Goal: Information Seeking & Learning: Check status

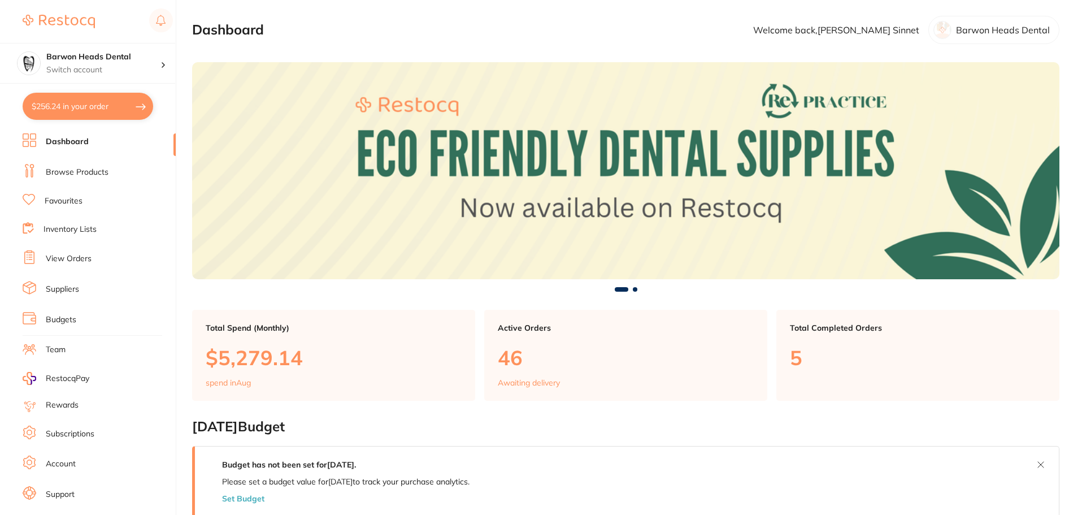
click at [104, 109] on button "$256.24 in your order" at bounding box center [88, 106] width 131 height 27
checkbox input "true"
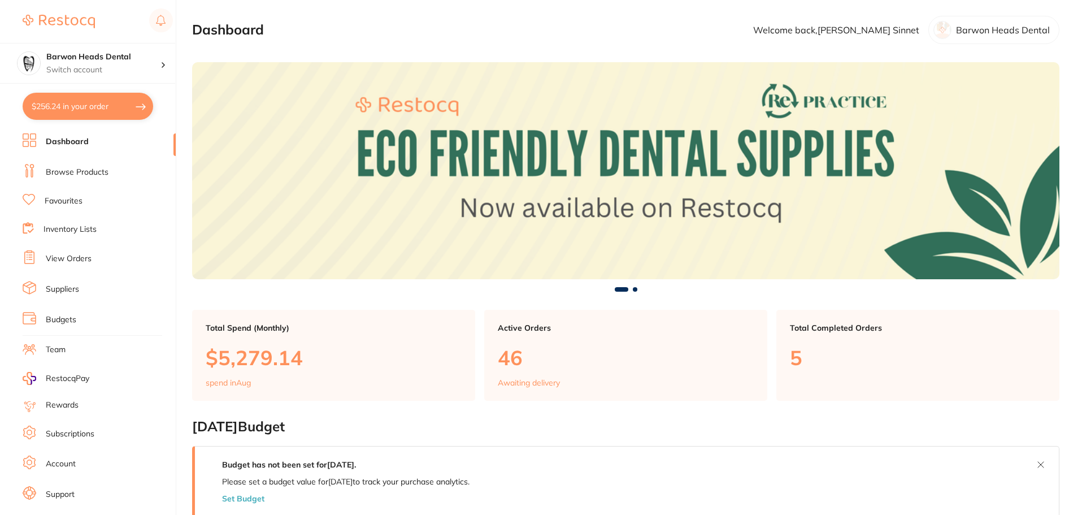
checkbox input "true"
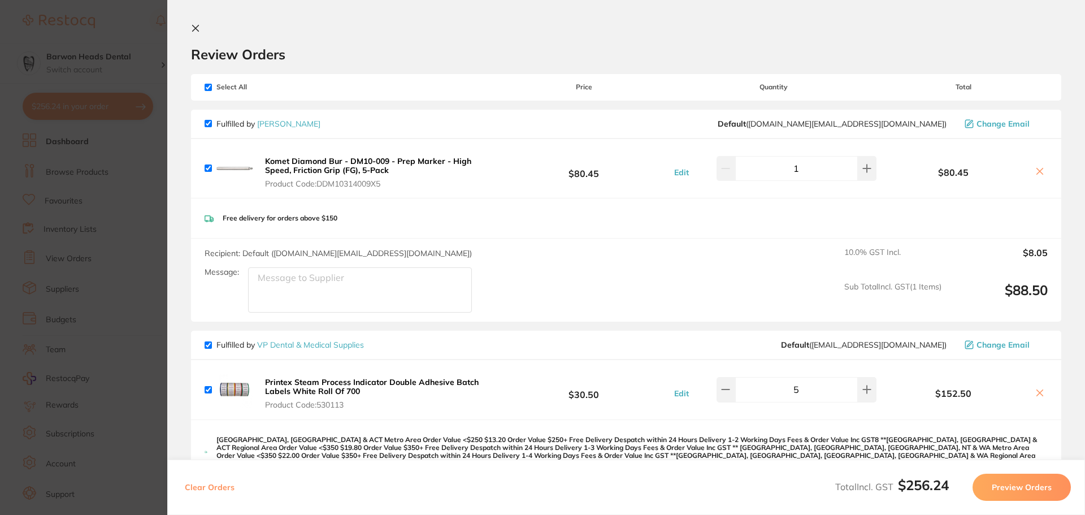
click at [195, 29] on icon at bounding box center [196, 28] width 6 height 6
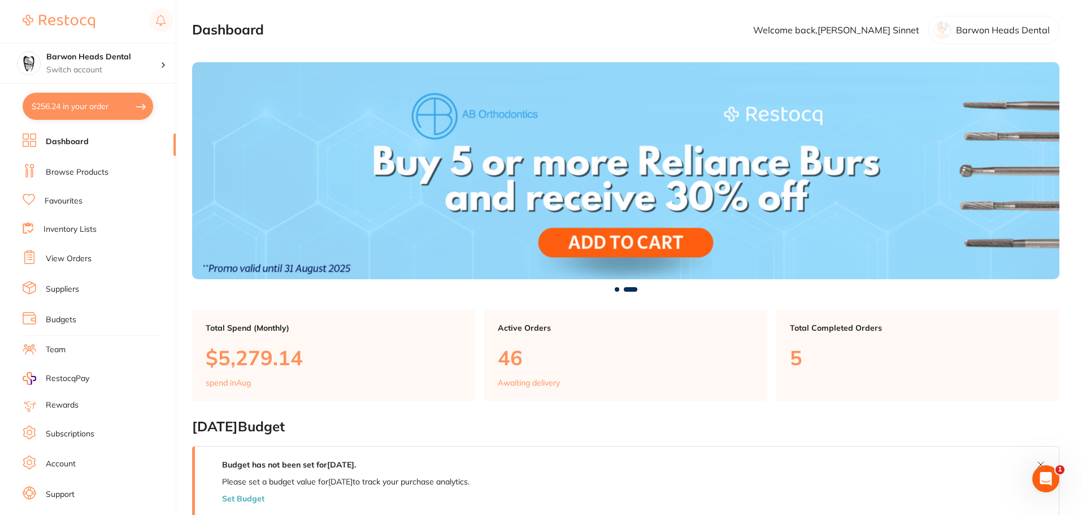
click at [88, 174] on link "Browse Products" at bounding box center [77, 172] width 63 height 11
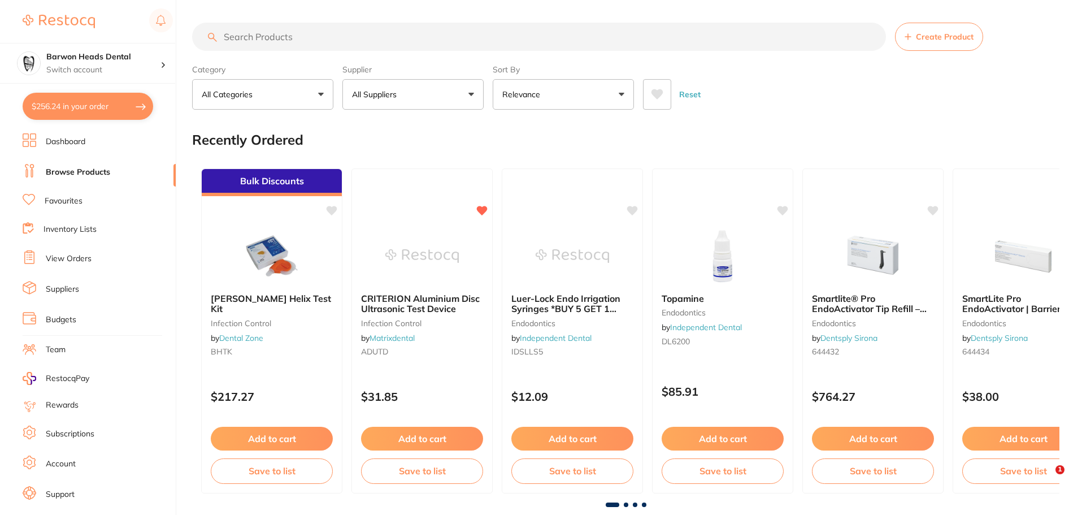
click at [359, 42] on input "search" at bounding box center [539, 37] width 694 height 28
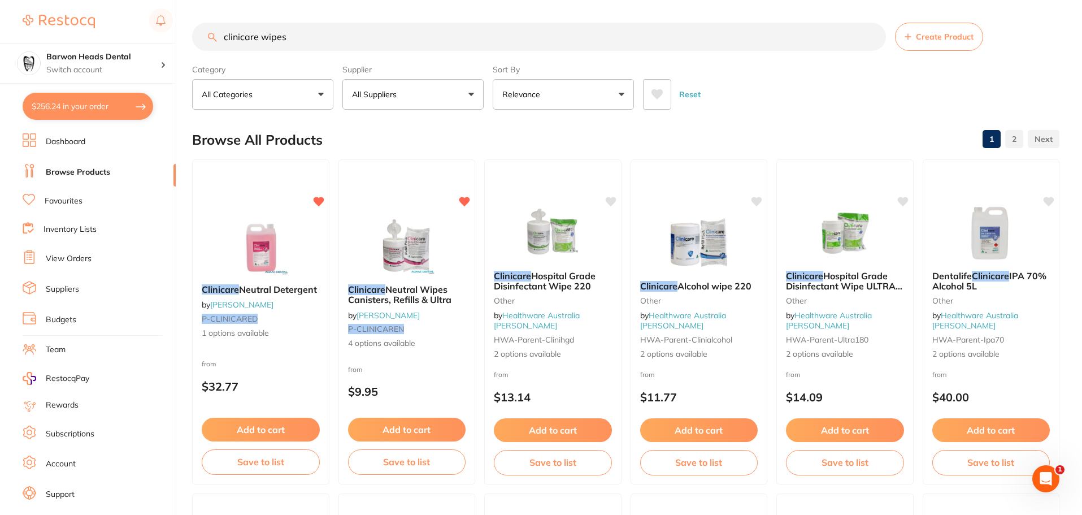
type input "clinicare wipes"
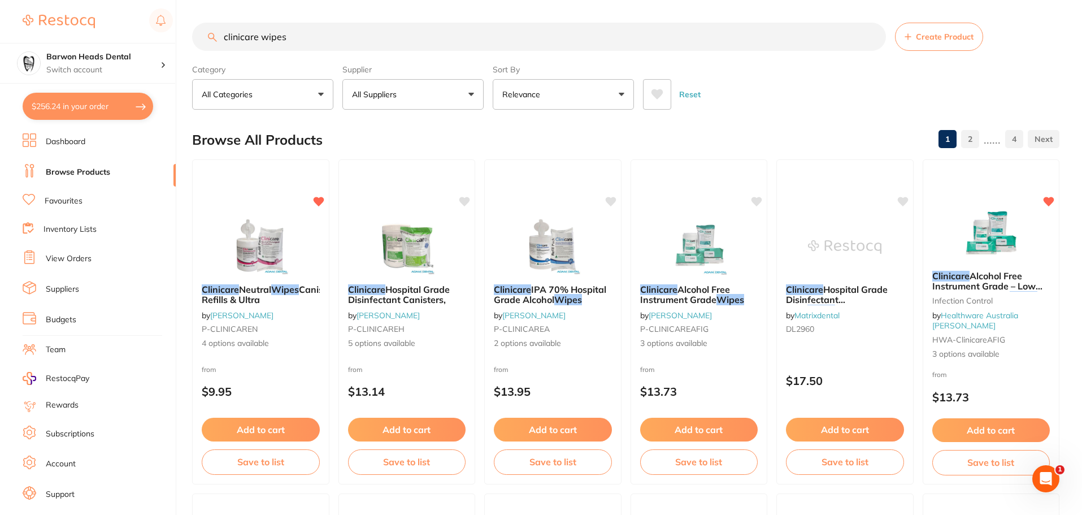
click at [397, 95] on p "All Suppliers" at bounding box center [376, 94] width 49 height 11
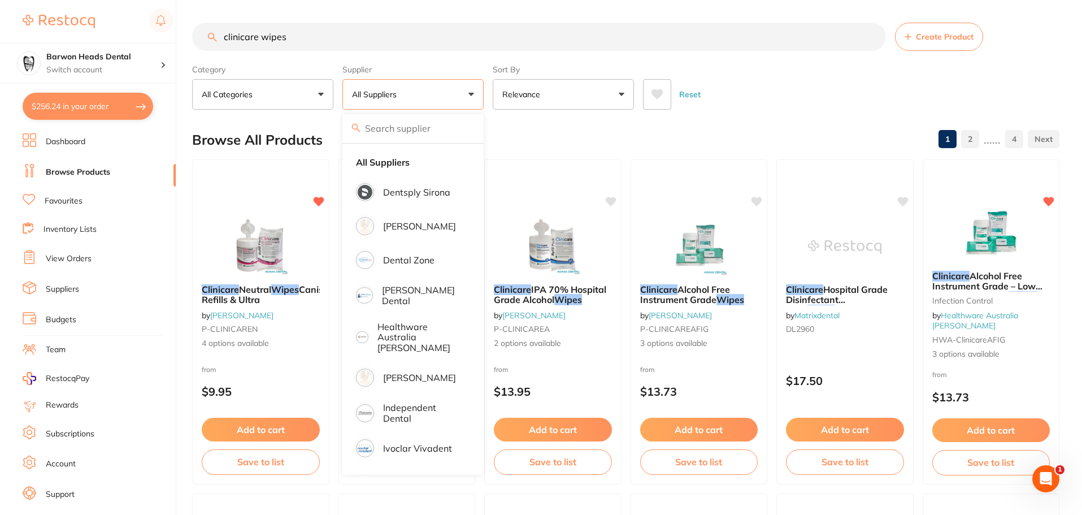
click at [685, 123] on div "Browse All Products 1 2 ...... 4" at bounding box center [625, 140] width 867 height 38
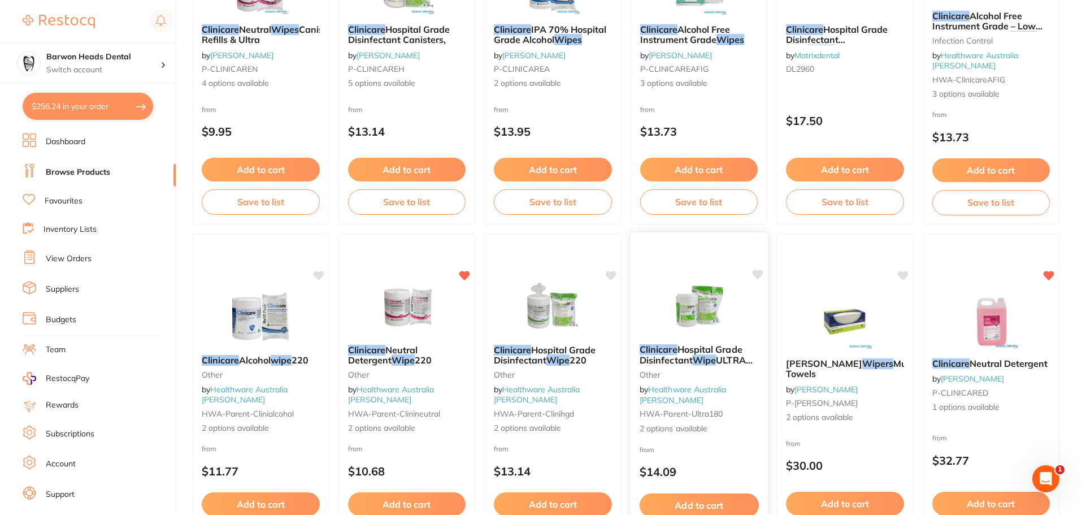
scroll to position [113, 0]
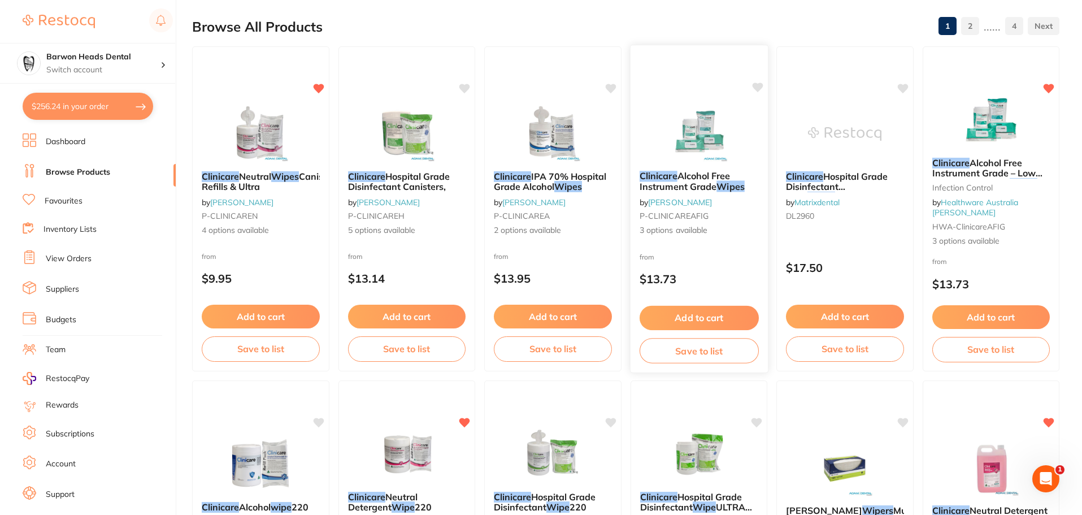
click at [706, 185] on span "Alcohol Free Instrument Grade" at bounding box center [684, 181] width 91 height 22
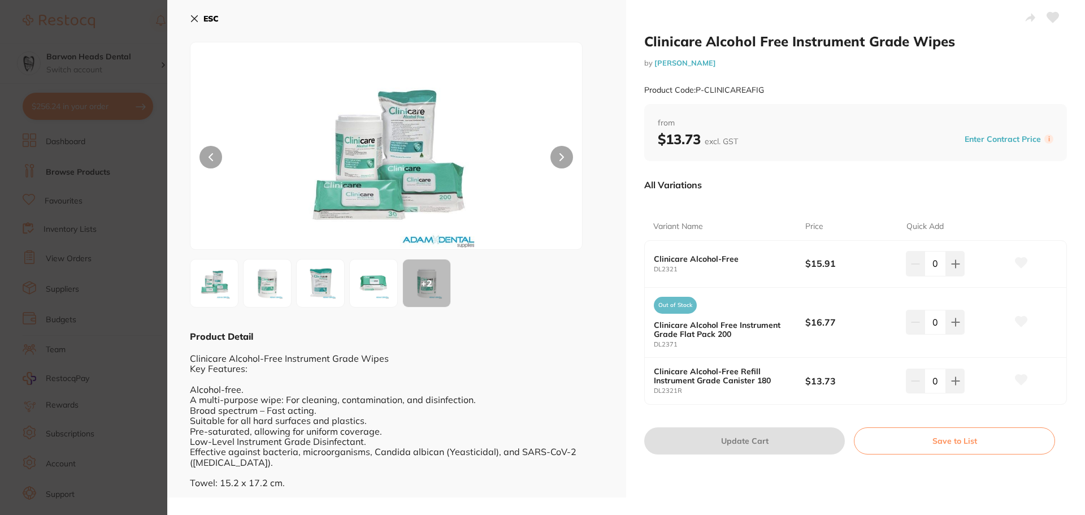
click at [694, 265] on div "Clinicare Alcohol-Free DL2321" at bounding box center [729, 263] width 151 height 19
click at [958, 265] on button at bounding box center [955, 263] width 19 height 25
drag, startPoint x: 918, startPoint y: 263, endPoint x: 240, endPoint y: 268, distance: 678.1
click at [908, 266] on button at bounding box center [915, 263] width 19 height 25
click at [215, 285] on img at bounding box center [214, 283] width 41 height 41
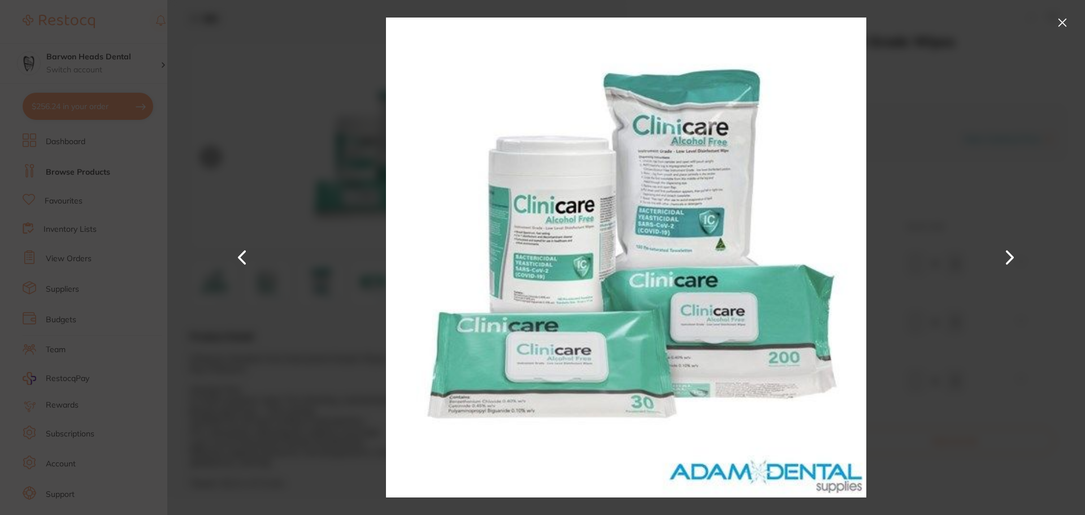
click at [1008, 261] on button at bounding box center [1009, 258] width 27 height 258
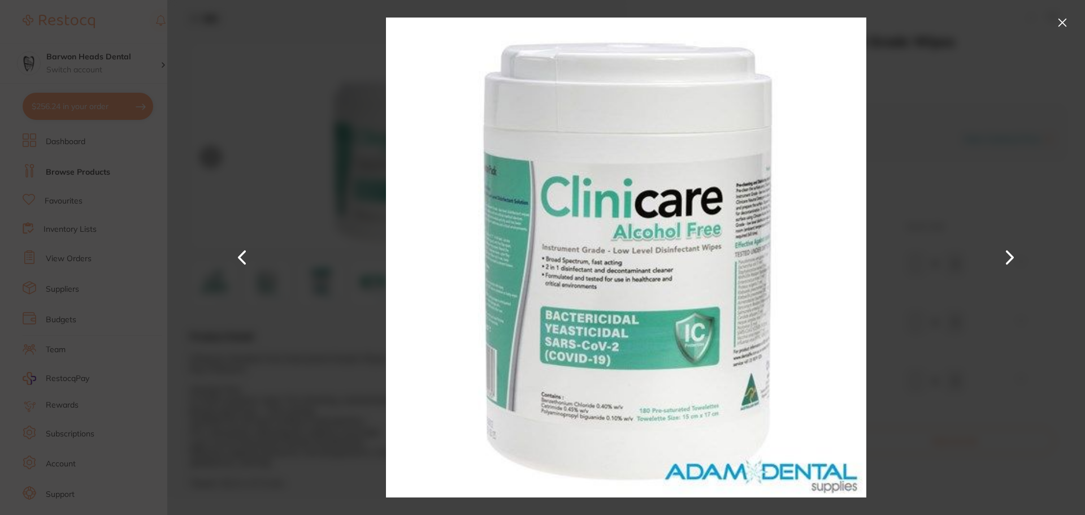
click at [1008, 261] on button at bounding box center [1009, 258] width 27 height 258
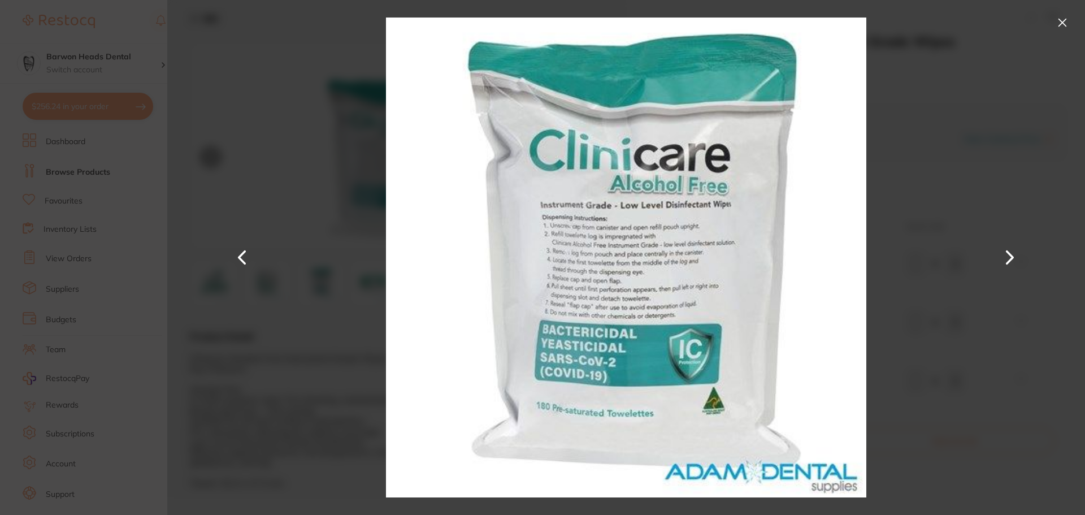
click at [1008, 261] on button at bounding box center [1009, 258] width 27 height 258
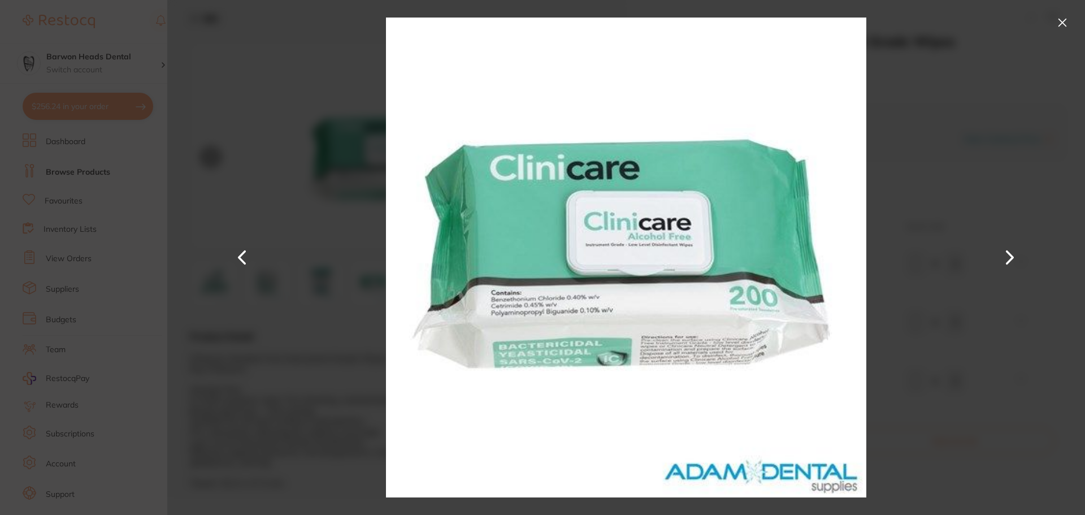
click at [1064, 20] on button at bounding box center [1062, 23] width 18 height 18
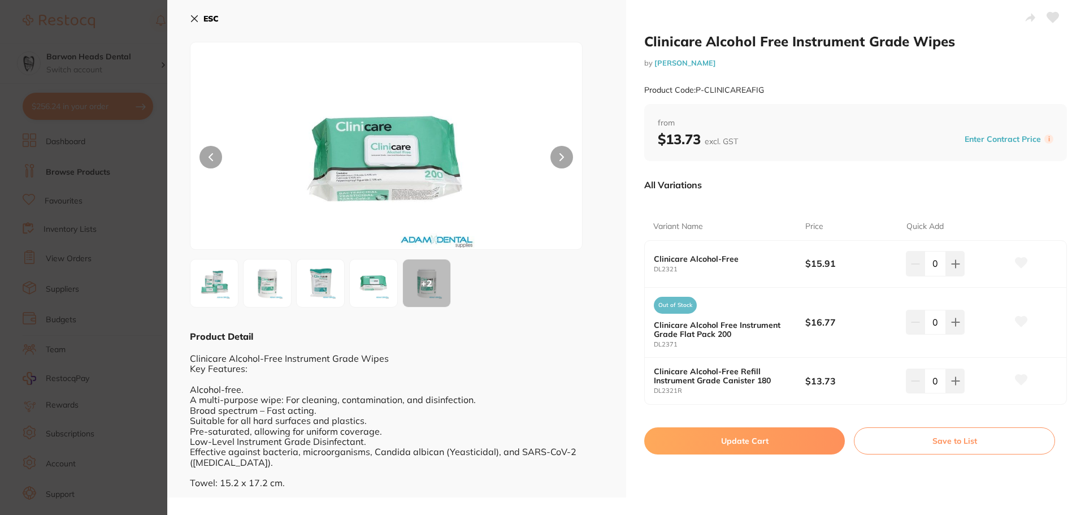
click at [559, 359] on div "Clinicare Alcohol-Free Instrument Grade Wipes Key Features: Alcohol-free. A mul…" at bounding box center [397, 414] width 414 height 145
drag, startPoint x: 764, startPoint y: 89, endPoint x: 745, endPoint y: 137, distance: 52.3
click at [704, 88] on div "Product Code: P-CLINICAREAFIG" at bounding box center [855, 90] width 423 height 28
click at [738, 264] on div "Clinicare Alcohol-Free DL2321" at bounding box center [729, 263] width 151 height 19
click at [726, 262] on b "Clinicare Alcohol-Free" at bounding box center [722, 258] width 136 height 9
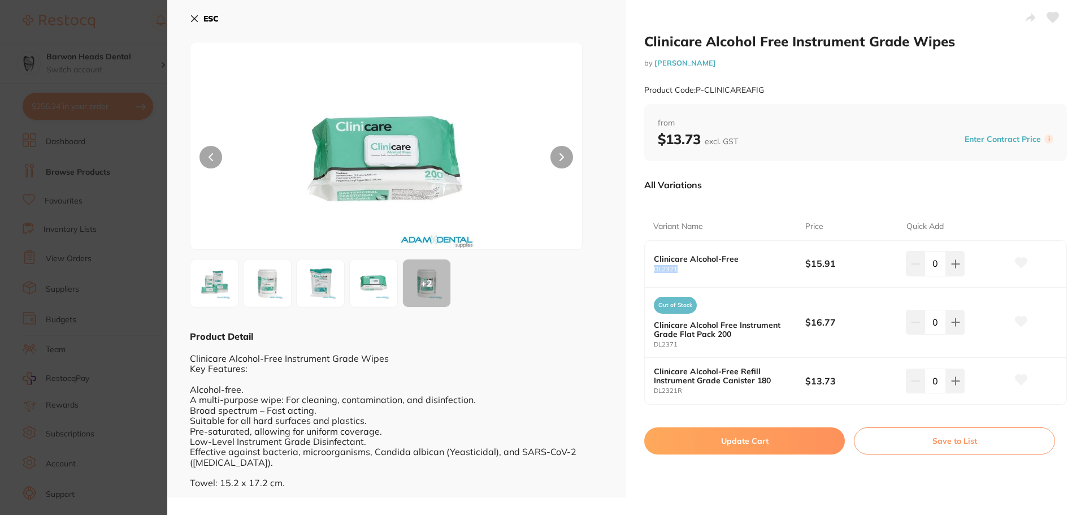
drag, startPoint x: 680, startPoint y: 269, endPoint x: 652, endPoint y: 269, distance: 28.3
click at [652, 269] on div "Clinicare Alcohol-Free DL2321 $15.91 0" at bounding box center [856, 264] width 422 height 47
copy small "DL2321"
click at [728, 261] on b "Clinicare Alcohol-Free" at bounding box center [722, 258] width 136 height 9
click at [960, 263] on button at bounding box center [955, 263] width 19 height 25
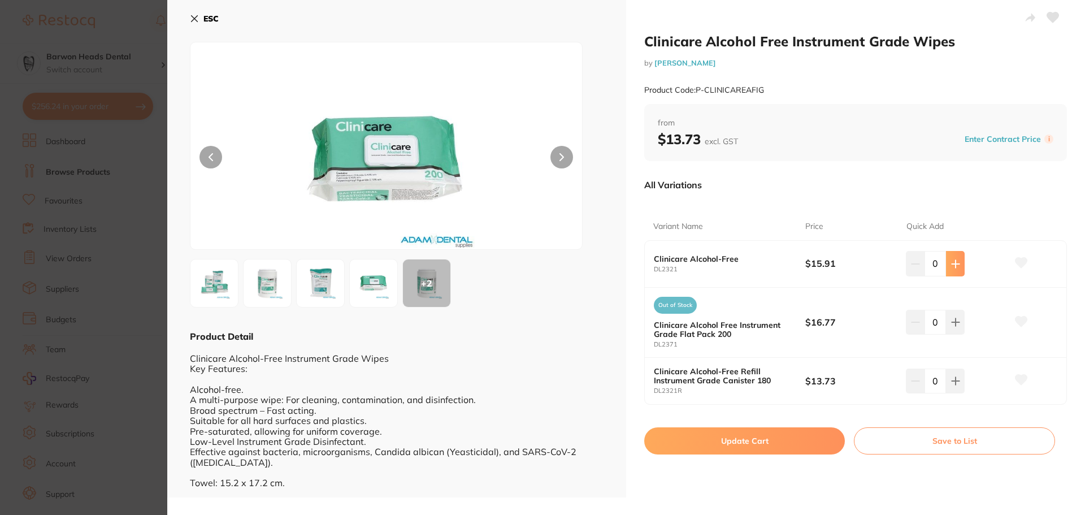
type input "1"
click at [957, 378] on icon at bounding box center [955, 380] width 9 height 9
type input "1"
click at [825, 439] on button "Update Cart" at bounding box center [744, 440] width 201 height 27
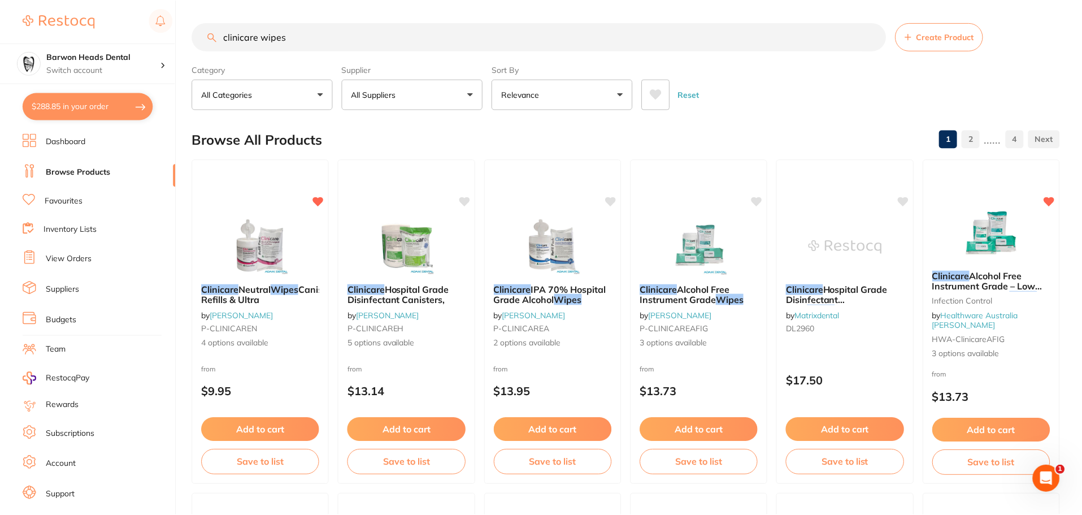
scroll to position [113, 0]
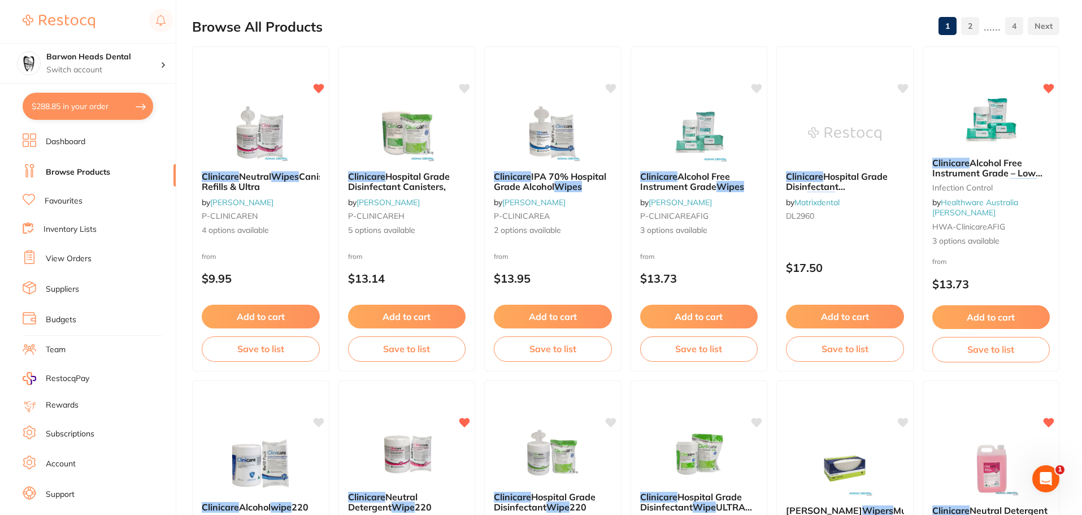
click at [117, 110] on button "$288.85 in your order" at bounding box center [88, 106] width 131 height 27
checkbox input "true"
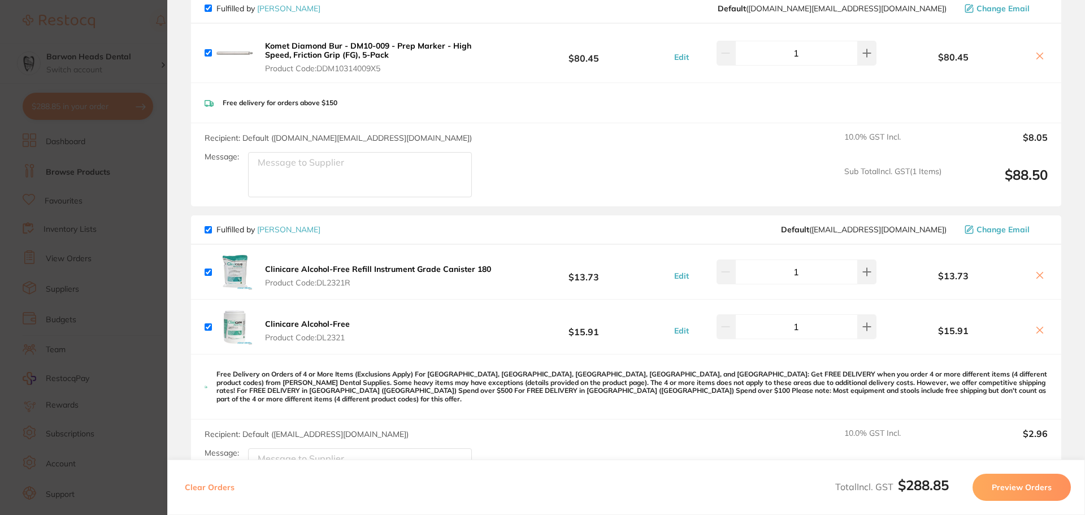
scroll to position [170, 0]
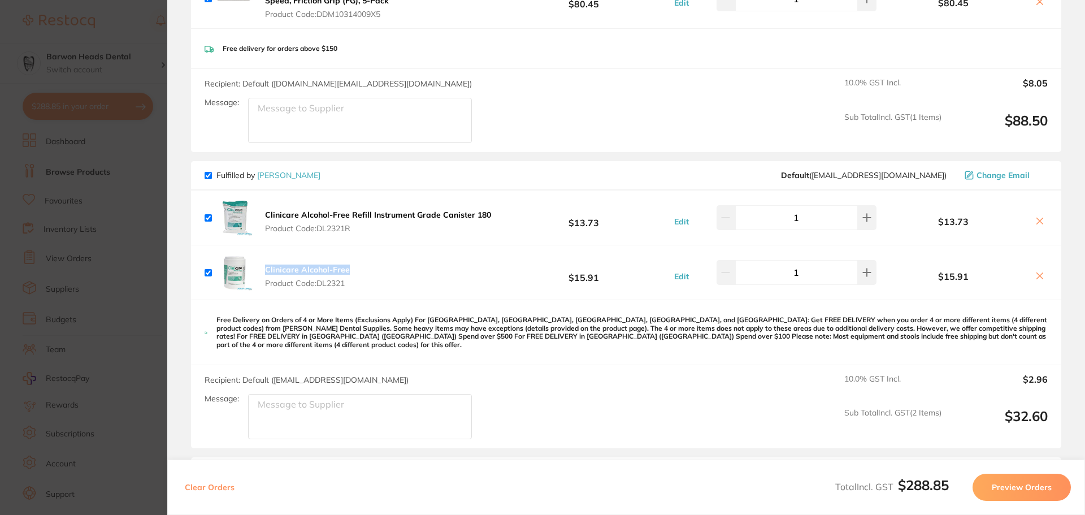
drag, startPoint x: 351, startPoint y: 273, endPoint x: 265, endPoint y: 274, distance: 86.5
click at [265, 274] on div "Clinicare Alcohol-Free Product Code: DL2321 $15.91 Edit 1 $15.91" at bounding box center [626, 272] width 870 height 54
copy b "Clinicare Alcohol-Free"
drag, startPoint x: 497, startPoint y: 216, endPoint x: 459, endPoint y: 238, distance: 43.8
click at [274, 214] on div "Clinicare Alcohol-Free Refill Instrument Grade Canister 180 Product Code: DL232…" at bounding box center [626, 217] width 870 height 54
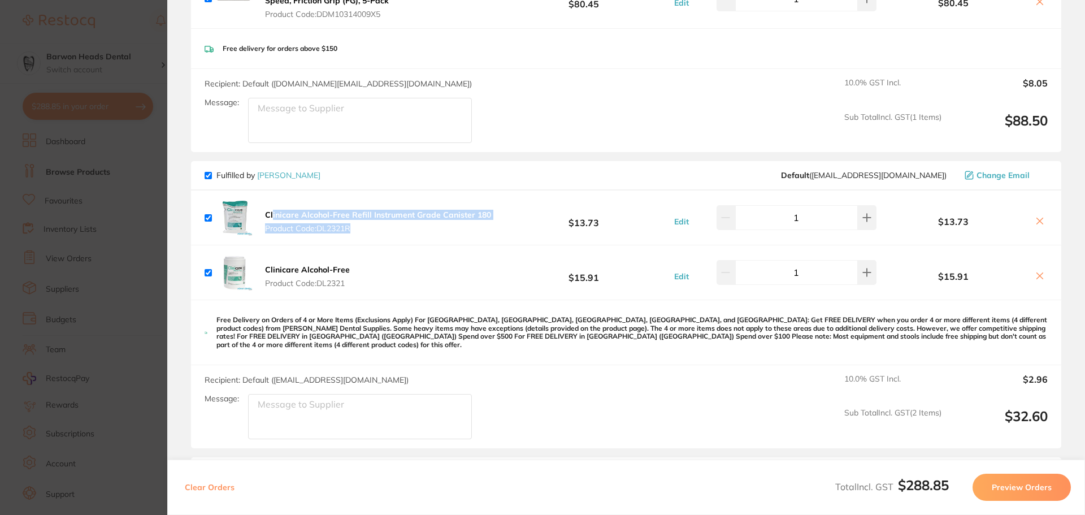
drag, startPoint x: 459, startPoint y: 238, endPoint x: 468, endPoint y: 232, distance: 10.9
click at [460, 238] on div "Clinicare Alcohol-Free Refill Instrument Grade Canister 180 Product Code: DL232…" at bounding box center [626, 217] width 870 height 54
click at [384, 212] on b "Clinicare Alcohol-Free Refill Instrument Grade Canister 180" at bounding box center [378, 215] width 226 height 10
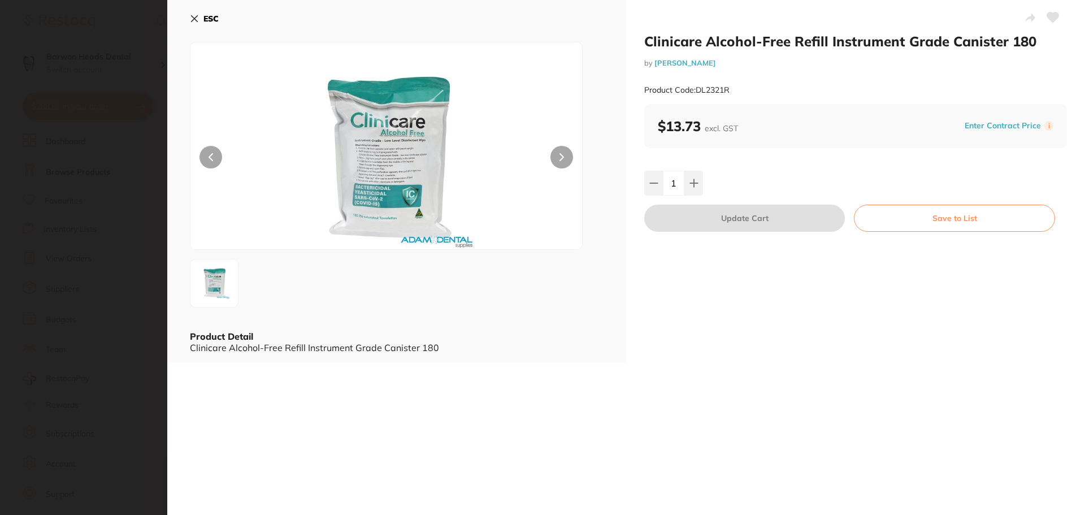
scroll to position [0, 0]
click at [197, 25] on button "ESC" at bounding box center [204, 18] width 29 height 19
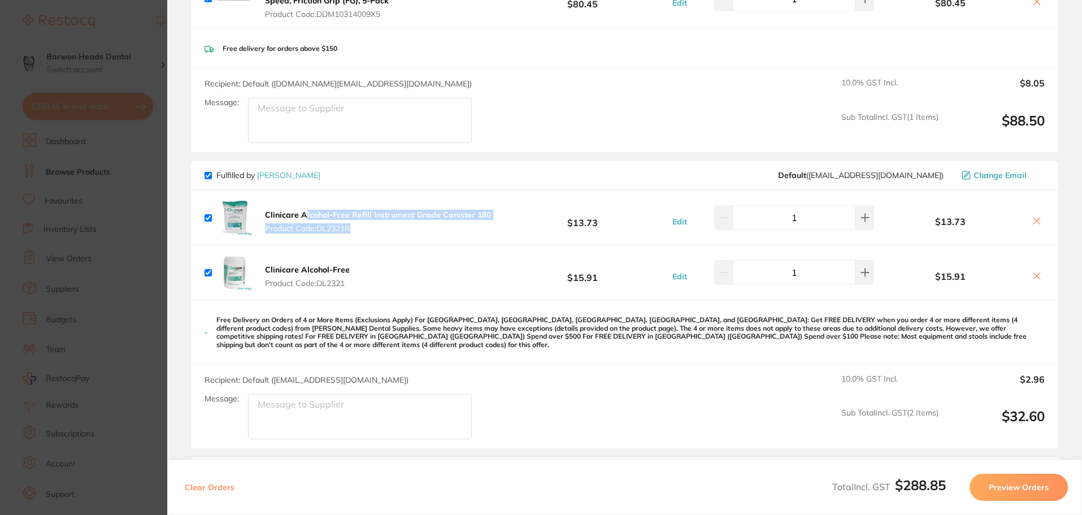
drag, startPoint x: 493, startPoint y: 215, endPoint x: 300, endPoint y: 215, distance: 192.7
click at [300, 215] on div "Clinicare Alcohol-Free Refill Instrument Grade Canister 180 Product Code: DL232…" at bounding box center [624, 217] width 867 height 54
drag, startPoint x: 253, startPoint y: 214, endPoint x: 483, endPoint y: 213, distance: 229.4
click at [483, 213] on div "Clinicare Alcohol-Free Refill Instrument Grade Canister 180 Product Code: DL232…" at bounding box center [350, 217] width 290 height 36
copy div "Clinicare Alcohol-Free Refill Instrument Grade Canister 180"
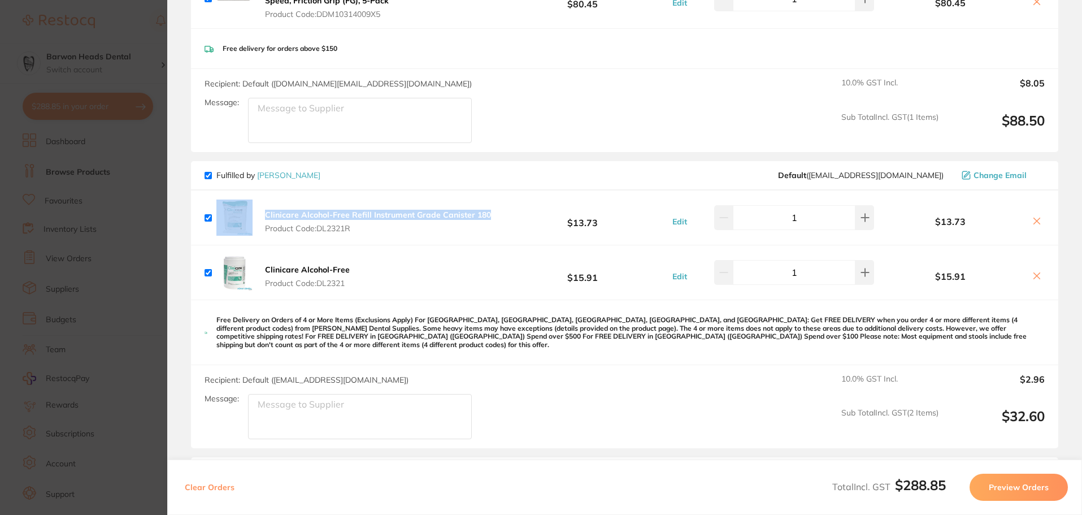
drag, startPoint x: 353, startPoint y: 228, endPoint x: 338, endPoint y: 228, distance: 14.1
click at [338, 228] on span "Product Code: DL2321R" at bounding box center [378, 228] width 226 height 9
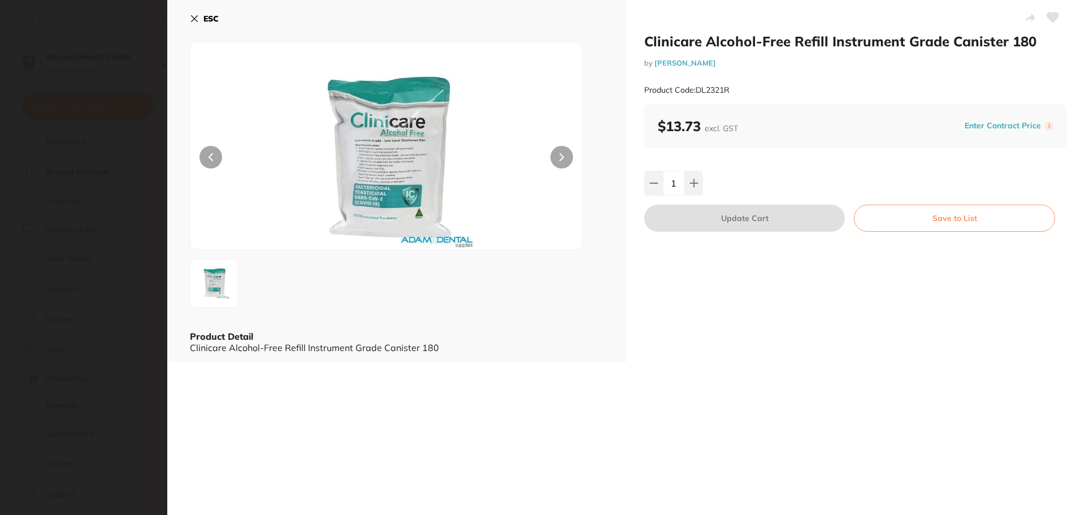
scroll to position [0, 0]
click at [197, 19] on icon at bounding box center [194, 18] width 9 height 9
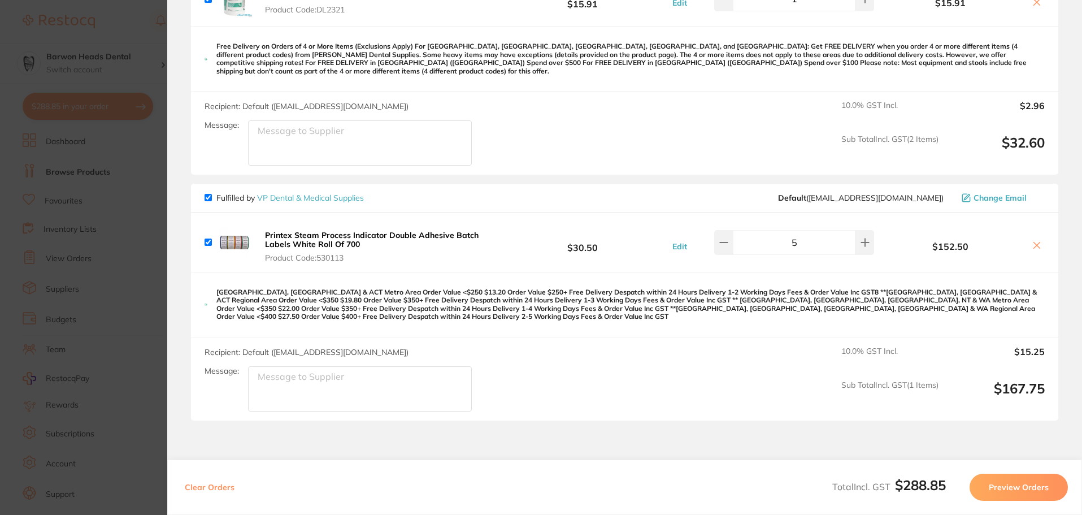
scroll to position [452, 0]
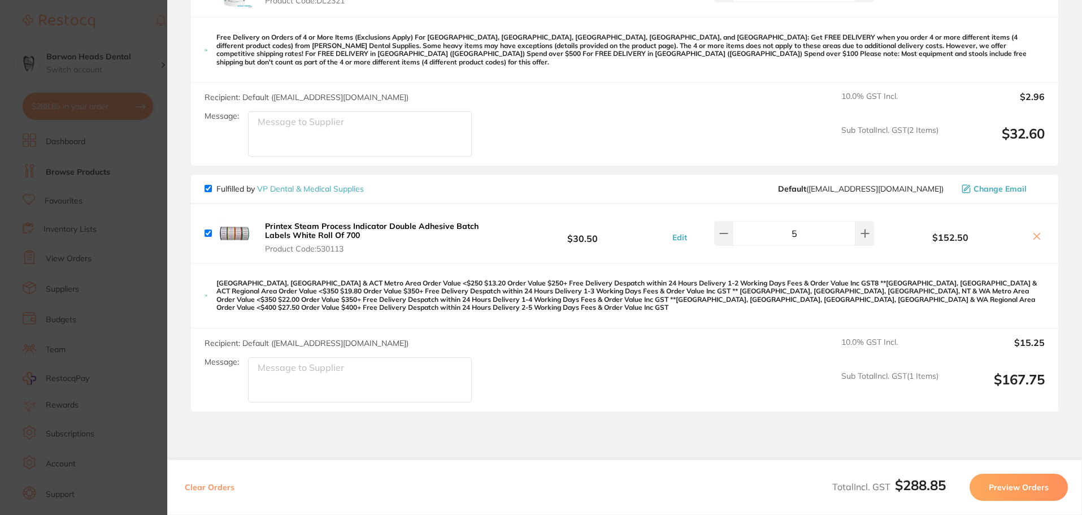
drag, startPoint x: 348, startPoint y: 242, endPoint x: 361, endPoint y: 229, distance: 18.0
click at [345, 244] on span "Product Code: 530113" at bounding box center [380, 248] width 230 height 9
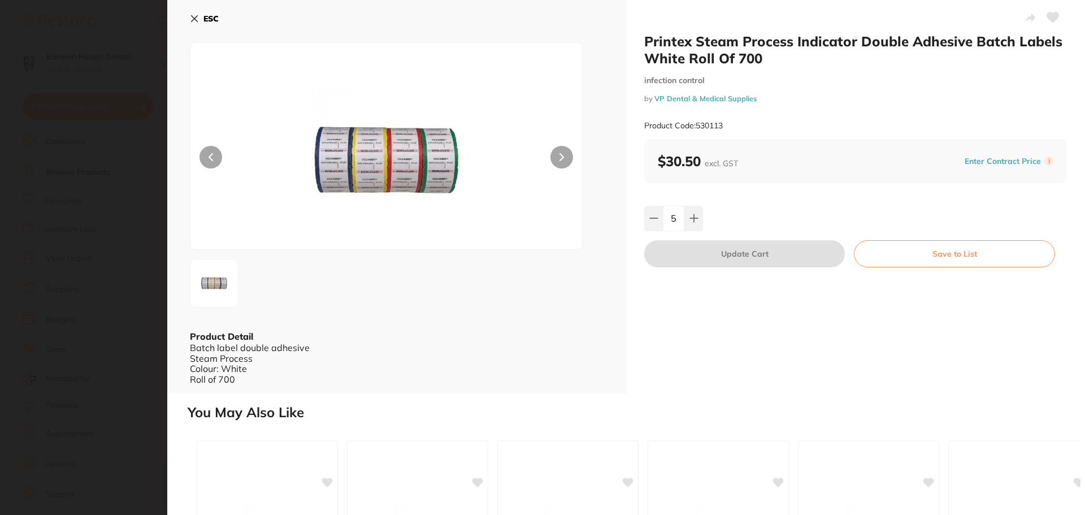
scroll to position [0, 0]
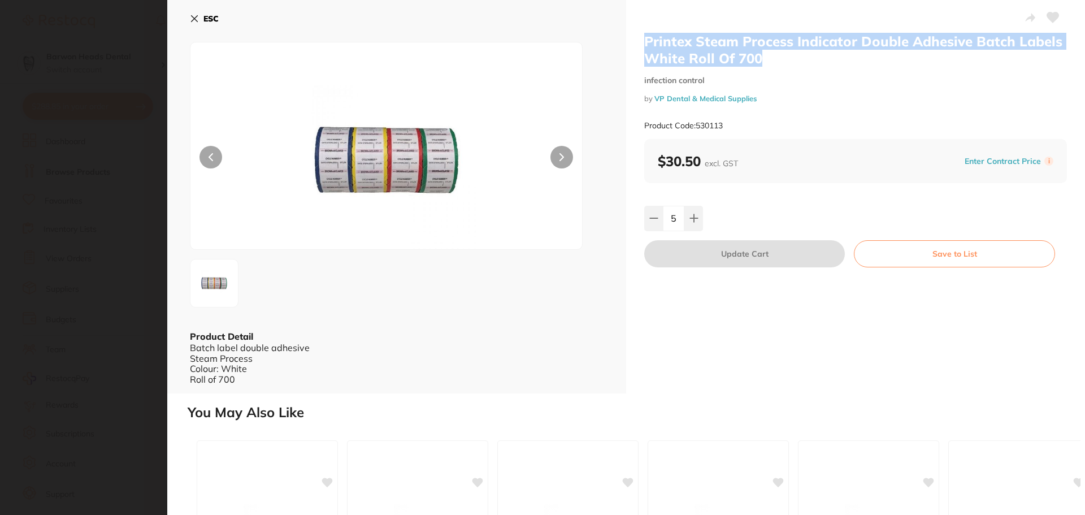
drag, startPoint x: 785, startPoint y: 66, endPoint x: 644, endPoint y: 47, distance: 142.5
click at [644, 47] on h2 "Printex Steam Process Indicator Double Adhesive Batch Labels White Roll Of 700" at bounding box center [855, 50] width 423 height 34
copy h2 "Printex Steam Process Indicator Double Adhesive Batch Labels White Roll Of 700"
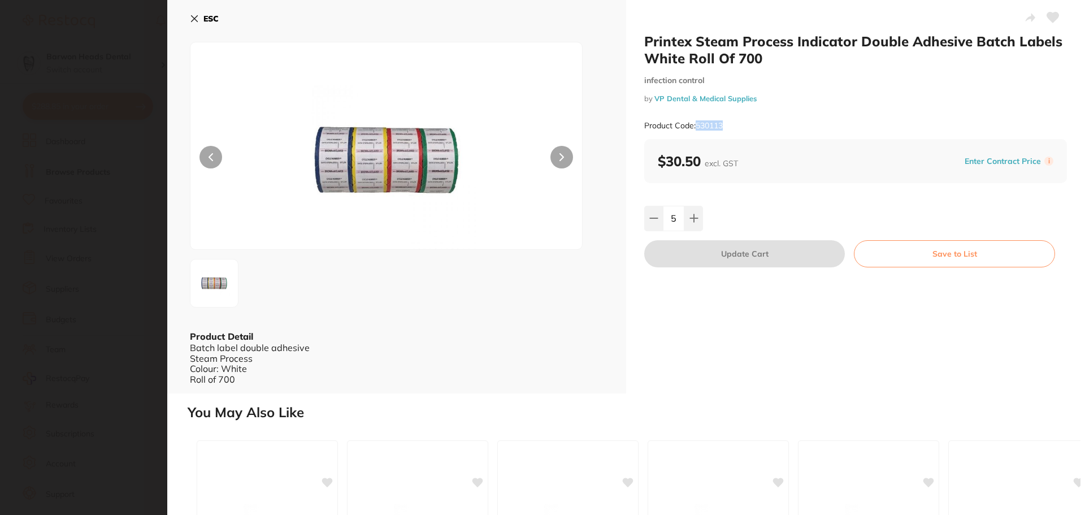
drag, startPoint x: 731, startPoint y: 127, endPoint x: 696, endPoint y: 130, distance: 34.6
click at [696, 130] on div "Product Code: 530113" at bounding box center [855, 126] width 423 height 28
copy small "530113"
drag, startPoint x: 763, startPoint y: 99, endPoint x: 653, endPoint y: 100, distance: 110.2
click at [653, 100] on small "by VP Dental & Medical Supplies" at bounding box center [855, 98] width 423 height 8
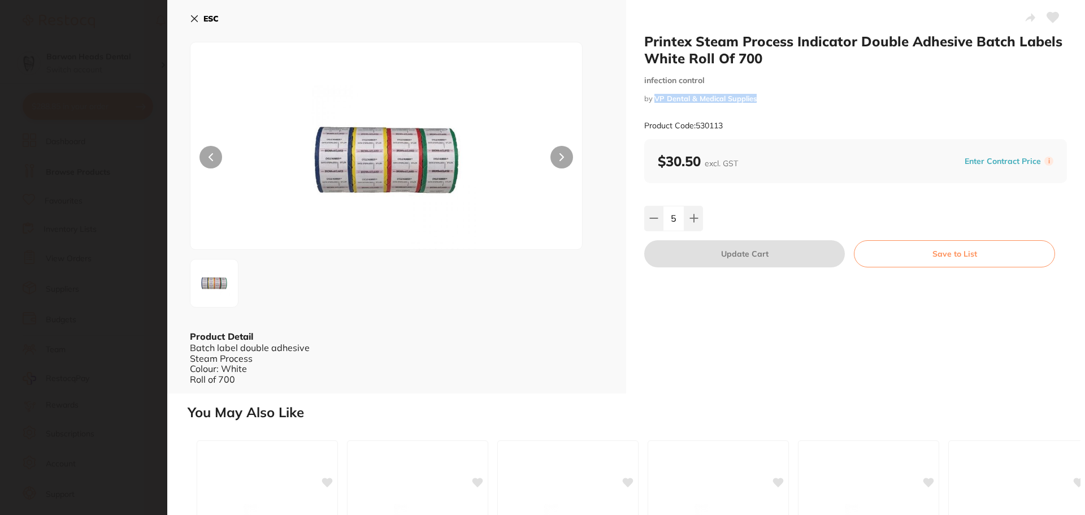
copy link "VP Dental & Medical Supplies"
click at [199, 20] on button "ESC" at bounding box center [204, 18] width 29 height 19
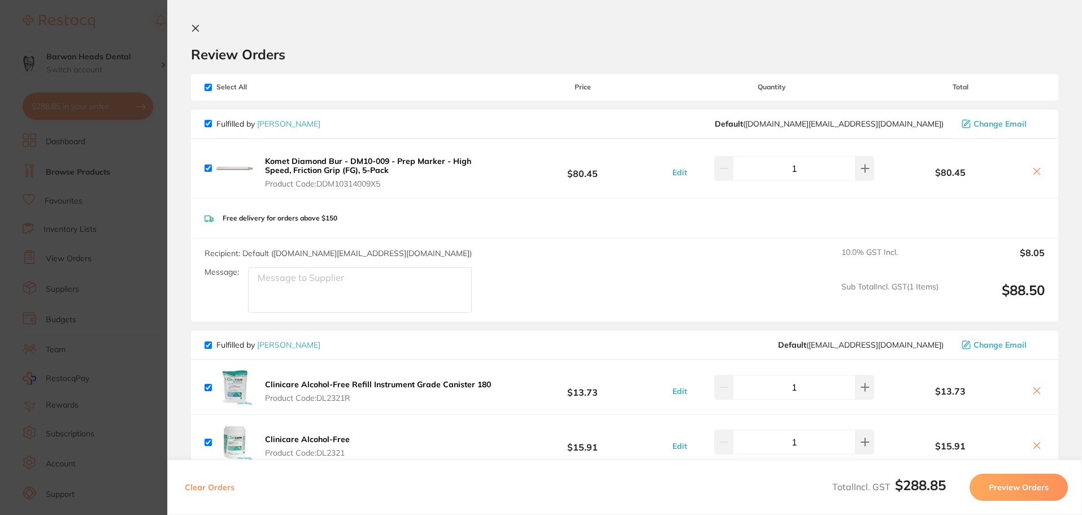
drag, startPoint x: 388, startPoint y: 172, endPoint x: 272, endPoint y: 162, distance: 116.2
click at [272, 162] on button "Komet Diamond Bur - DM10-009 - Prep Marker - High Speed, Friction Grip (FG), 5-…" at bounding box center [380, 172] width 237 height 33
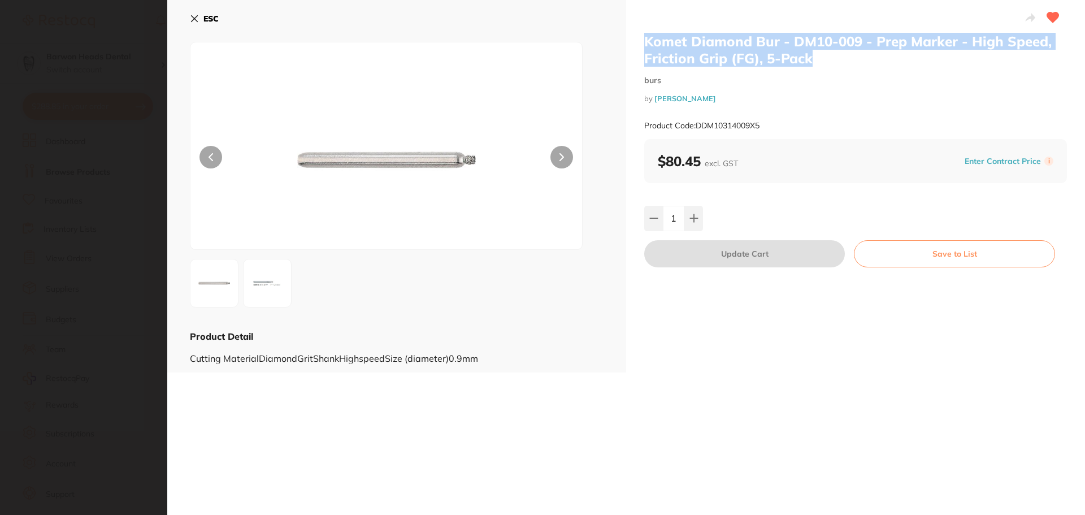
drag, startPoint x: 816, startPoint y: 60, endPoint x: 645, endPoint y: 41, distance: 171.7
click at [645, 41] on h2 "Komet Diamond Bur - DM10-009 - Prep Marker - High Speed, Friction Grip (FG), 5-…" at bounding box center [855, 50] width 423 height 34
copy h2 "Komet Diamond Bur - DM10-009 - Prep Marker - High Speed, Friction Grip (FG), 5-…"
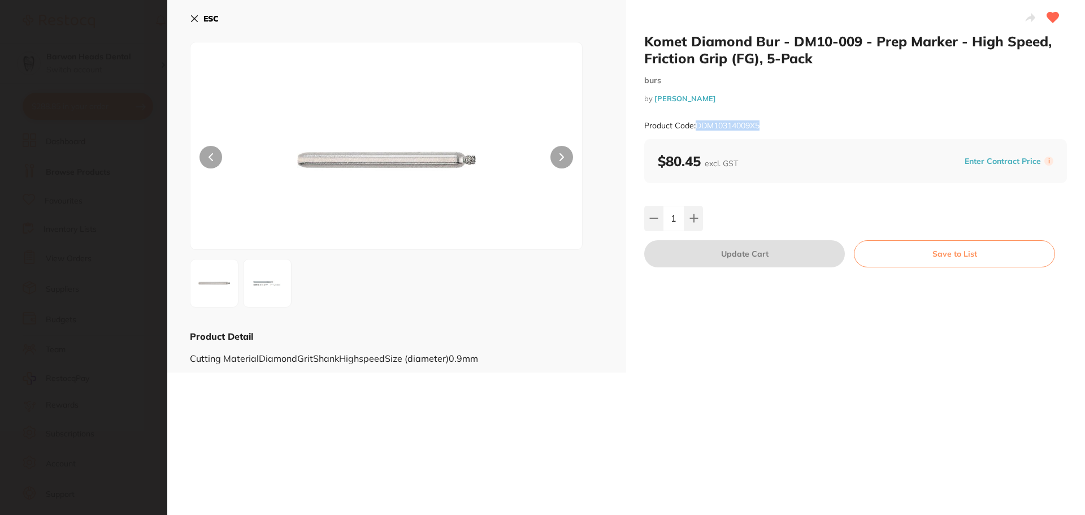
drag, startPoint x: 766, startPoint y: 127, endPoint x: 696, endPoint y: 129, distance: 69.6
click at [696, 129] on div "Product Code: DDM10314009X5" at bounding box center [855, 126] width 423 height 28
copy small "DDM10314009X5"
drag, startPoint x: 726, startPoint y: 98, endPoint x: 654, endPoint y: 102, distance: 71.8
click at [654, 102] on small "by Henry Schein Halas" at bounding box center [855, 98] width 423 height 8
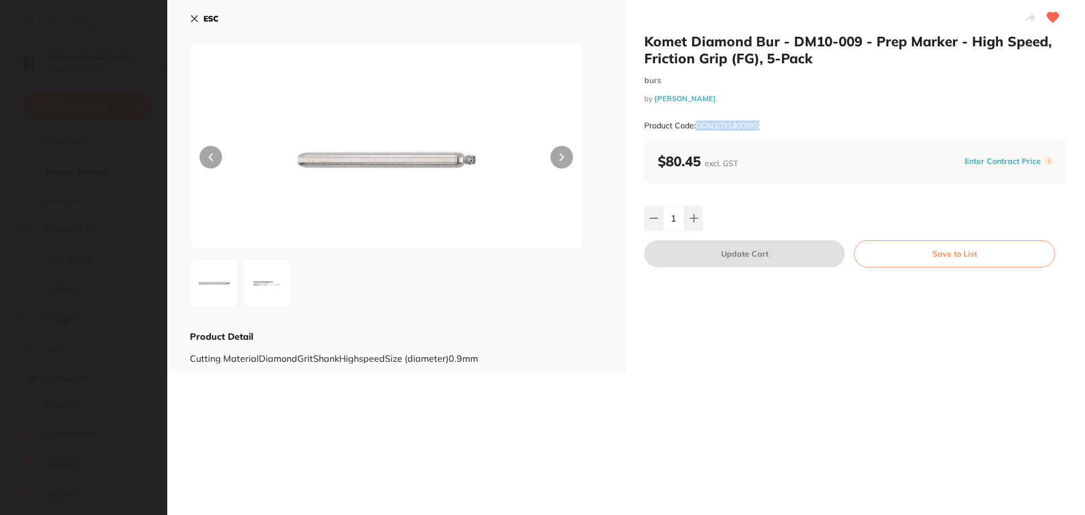
copy link "[PERSON_NAME]"
click at [194, 19] on icon at bounding box center [195, 19] width 6 height 6
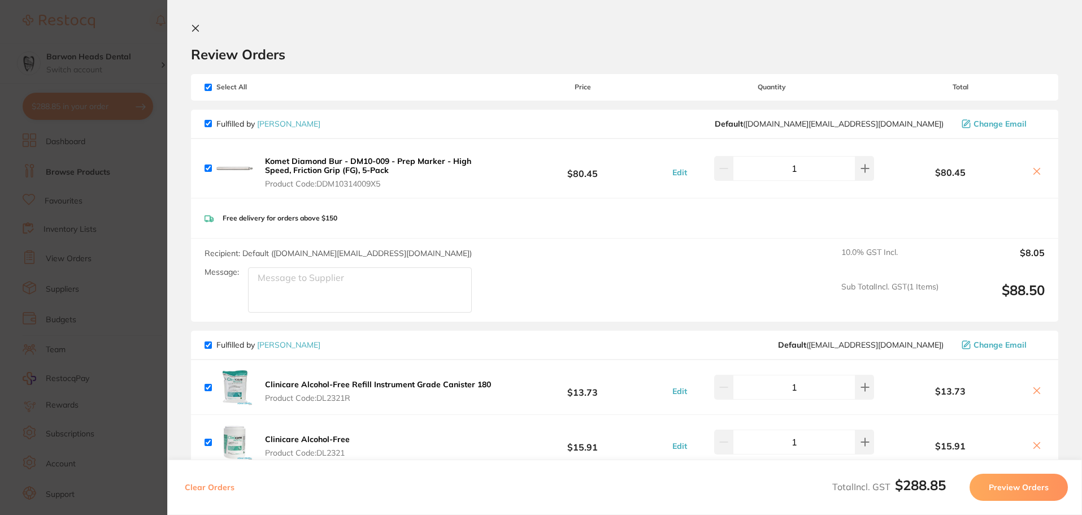
click at [195, 31] on icon at bounding box center [196, 28] width 6 height 6
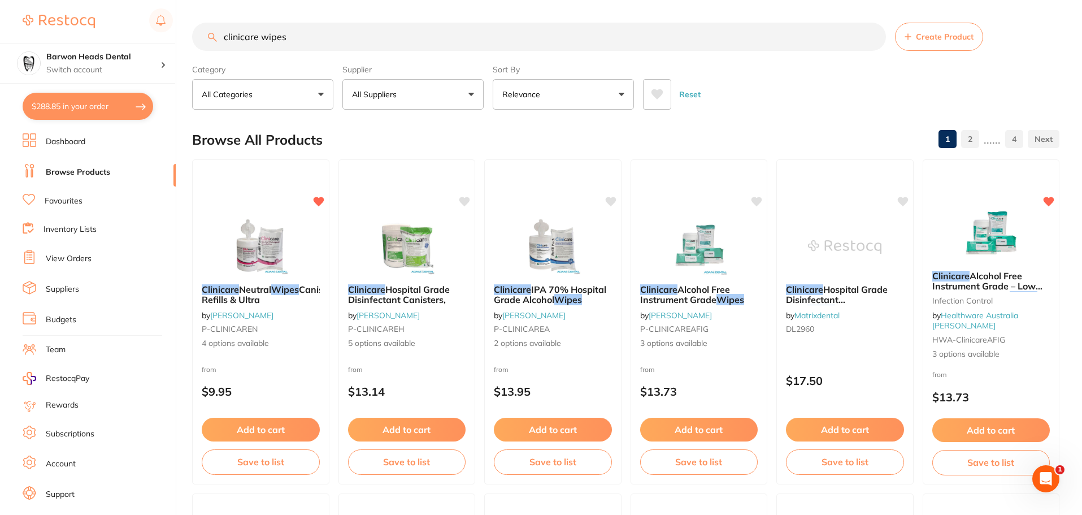
click at [78, 259] on link "View Orders" at bounding box center [69, 258] width 46 height 11
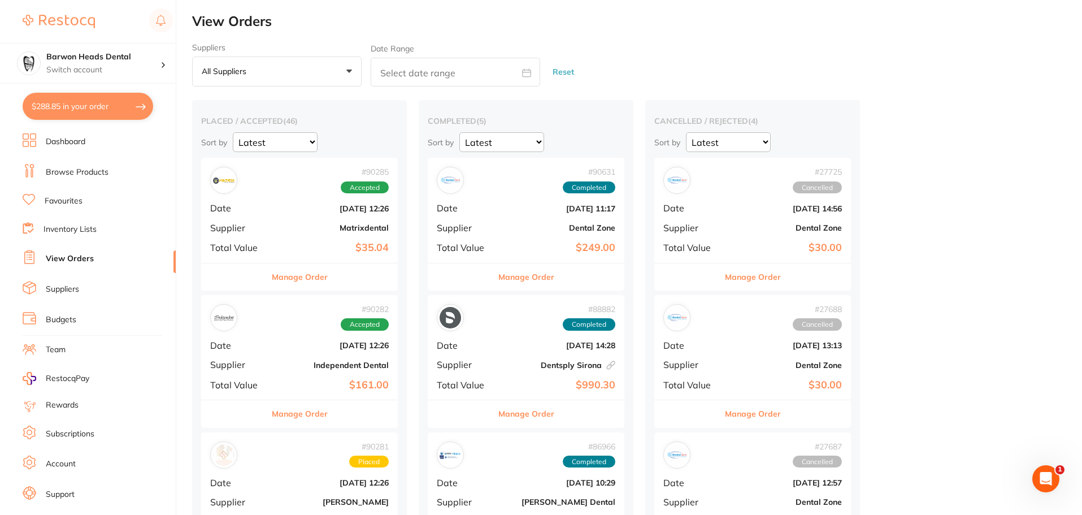
click at [294, 228] on b "Matrixdental" at bounding box center [332, 227] width 113 height 9
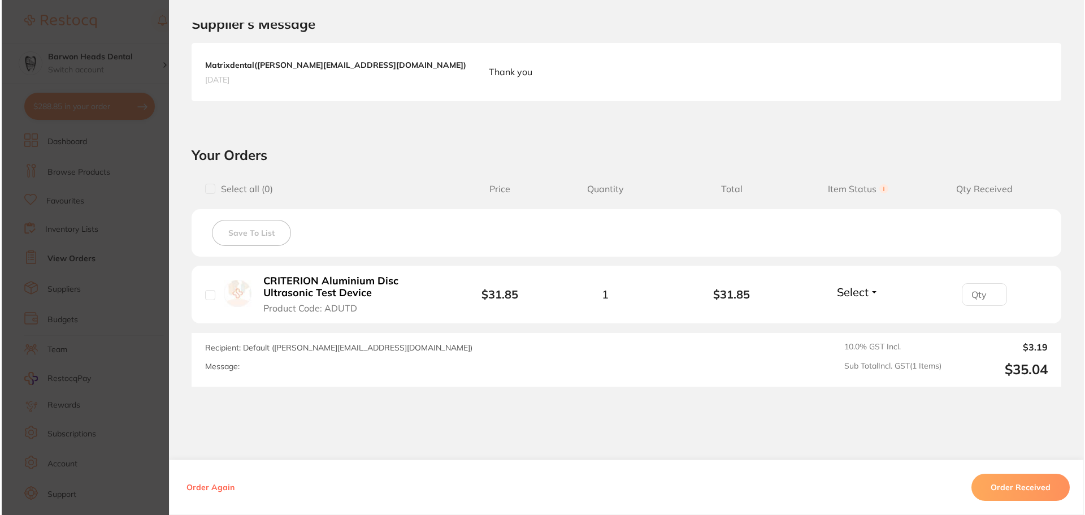
scroll to position [283, 0]
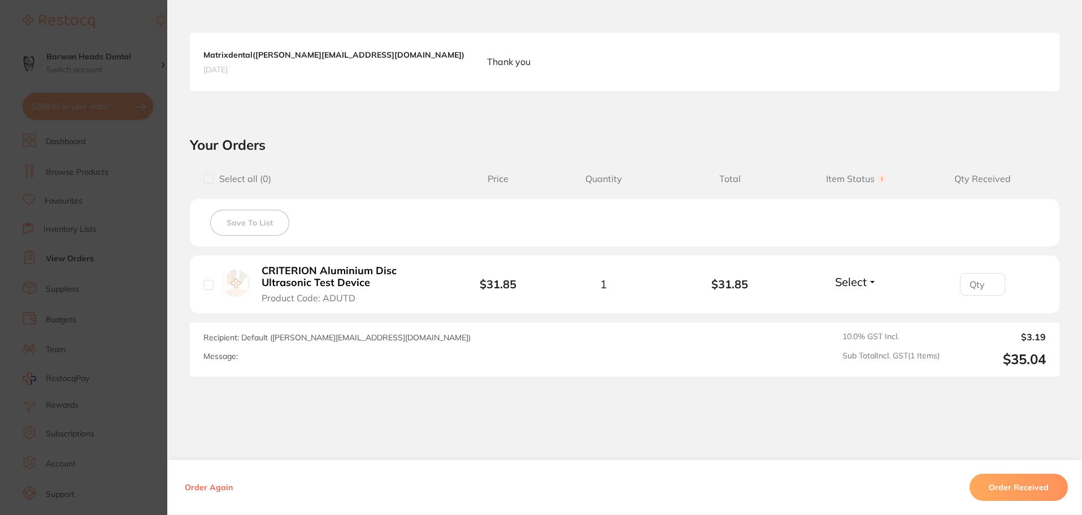
drag, startPoint x: 367, startPoint y: 285, endPoint x: 268, endPoint y: 273, distance: 99.6
click at [277, 275] on b "CRITERION Aluminium Disc Ultrasonic Test Device" at bounding box center [349, 276] width 175 height 23
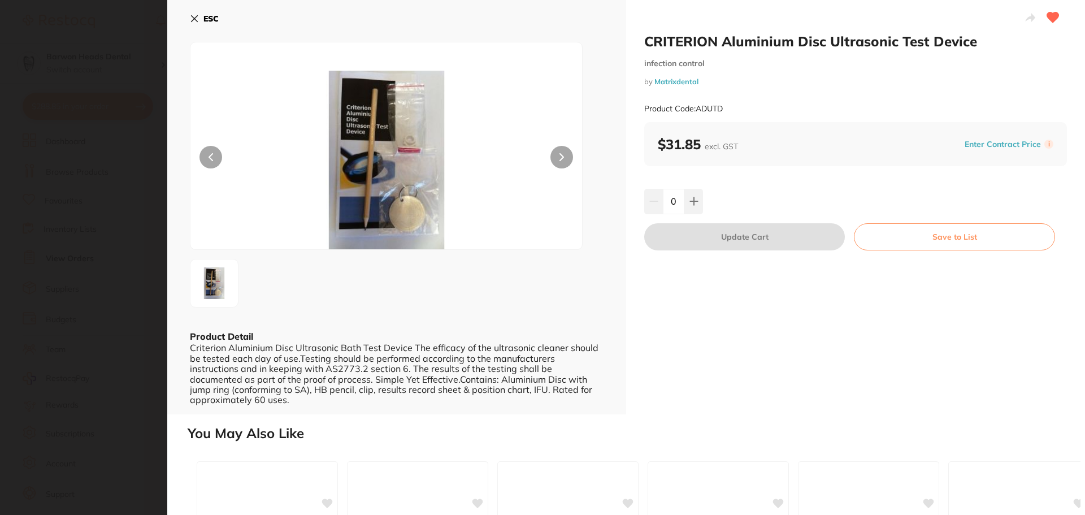
scroll to position [0, 0]
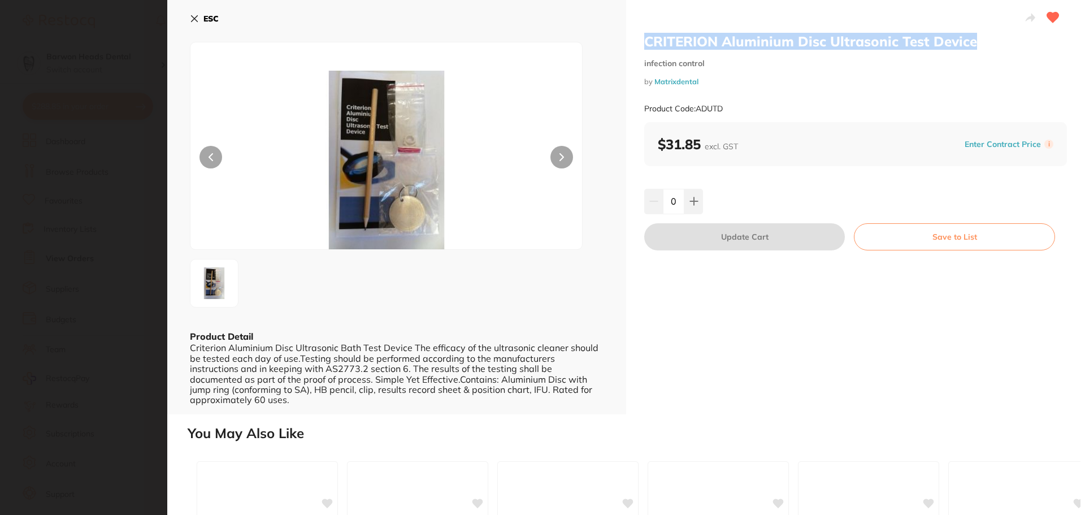
drag, startPoint x: 974, startPoint y: 44, endPoint x: 645, endPoint y: 44, distance: 328.9
click at [645, 44] on h2 "CRITERION Aluminium Disc Ultrasonic Test Device" at bounding box center [855, 41] width 423 height 17
copy h2 "CRITERION Aluminium Disc Ultrasonic Test Device"
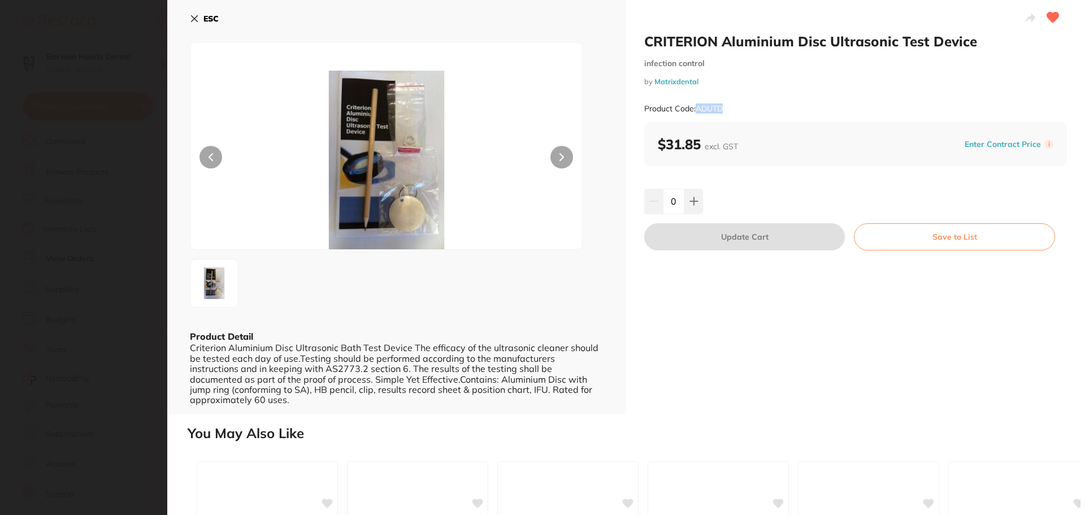
drag, startPoint x: 726, startPoint y: 107, endPoint x: 698, endPoint y: 110, distance: 27.8
click at [698, 110] on div "Product Code: ADUTD" at bounding box center [855, 109] width 423 height 28
drag, startPoint x: 701, startPoint y: 83, endPoint x: 655, endPoint y: 84, distance: 46.4
click at [655, 84] on small "by Matrixdental" at bounding box center [855, 81] width 423 height 8
click at [196, 19] on icon at bounding box center [194, 18] width 9 height 9
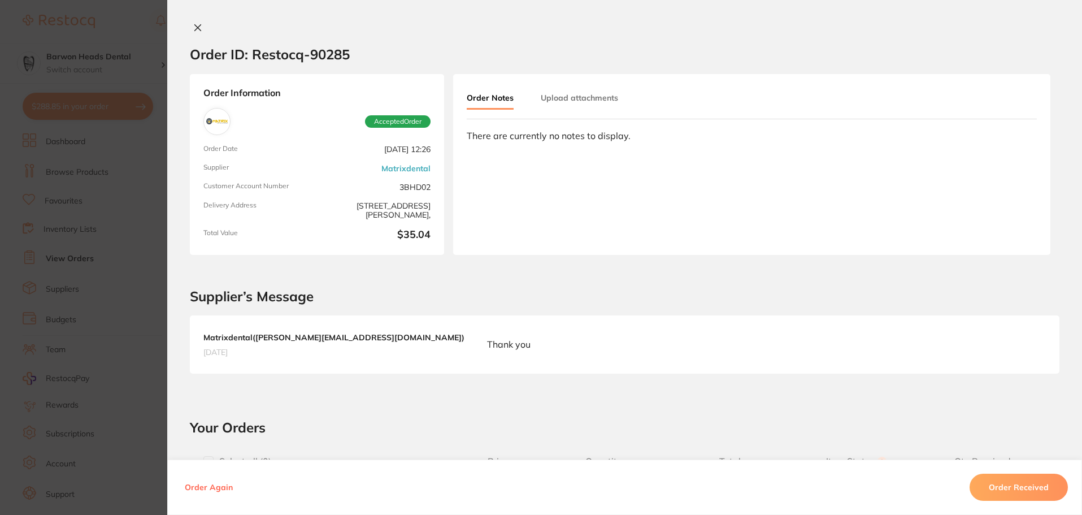
click at [193, 24] on icon at bounding box center [197, 27] width 9 height 9
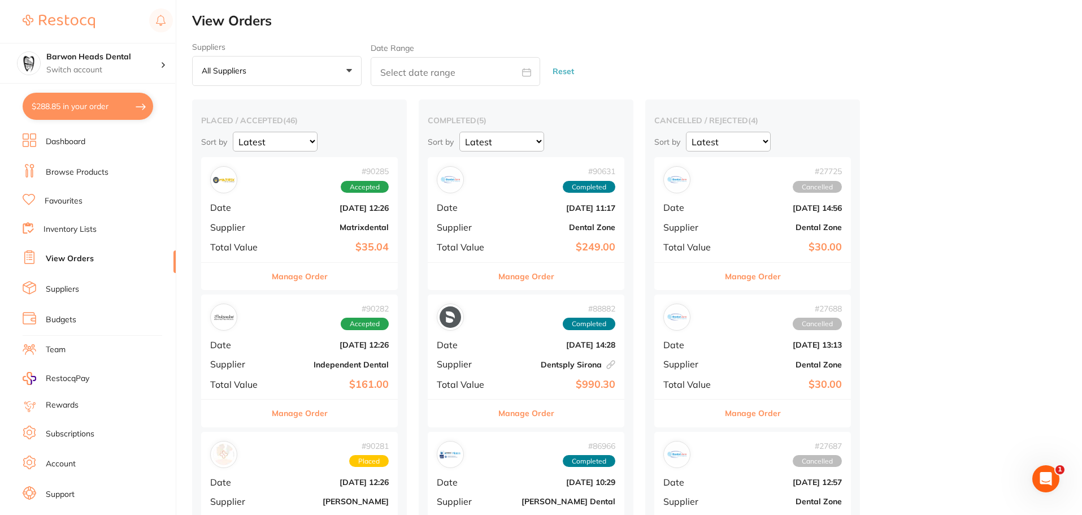
click at [279, 349] on b "[DATE] 12:26" at bounding box center [332, 344] width 113 height 9
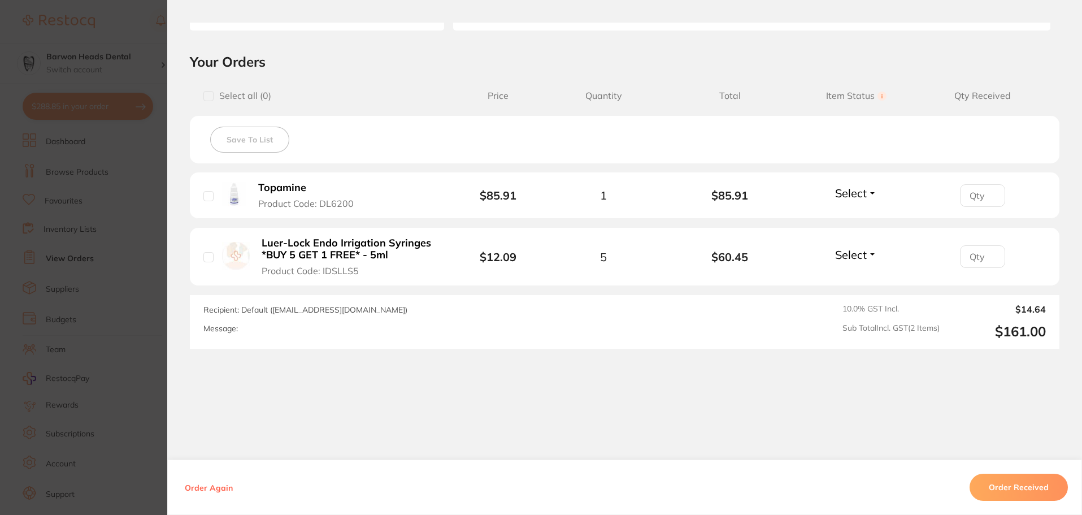
scroll to position [227, 0]
drag, startPoint x: 307, startPoint y: 189, endPoint x: 277, endPoint y: 185, distance: 30.3
click at [264, 185] on button "Topamine Product Code: DL6200" at bounding box center [312, 193] width 114 height 28
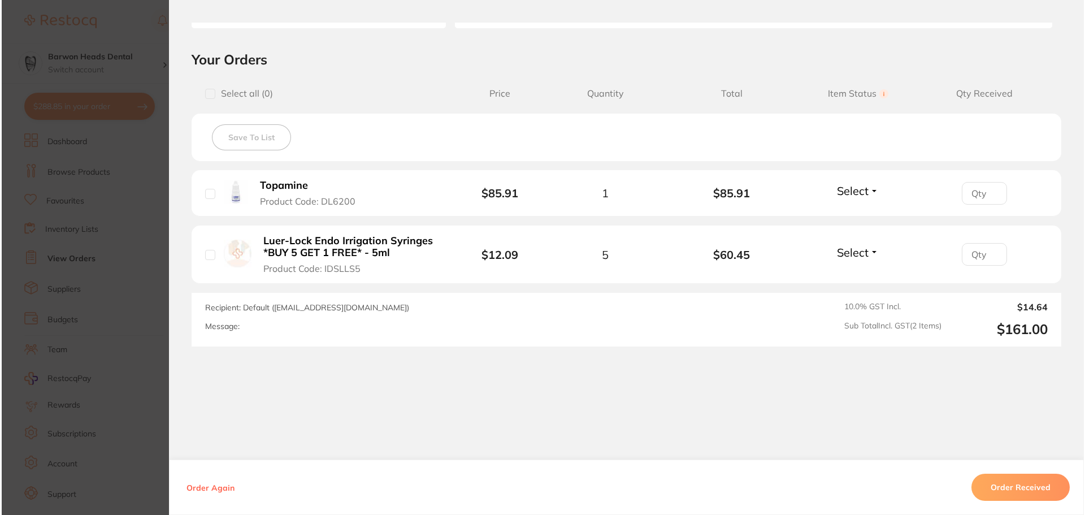
scroll to position [0, 0]
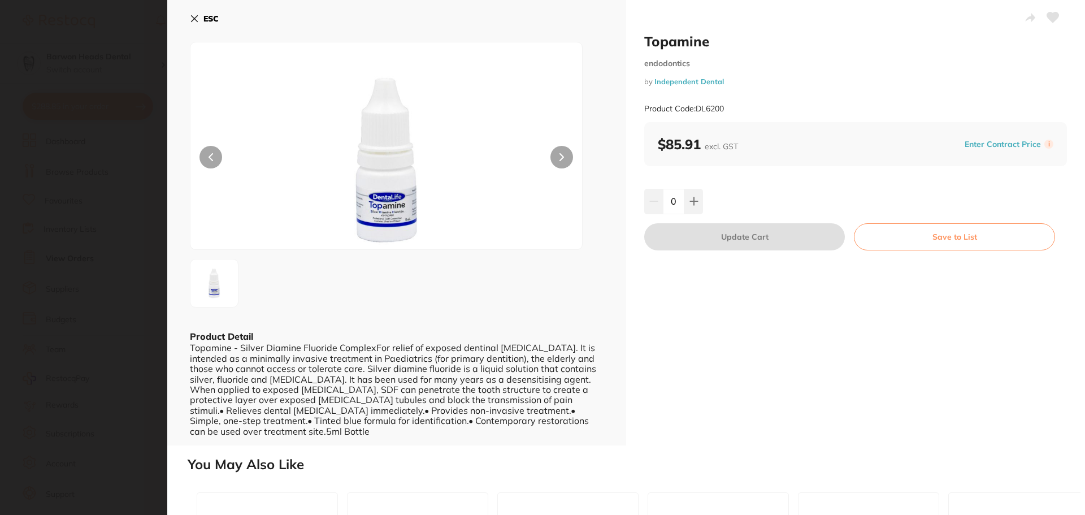
click at [280, 185] on section "Topamine endodontics by Independent Dental Product Code: DL6200 ESC Product Det…" at bounding box center [542, 257] width 1085 height 515
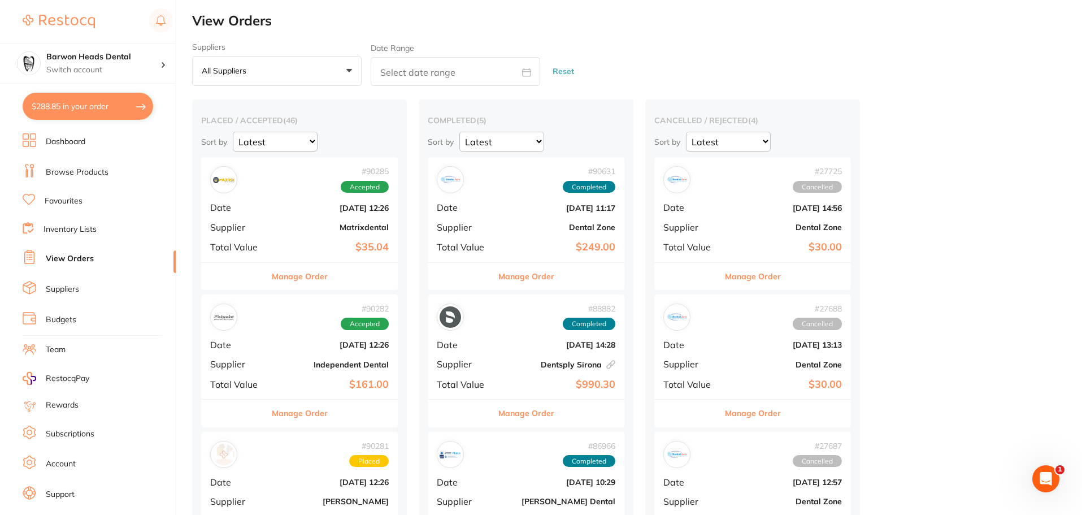
click at [258, 373] on div "# 90282 Accepted Date [DATE] 12:26 Supplier Independent Dental Total Value $161…" at bounding box center [299, 346] width 197 height 105
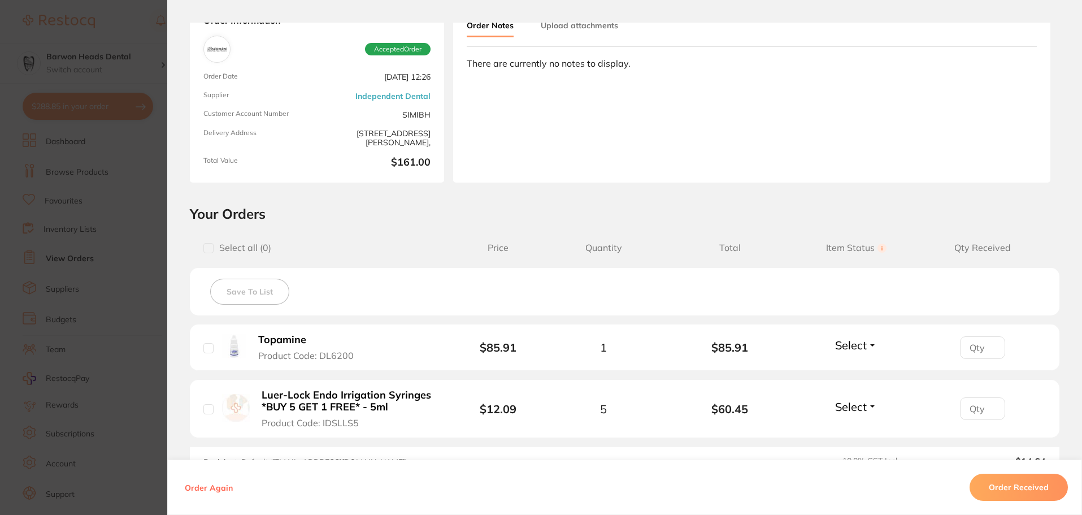
scroll to position [170, 0]
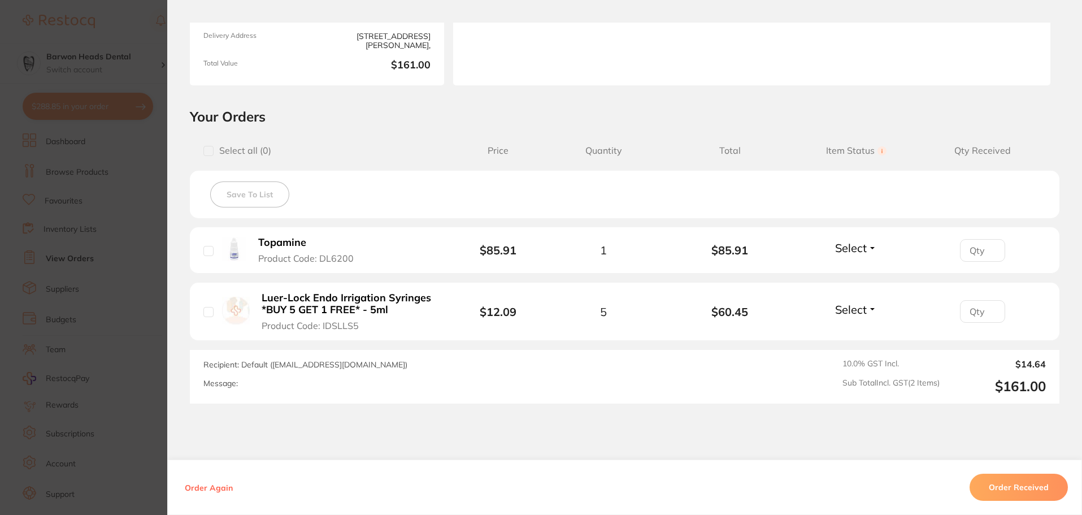
click at [318, 242] on button "Topamine Product Code: DL6200" at bounding box center [312, 250] width 114 height 28
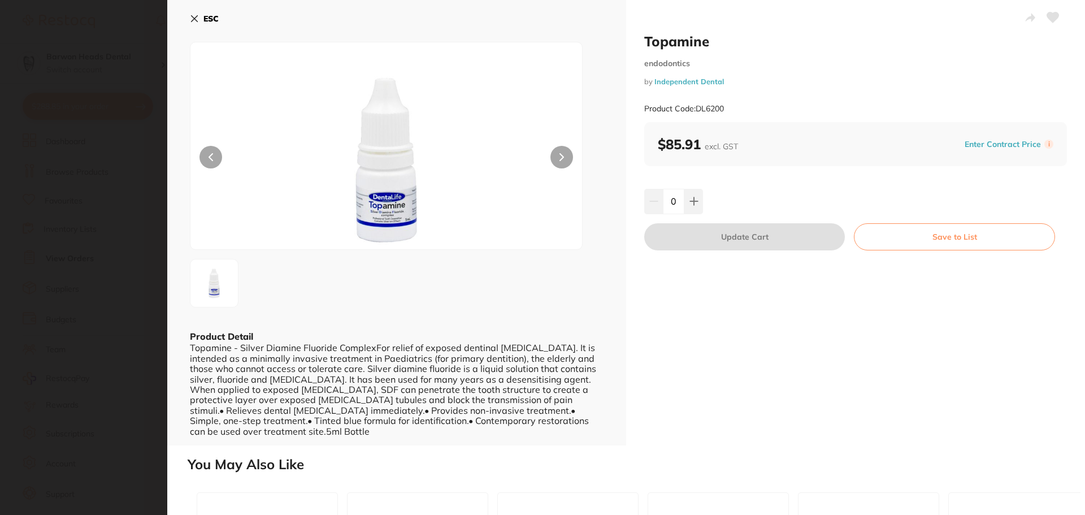
scroll to position [0, 0]
drag, startPoint x: 727, startPoint y: 37, endPoint x: 639, endPoint y: 37, distance: 88.2
click at [639, 37] on div "Topamine endodontics by Independent Dental Product Code: DL6200 $85.91 excl. GS…" at bounding box center [855, 222] width 459 height 445
click at [138, 74] on section "Topamine endodontics by Independent Dental Product Code: DL6200 ESC Product Det…" at bounding box center [542, 257] width 1085 height 515
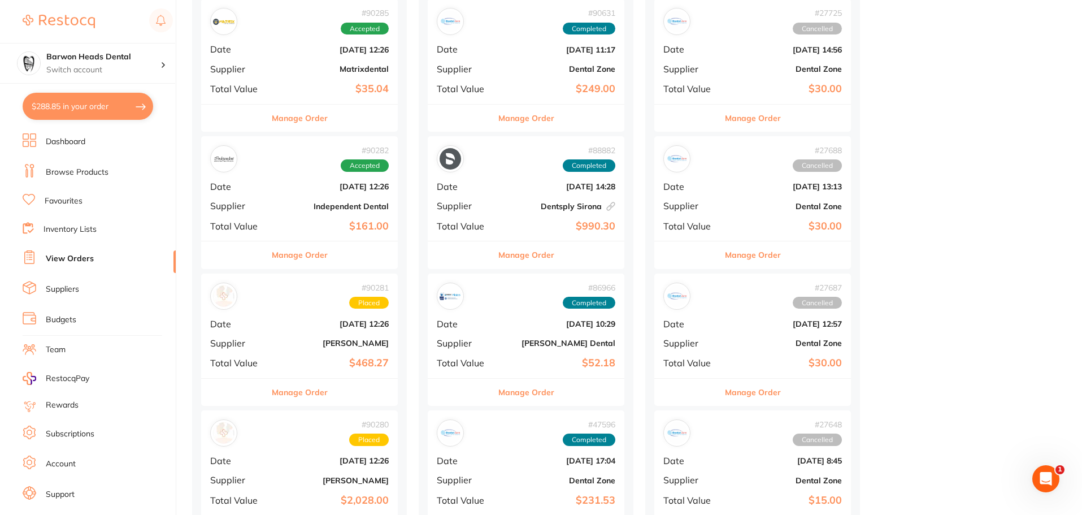
scroll to position [170, 0]
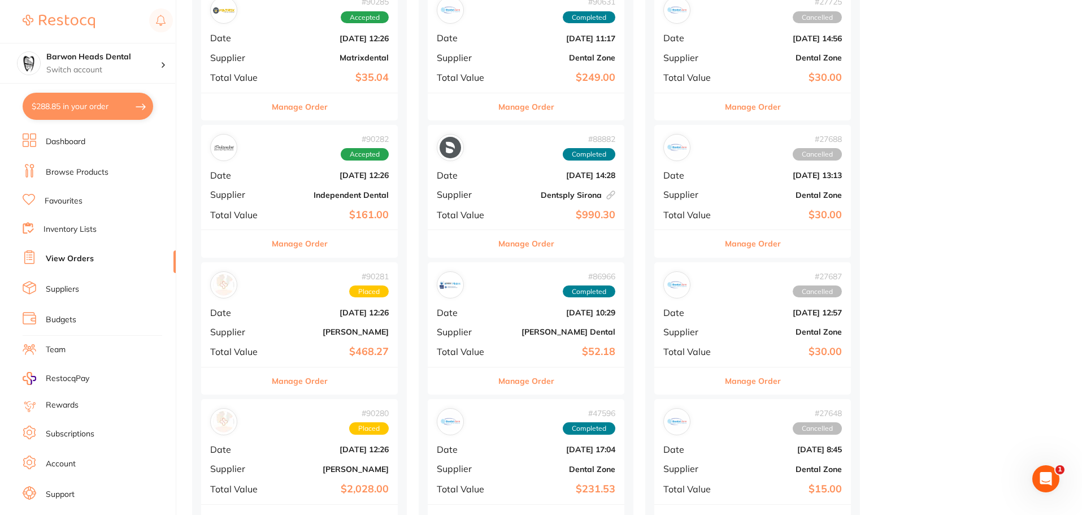
click at [278, 306] on div "# 90281 Placed Date [DATE] 12:26 Supplier [PERSON_NAME] Total Value $468.27" at bounding box center [299, 314] width 197 height 105
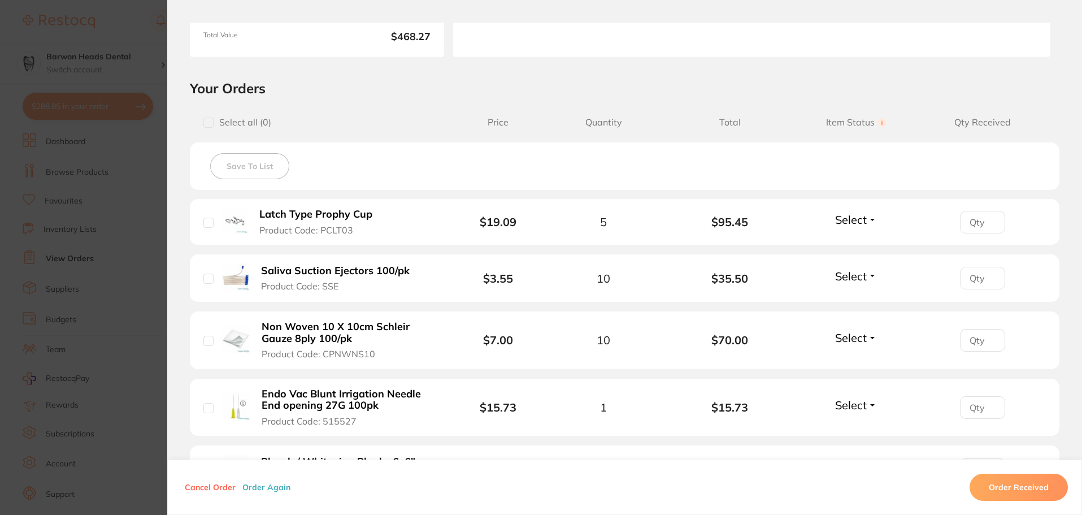
scroll to position [226, 0]
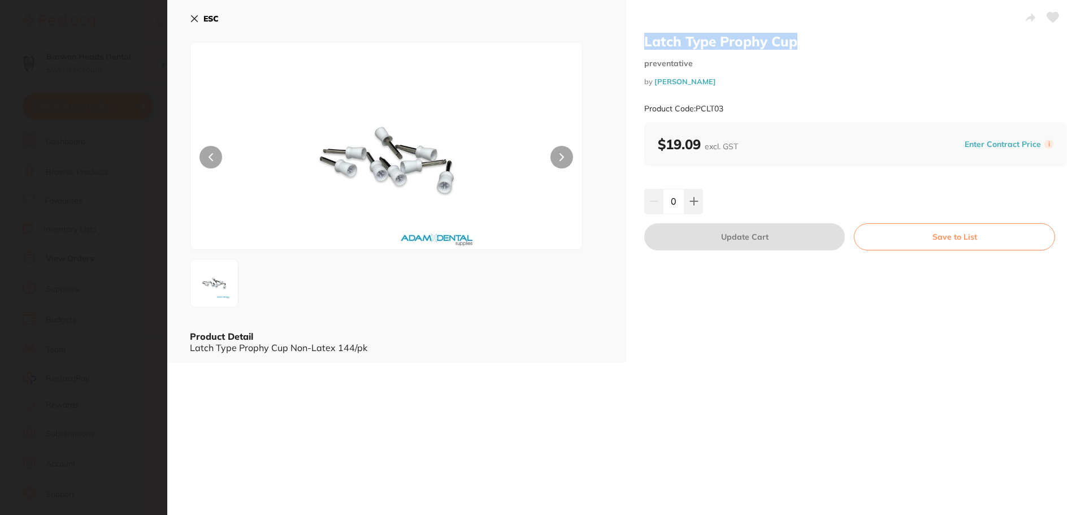
drag, startPoint x: 837, startPoint y: 42, endPoint x: 641, endPoint y: 47, distance: 196.7
click at [641, 47] on div "Latch Type Prophy Cup preventative by Adam Dental Product Code: PCLT03 $19.09 e…" at bounding box center [855, 181] width 459 height 362
copy h2 "Latch Type Prophy Cup"
drag, startPoint x: 704, startPoint y: 84, endPoint x: 653, endPoint y: 85, distance: 50.3
click at [653, 85] on small "by Adam Dental" at bounding box center [855, 81] width 423 height 8
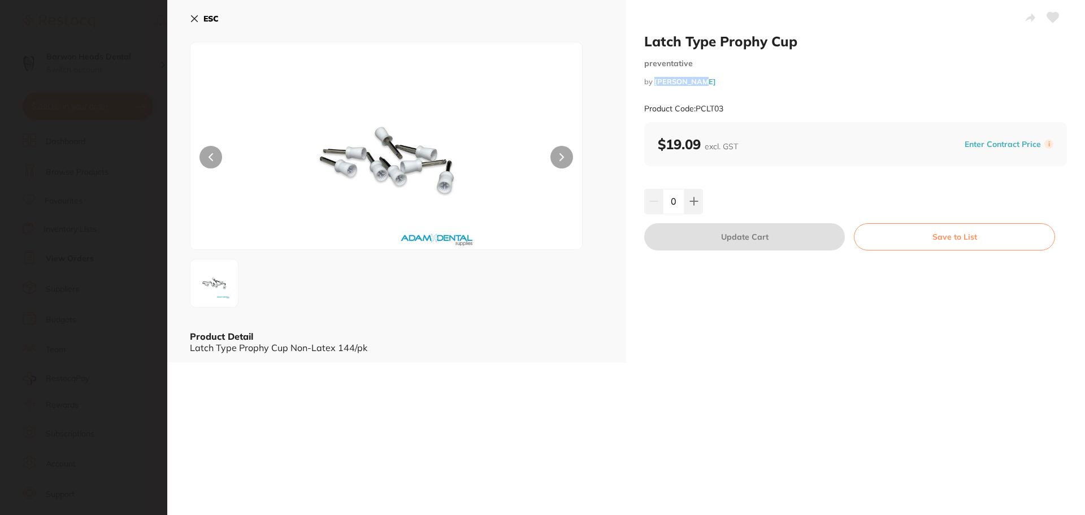
copy link "[PERSON_NAME]"
drag, startPoint x: 724, startPoint y: 108, endPoint x: 697, endPoint y: 111, distance: 27.3
click at [697, 111] on small "Product Code: PCLT03" at bounding box center [683, 109] width 79 height 10
copy small "PCLT03"
click at [195, 14] on button "ESC" at bounding box center [204, 18] width 29 height 19
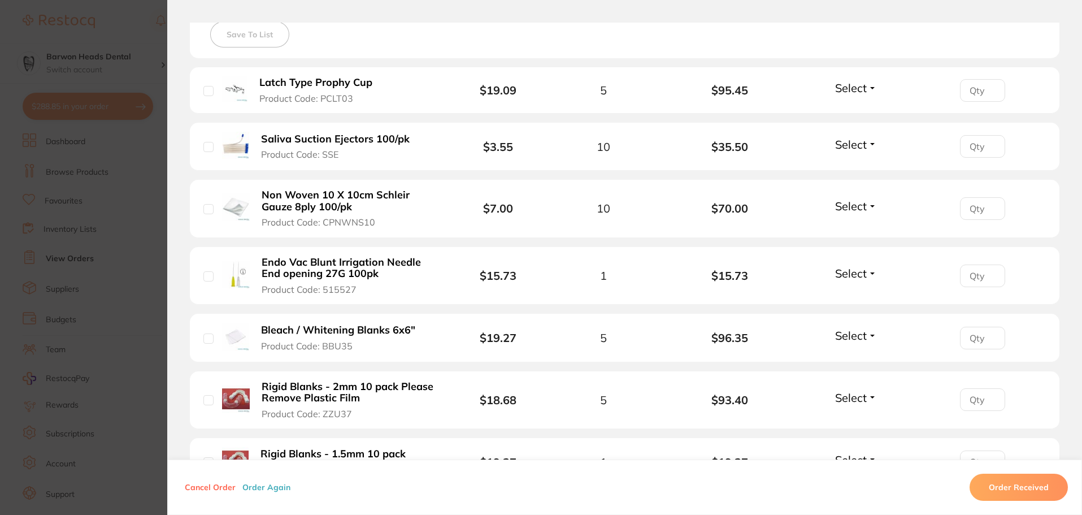
scroll to position [339, 0]
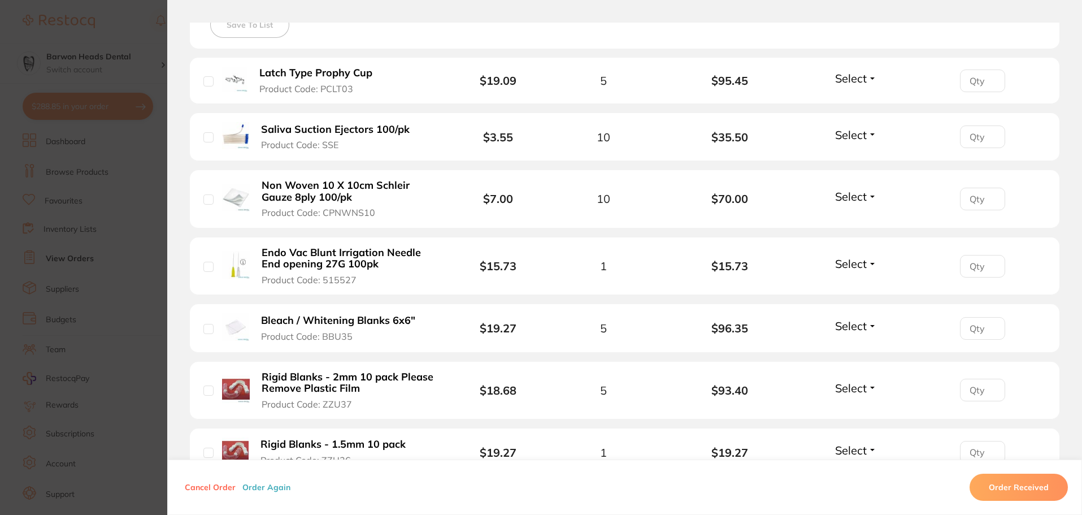
click at [414, 128] on button "Saliva Suction Ejectors 100/pk Product Code: SSE" at bounding box center [340, 137] width 164 height 28
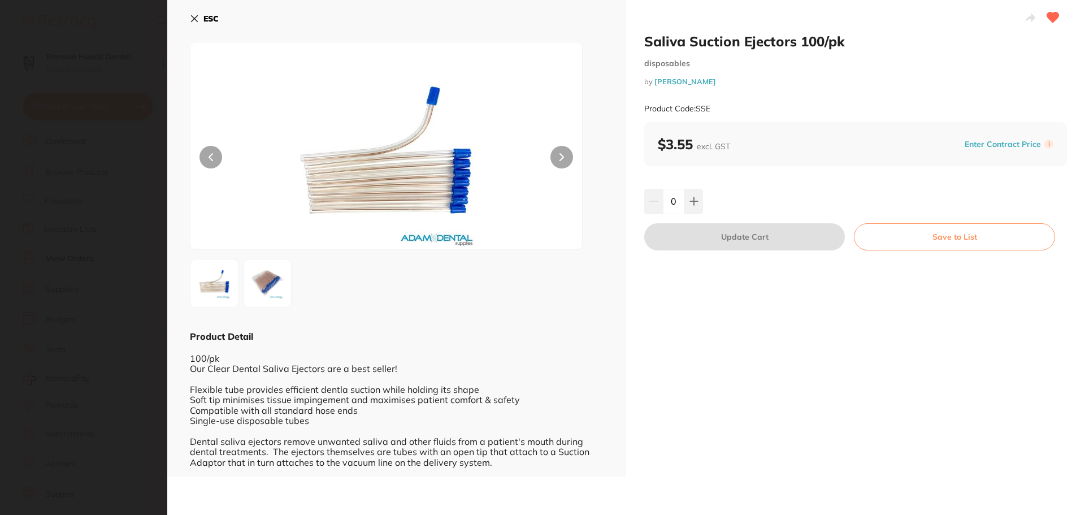
scroll to position [0, 0]
drag, startPoint x: 861, startPoint y: 43, endPoint x: 646, endPoint y: 45, distance: 214.7
click at [646, 45] on h2 "Saliva Suction Ejectors 100/pk" at bounding box center [855, 41] width 423 height 17
copy h2 "Saliva Suction Ejectors 100/pk"
drag, startPoint x: 715, startPoint y: 110, endPoint x: 698, endPoint y: 110, distance: 17.5
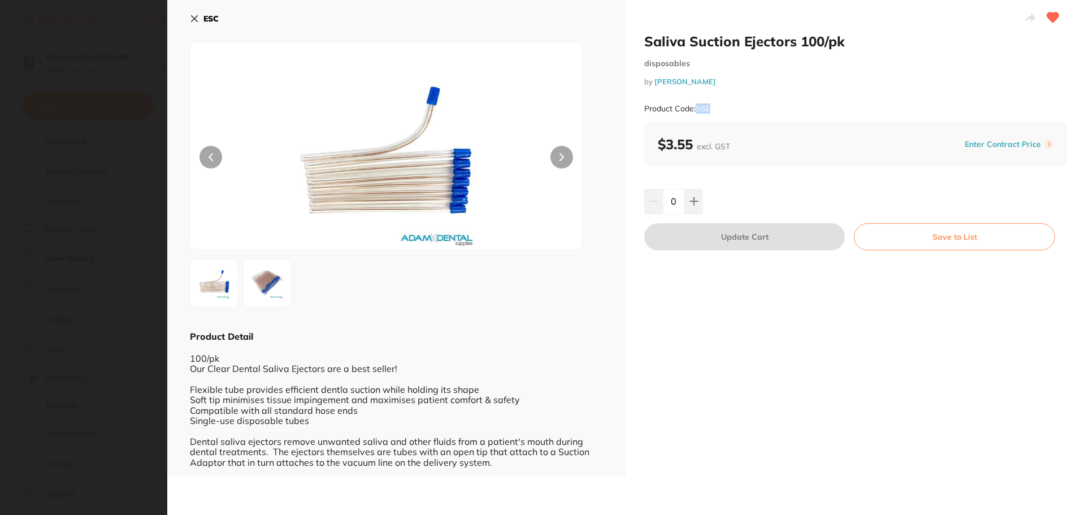
click at [698, 110] on div "Product Code: SSE" at bounding box center [855, 109] width 423 height 28
copy small "SSE"
drag, startPoint x: 690, startPoint y: 147, endPoint x: 657, endPoint y: 146, distance: 32.8
click at [658, 146] on b "$3.55 excl. GST" at bounding box center [694, 144] width 72 height 17
click at [197, 17] on icon at bounding box center [195, 19] width 6 height 6
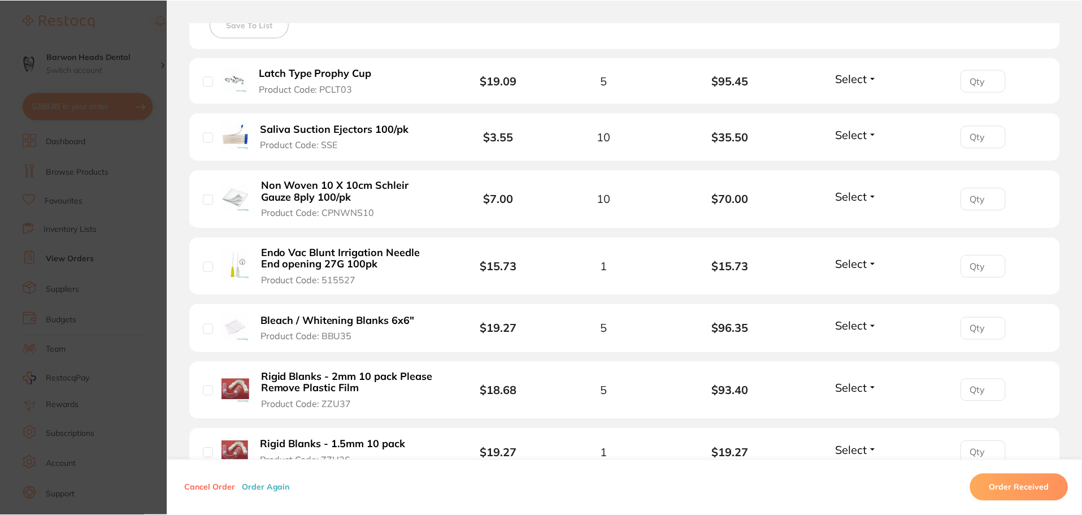
scroll to position [170, 0]
click at [358, 190] on b "Non Woven 10 X 10cm Schleir Gauze 8ply 100/pk" at bounding box center [349, 191] width 175 height 23
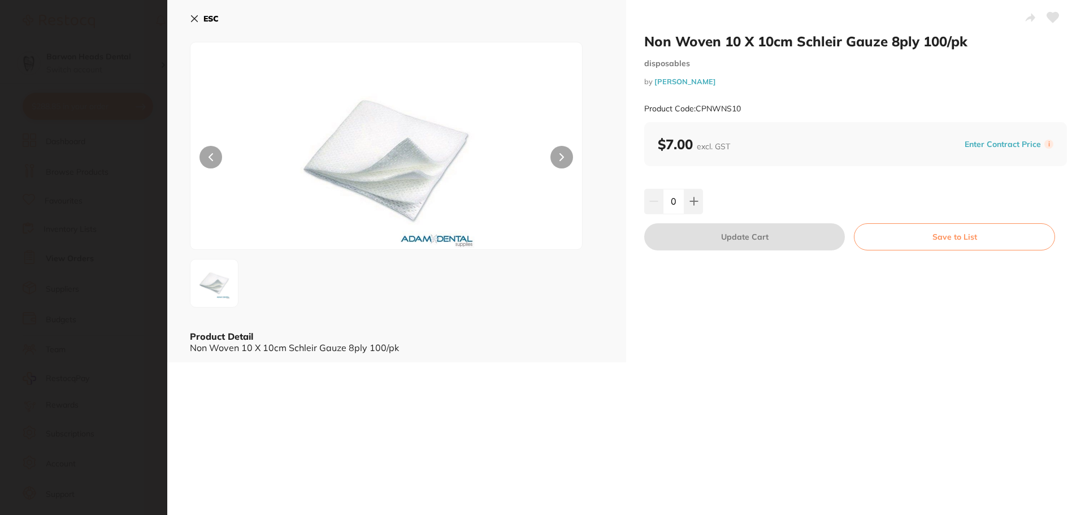
scroll to position [0, 0]
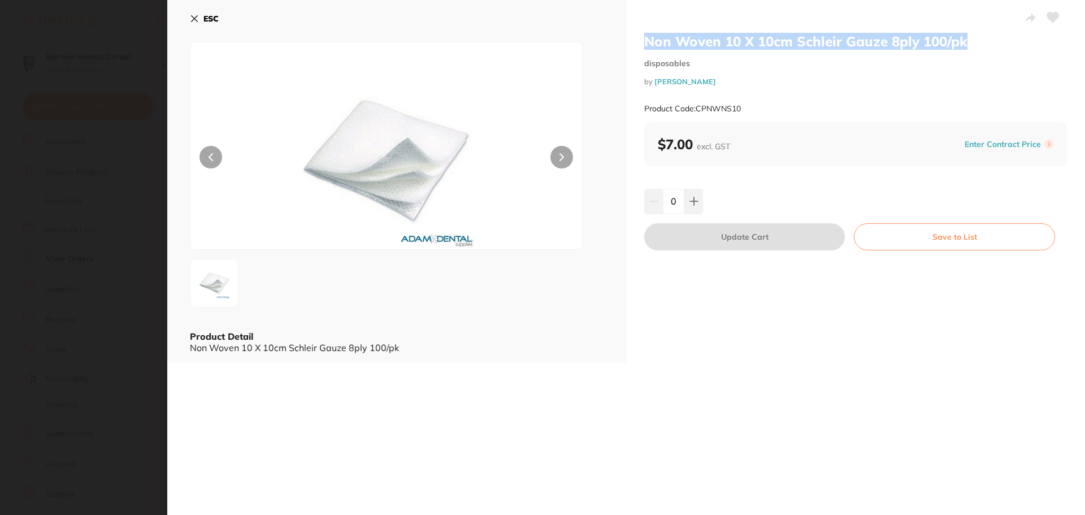
drag, startPoint x: 971, startPoint y: 45, endPoint x: 641, endPoint y: 46, distance: 330.0
click at [641, 46] on div "Non Woven 10 X 10cm Schleir Gauze 8ply 100/pk disposables by Adam Dental Produc…" at bounding box center [855, 181] width 459 height 362
copy h2 "Non Woven 10 X 10cm Schleir Gauze 8ply 100/pk"
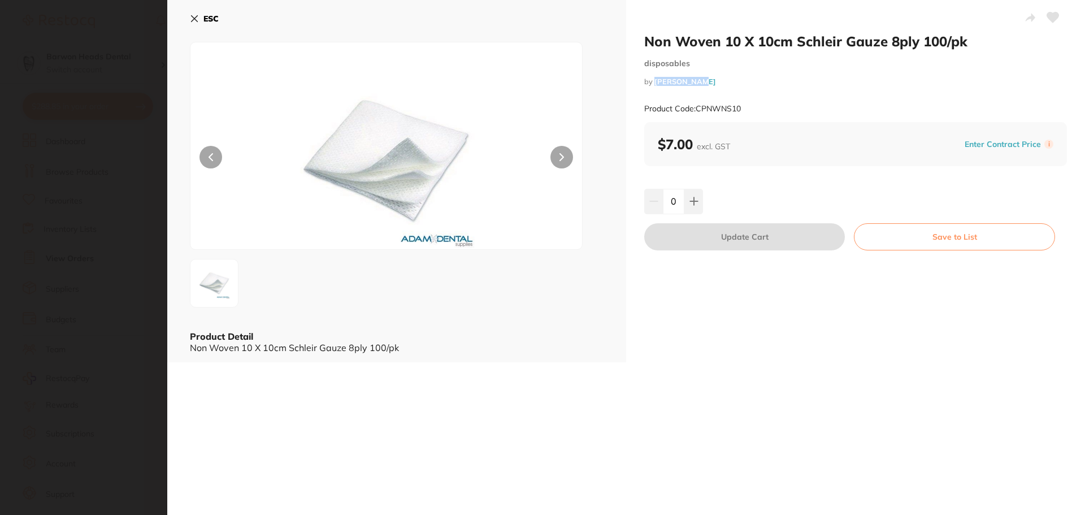
drag, startPoint x: 700, startPoint y: 81, endPoint x: 656, endPoint y: 84, distance: 44.2
click at [656, 84] on small "by Adam Dental" at bounding box center [855, 81] width 423 height 8
copy link "[PERSON_NAME]"
drag, startPoint x: 741, startPoint y: 109, endPoint x: 697, endPoint y: 108, distance: 44.1
click at [697, 108] on small "Product Code: CPNWNS10" at bounding box center [692, 109] width 97 height 10
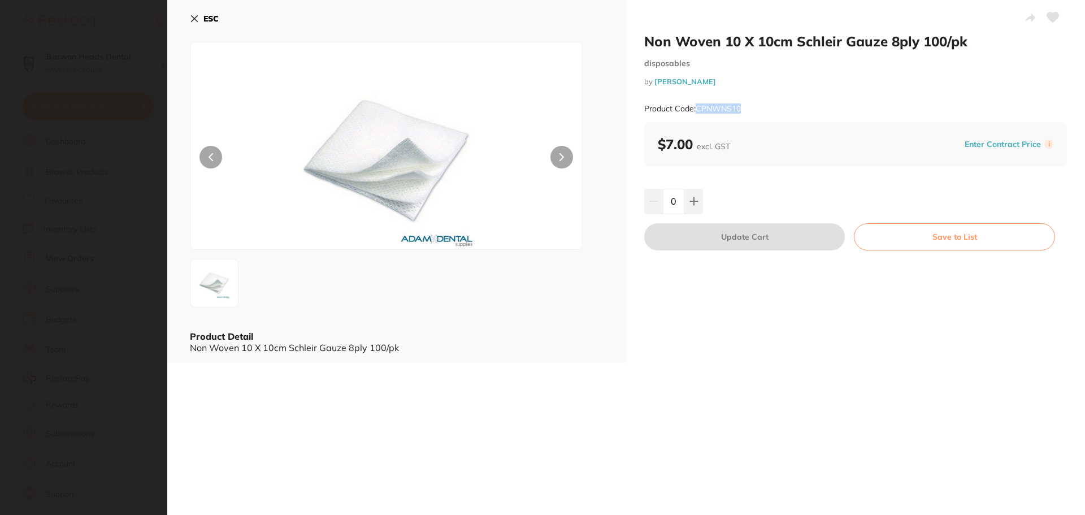
copy small "CPNWNS10"
click at [198, 20] on icon at bounding box center [194, 18] width 9 height 9
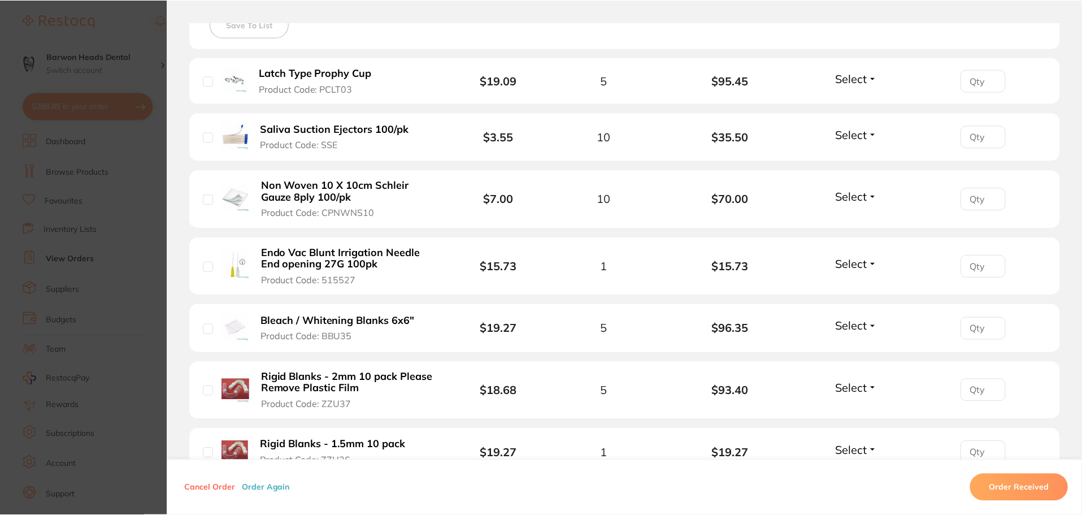
scroll to position [170, 0]
click at [387, 266] on b "Endo Vac Blunt Irrigation Needle End opening 27G 100pk" at bounding box center [349, 258] width 175 height 23
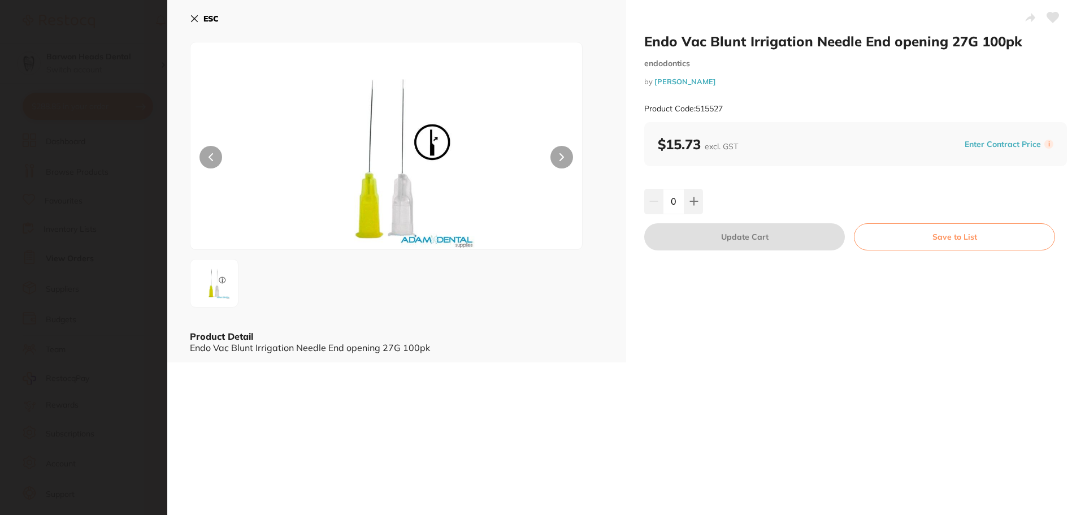
scroll to position [0, 0]
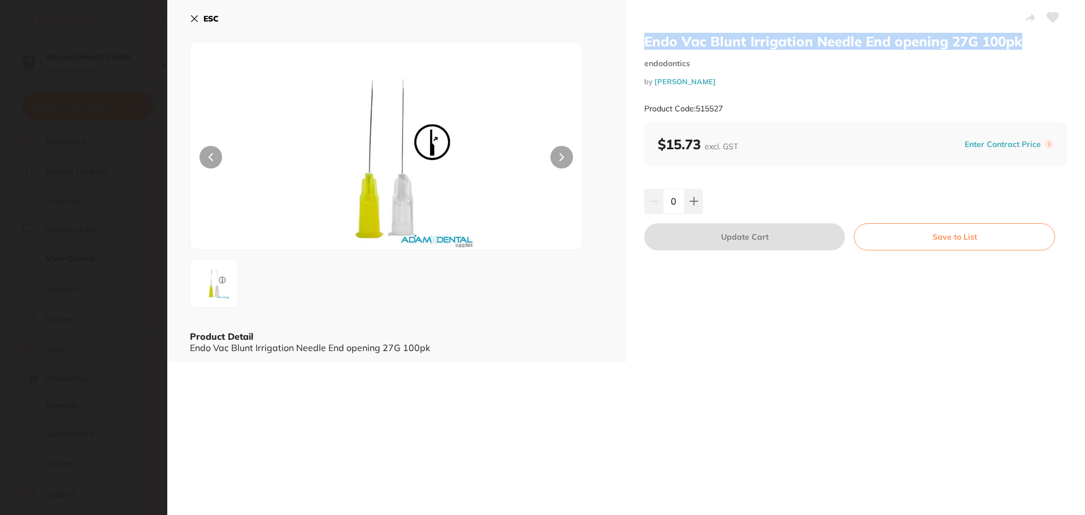
drag, startPoint x: 1022, startPoint y: 43, endPoint x: 639, endPoint y: 49, distance: 383.2
click at [639, 49] on div "Endo Vac Blunt Irrigation Needle End opening 27G 100pk endodontics by Adam Dent…" at bounding box center [855, 181] width 459 height 362
copy h2 "Endo Vac Blunt Irrigation Needle End opening 27G 100pk"
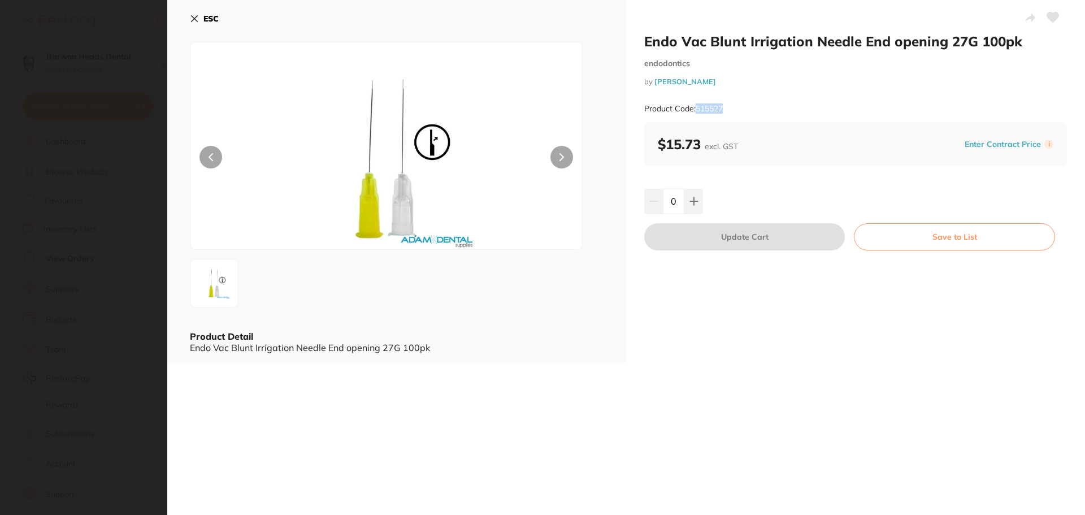
drag, startPoint x: 727, startPoint y: 109, endPoint x: 695, endPoint y: 109, distance: 32.2
click at [695, 109] on div "Product Code: 515527" at bounding box center [855, 109] width 423 height 28
copy small "515527"
drag, startPoint x: 700, startPoint y: 80, endPoint x: 653, endPoint y: 82, distance: 46.9
click at [653, 82] on small "by Adam Dental" at bounding box center [855, 81] width 423 height 8
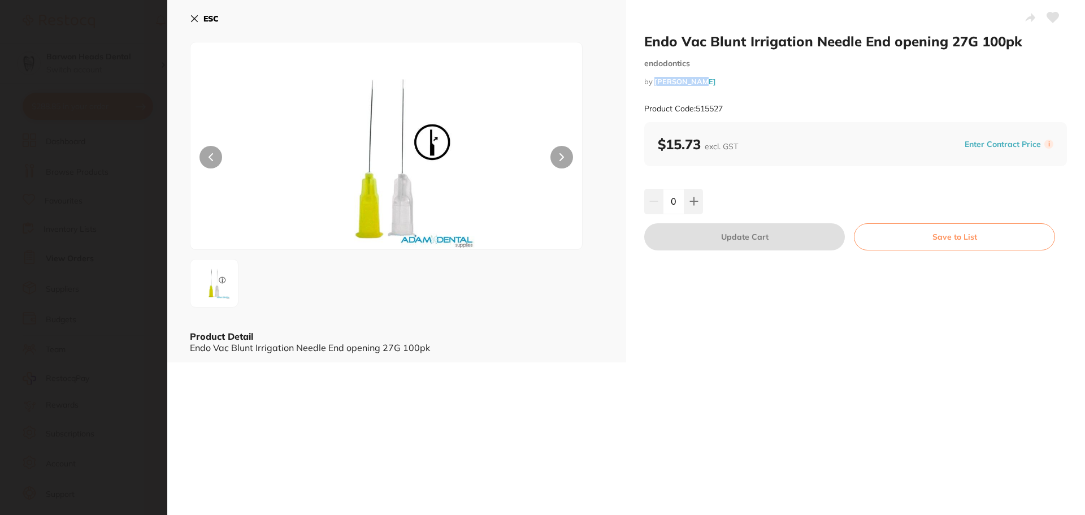
click at [192, 18] on icon at bounding box center [194, 18] width 9 height 9
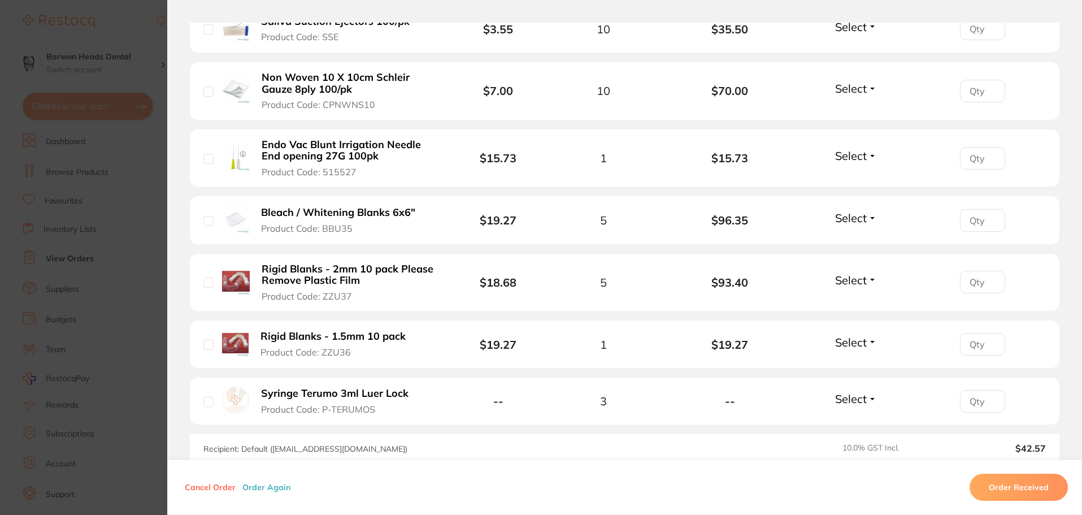
scroll to position [452, 0]
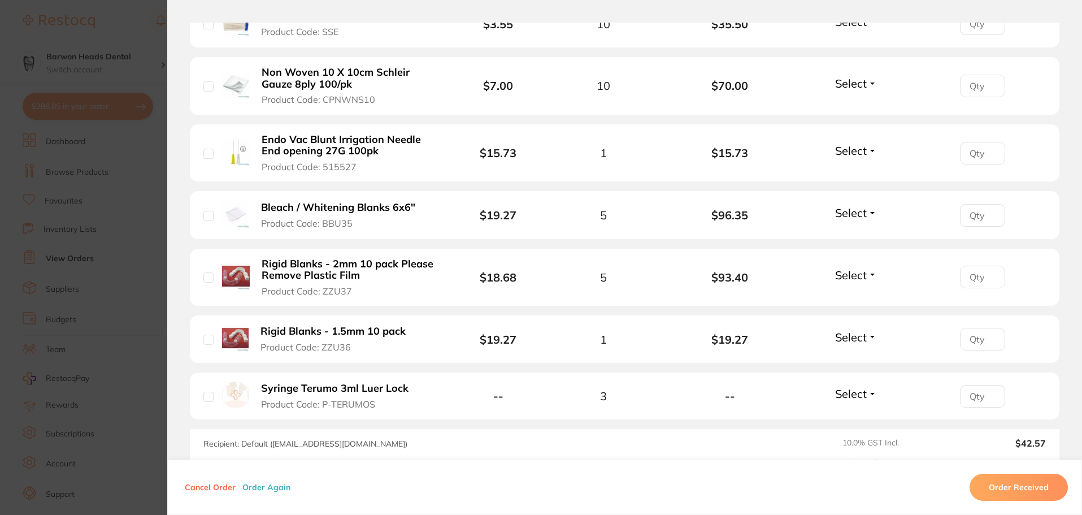
click at [414, 207] on button "Bleach / Whitening Blanks 6x6" Product Code: BBU35" at bounding box center [343, 215] width 170 height 28
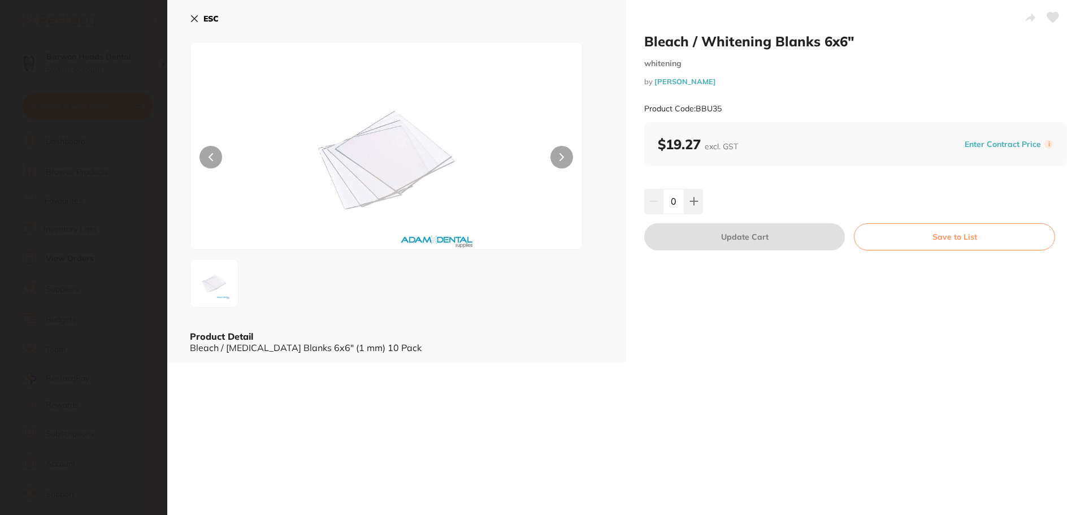
scroll to position [0, 0]
drag, startPoint x: 852, startPoint y: 46, endPoint x: 642, endPoint y: 46, distance: 209.6
click at [642, 46] on div "Bleach / Whitening Blanks 6x6" whitening by Adam Dental Product Code: BBU35 $19…" at bounding box center [855, 181] width 459 height 362
drag, startPoint x: 703, startPoint y: 80, endPoint x: 679, endPoint y: 102, distance: 32.0
click at [657, 88] on div "Bleach / Whitening Blanks 6x6" whitening by Adam Dental Product Code: BBU35" at bounding box center [855, 77] width 423 height 89
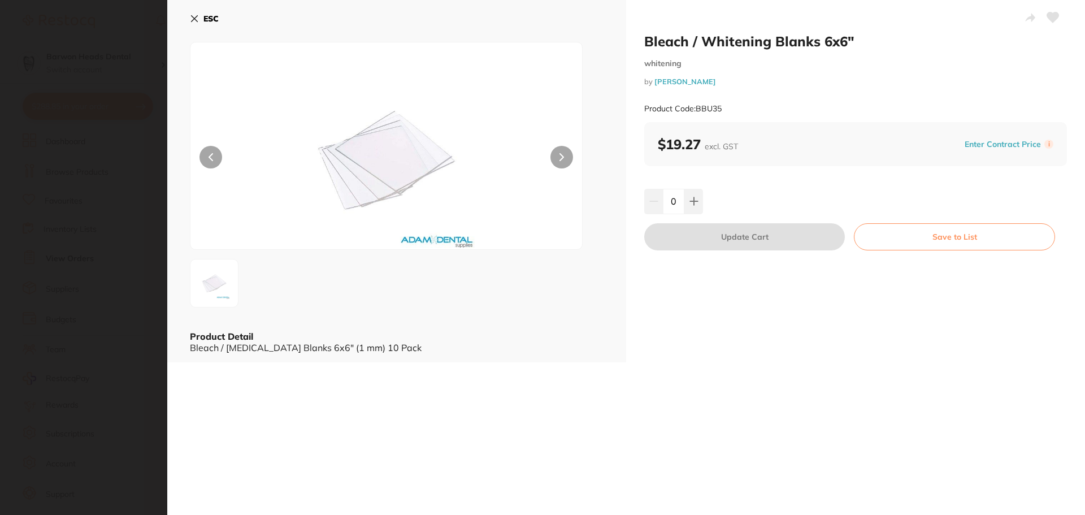
drag, startPoint x: 699, startPoint y: 87, endPoint x: 706, endPoint y: 84, distance: 7.6
click at [700, 87] on div "Bleach / Whitening Blanks 6x6" whitening by Adam Dental Product Code: BBU35" at bounding box center [855, 77] width 423 height 89
drag, startPoint x: 689, startPoint y: 81, endPoint x: 654, endPoint y: 84, distance: 35.1
click at [654, 84] on small "by Adam Dental" at bounding box center [855, 81] width 423 height 8
drag, startPoint x: 726, startPoint y: 108, endPoint x: 695, endPoint y: 111, distance: 30.6
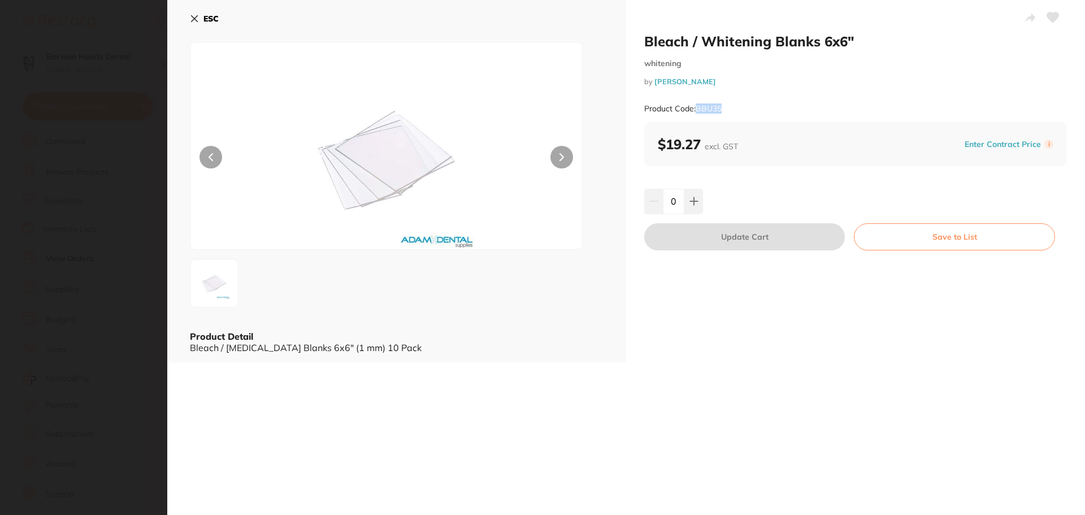
click at [695, 111] on div "Product Code: BBU35" at bounding box center [855, 109] width 423 height 28
click at [200, 20] on button "ESC" at bounding box center [204, 18] width 29 height 19
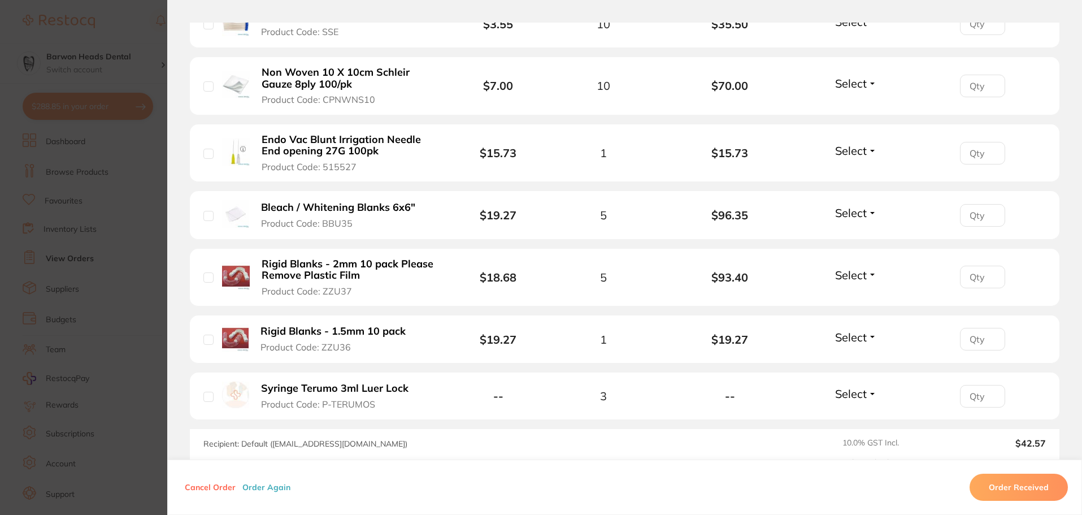
scroll to position [509, 0]
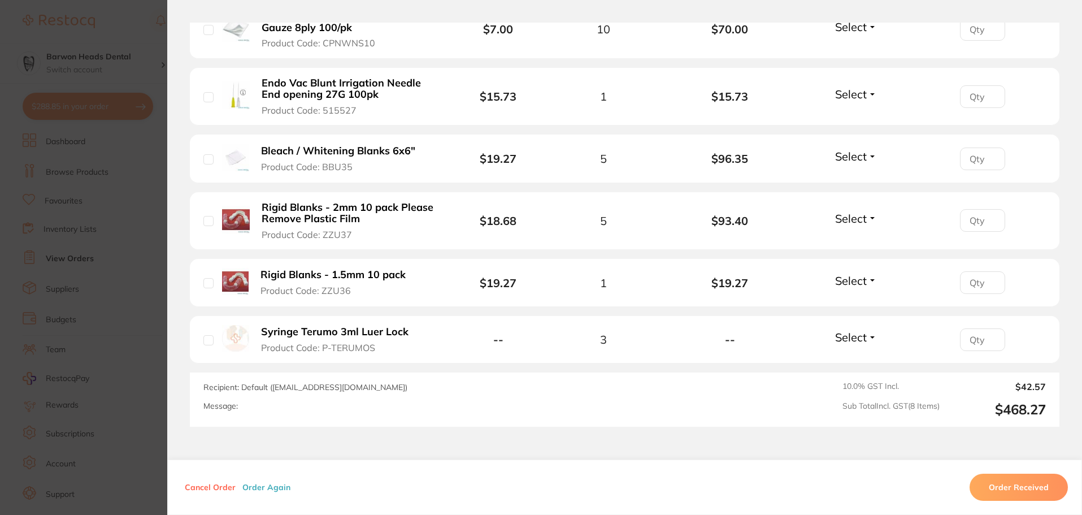
click at [297, 213] on b "Rigid Blanks - 2mm 10 pack Please Remove Plastic Film" at bounding box center [349, 213] width 175 height 23
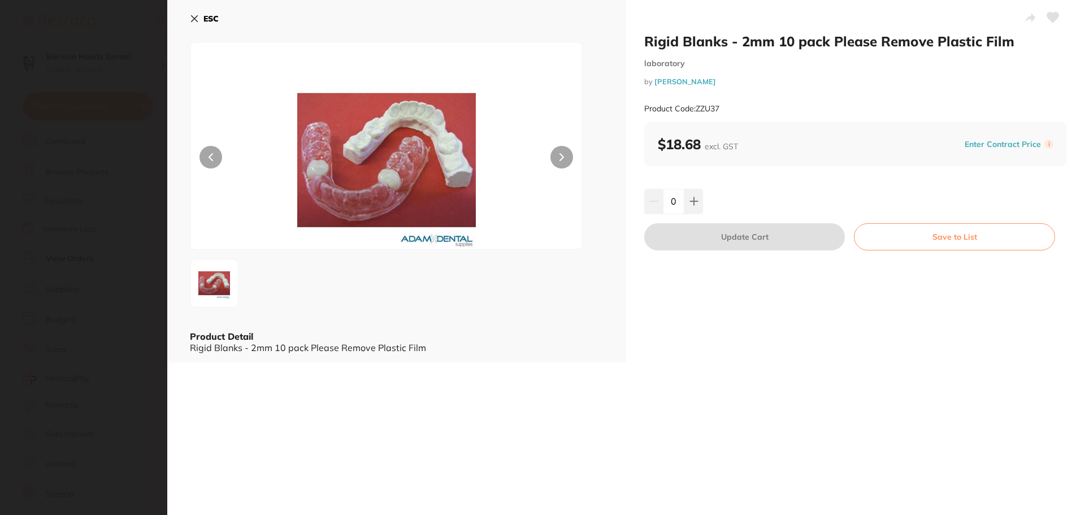
scroll to position [0, 0]
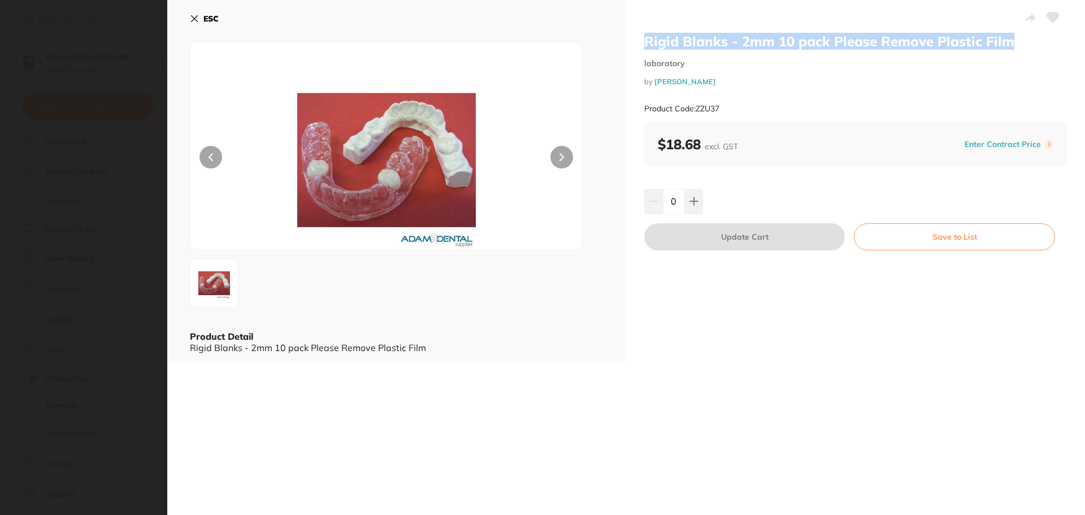
drag, startPoint x: 1010, startPoint y: 45, endPoint x: 644, endPoint y: 44, distance: 366.7
click at [644, 44] on h2 "Rigid Blanks - 2mm 10 pack Please Remove Plastic Film" at bounding box center [855, 41] width 423 height 17
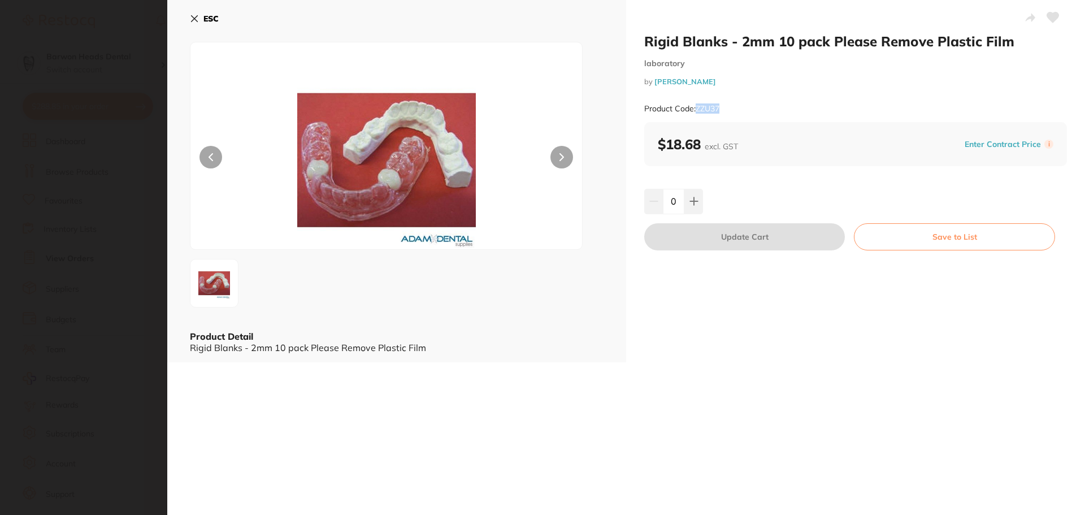
drag, startPoint x: 724, startPoint y: 112, endPoint x: 696, endPoint y: 111, distance: 27.7
click at [696, 111] on div "Product Code: ZZU37" at bounding box center [855, 109] width 423 height 28
click at [193, 18] on icon at bounding box center [195, 19] width 6 height 6
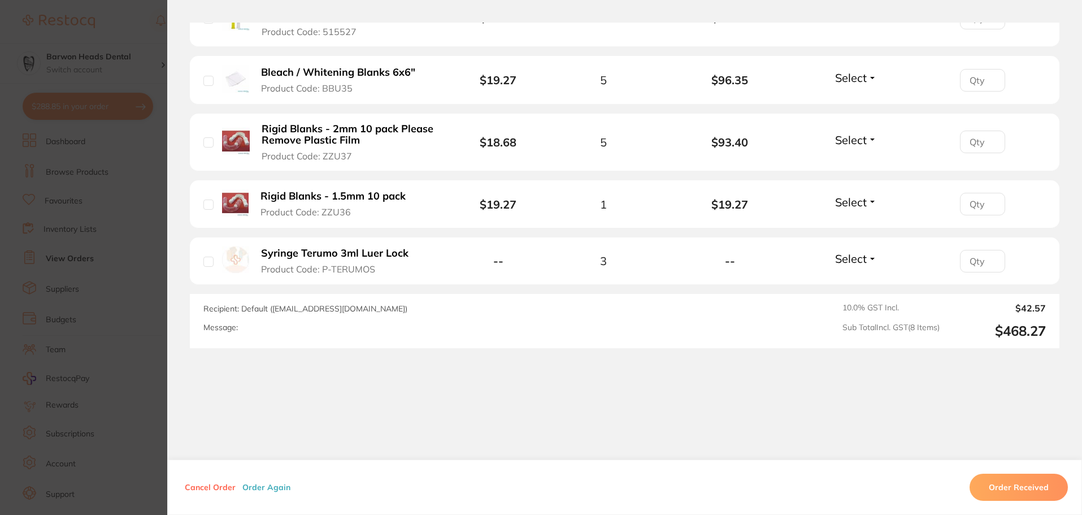
scroll to position [588, 0]
click at [396, 197] on b "Rigid Blanks - 1.5mm 10 pack" at bounding box center [333, 195] width 145 height 12
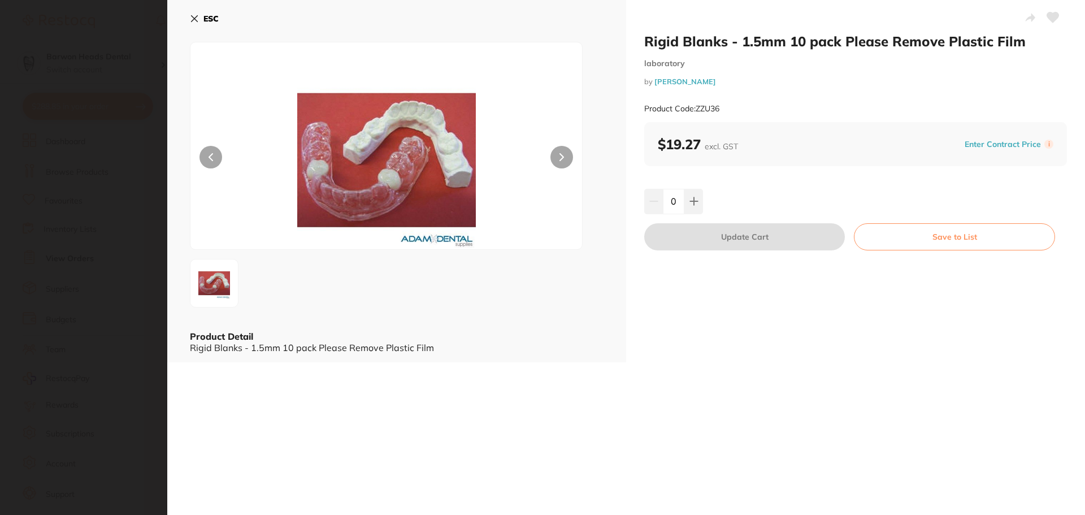
scroll to position [0, 0]
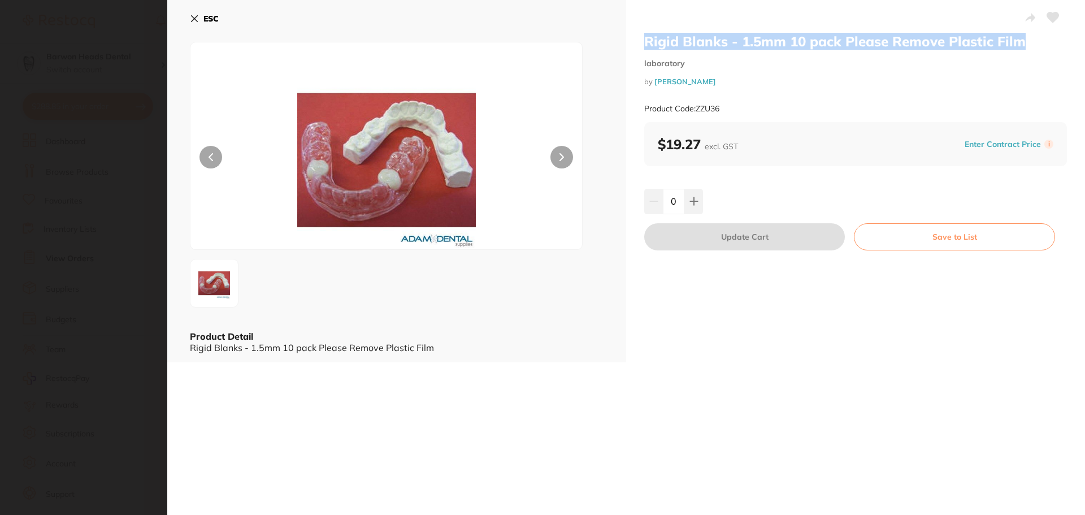
drag, startPoint x: 1030, startPoint y: 44, endPoint x: 644, endPoint y: 48, distance: 385.4
click at [644, 48] on h2 "Rigid Blanks - 1.5mm 10 pack Please Remove Plastic Film" at bounding box center [855, 41] width 423 height 17
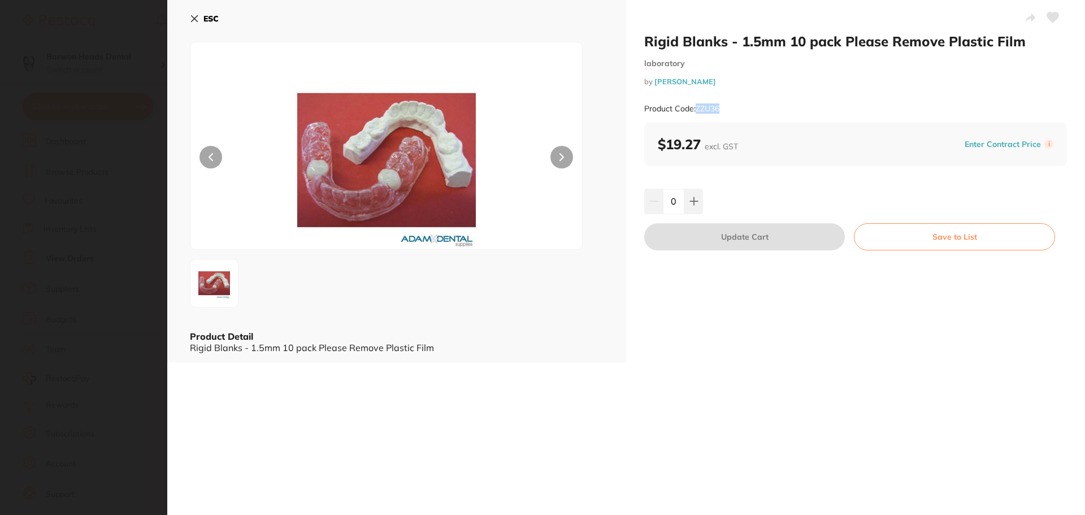
drag, startPoint x: 727, startPoint y: 109, endPoint x: 696, endPoint y: 114, distance: 32.0
click at [696, 114] on div "Product Code: ZZU36" at bounding box center [855, 109] width 423 height 28
click at [196, 20] on icon at bounding box center [195, 19] width 6 height 6
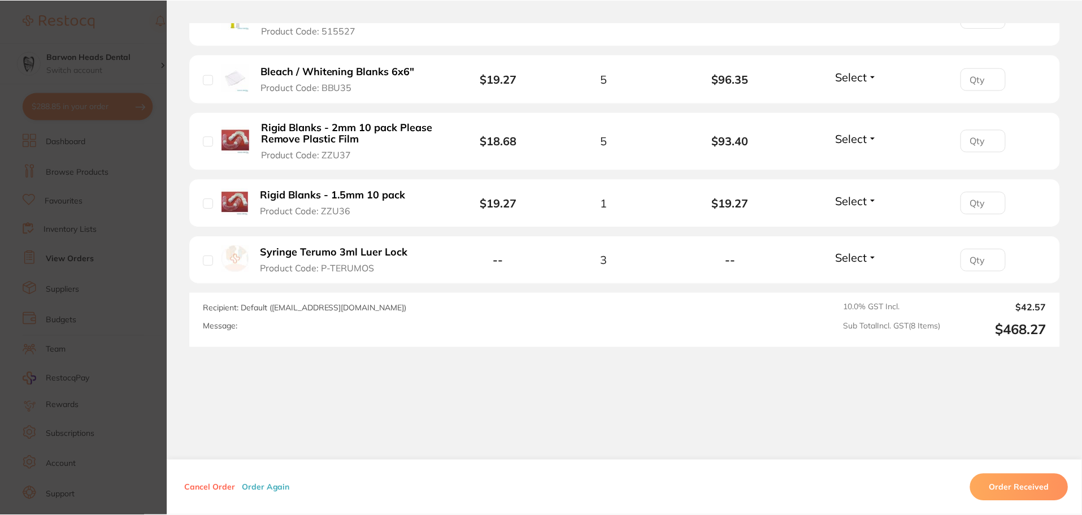
scroll to position [170, 0]
click at [390, 258] on b "Syringe Terumo 3ml Luer Lock" at bounding box center [334, 252] width 147 height 12
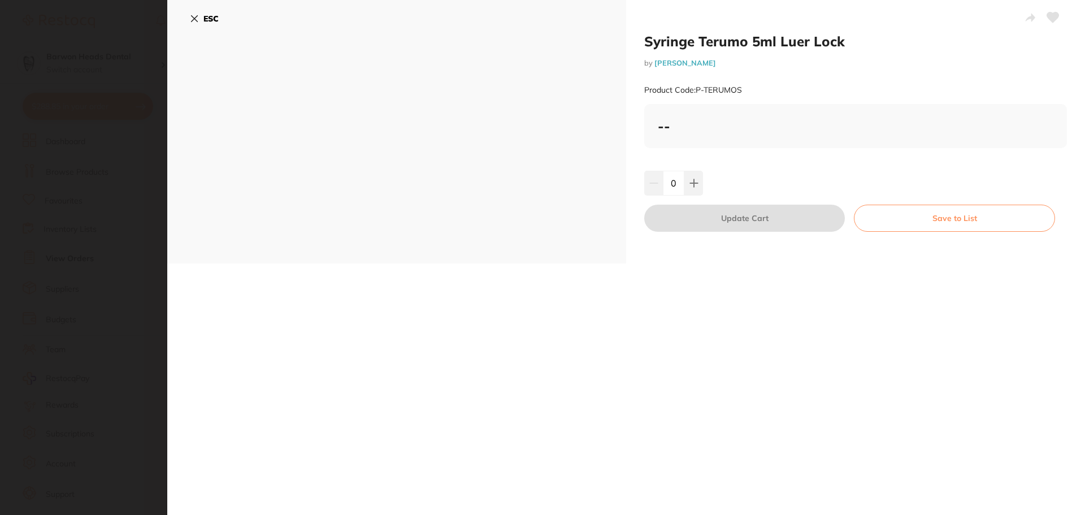
scroll to position [0, 0]
drag, startPoint x: 851, startPoint y: 43, endPoint x: 644, endPoint y: 44, distance: 207.4
click at [644, 44] on h2 "Syringe Terumo 5ml Luer Lock" at bounding box center [855, 41] width 423 height 17
drag, startPoint x: 741, startPoint y: 91, endPoint x: 697, endPoint y: 90, distance: 43.5
click at [697, 90] on div "Product Code: P-TERUMOS" at bounding box center [855, 90] width 423 height 28
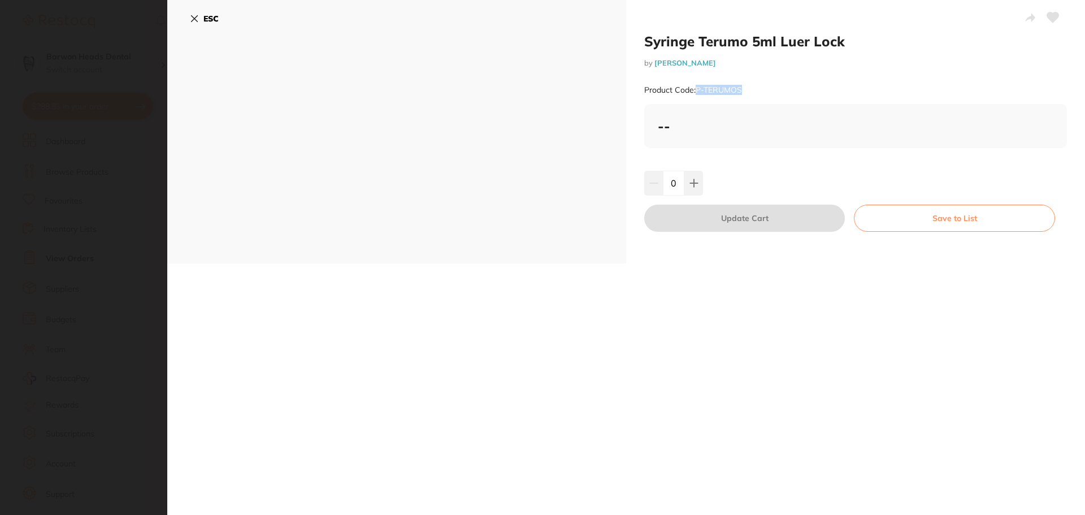
click at [197, 16] on icon at bounding box center [195, 19] width 6 height 6
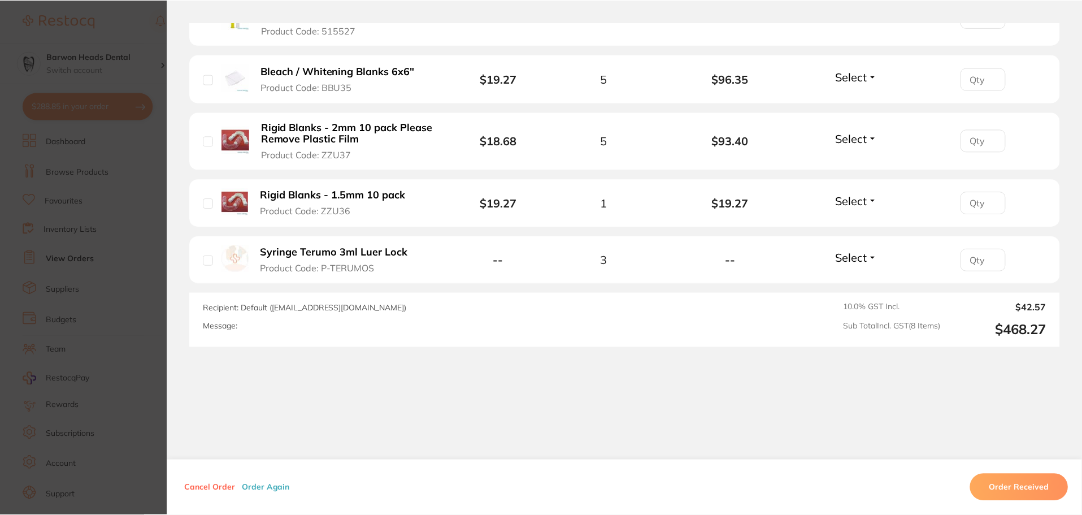
scroll to position [170, 0]
click at [858, 258] on span "Select" at bounding box center [851, 257] width 32 height 14
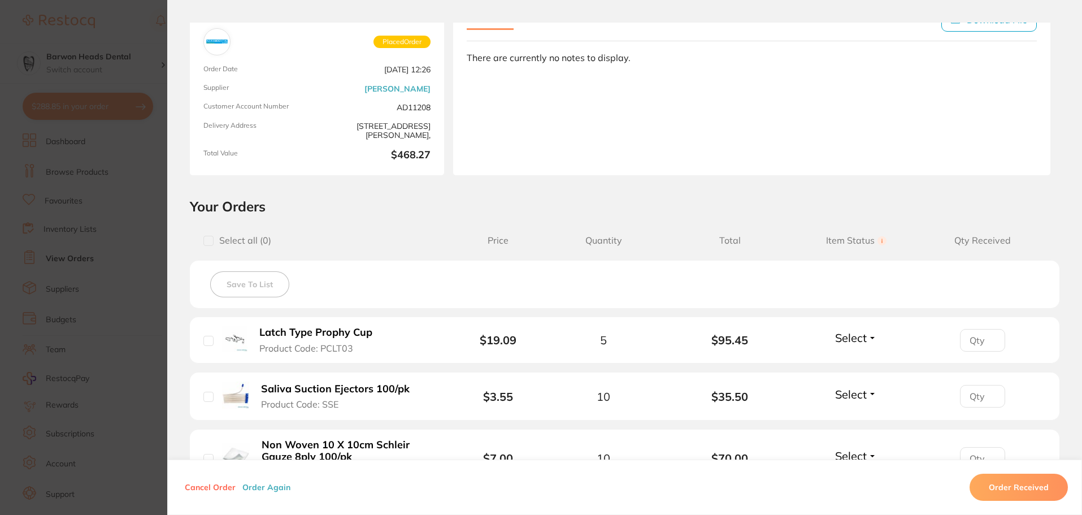
scroll to position [0, 0]
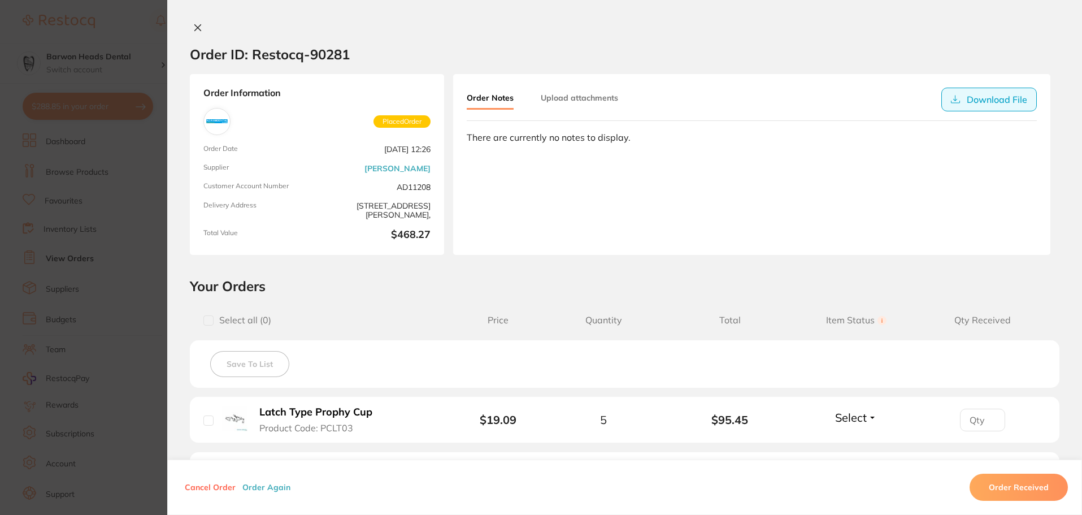
click at [1008, 110] on button "Download File" at bounding box center [988, 100] width 95 height 24
click at [411, 281] on h2 "Your Orders" at bounding box center [625, 285] width 870 height 17
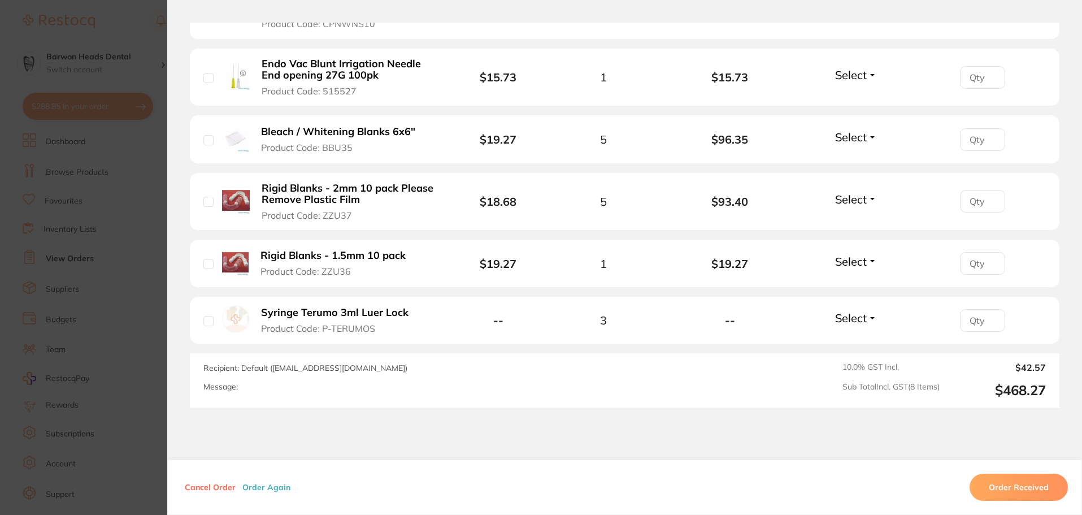
scroll to position [509, 0]
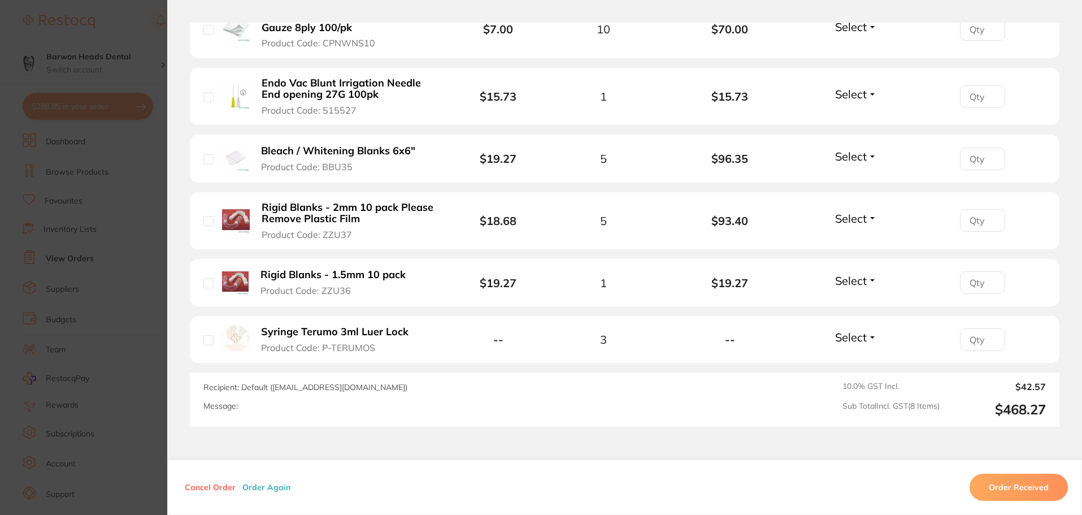
click at [861, 338] on span "Select" at bounding box center [851, 337] width 32 height 14
click at [733, 407] on div "Recipient: Default ( save@adamdental.com.au ) Message: 10.0 % GST Incl. $42.57 …" at bounding box center [625, 399] width 870 height 54
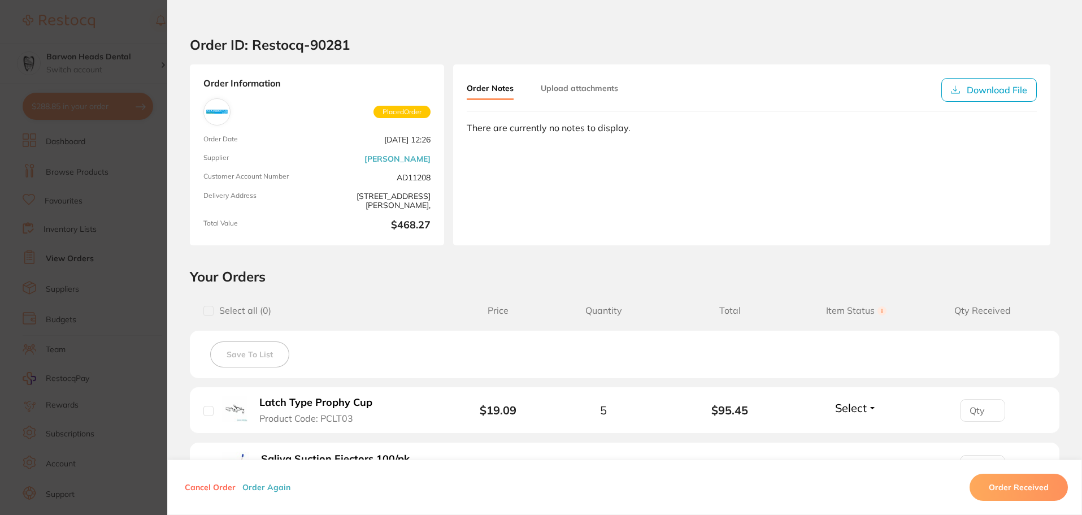
scroll to position [0, 0]
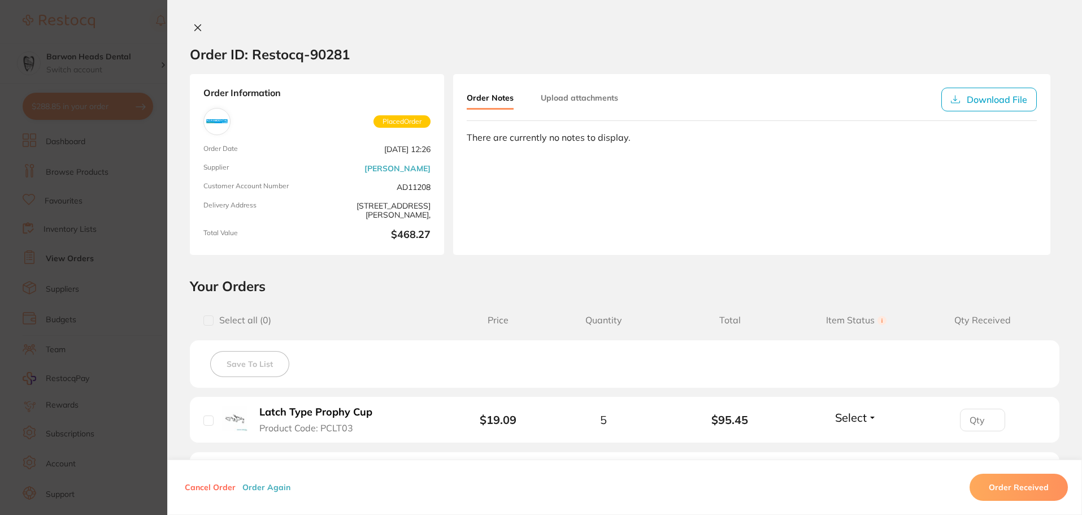
click at [193, 23] on icon at bounding box center [197, 27] width 9 height 9
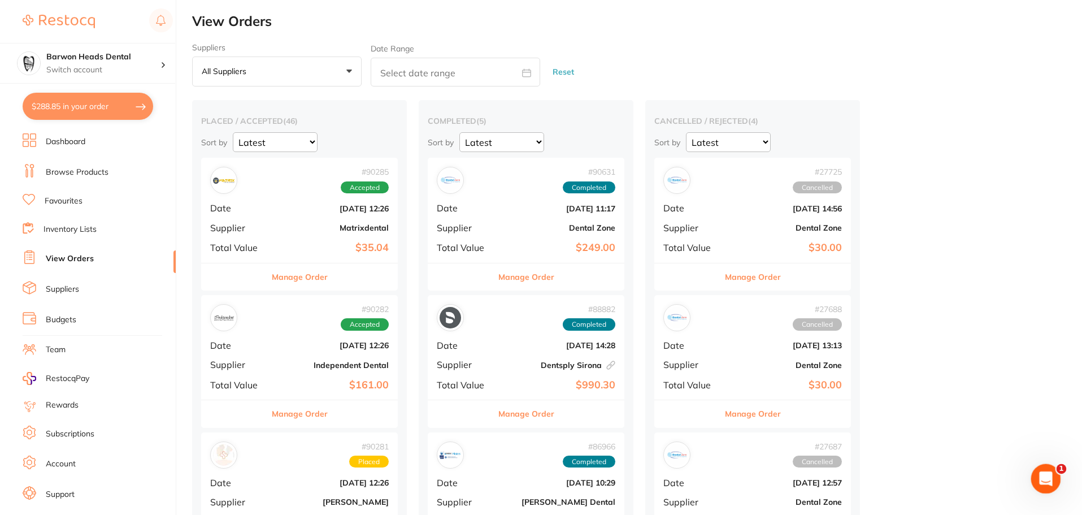
click at [1040, 467] on div "Open Intercom Messenger" at bounding box center [1044, 476] width 37 height 37
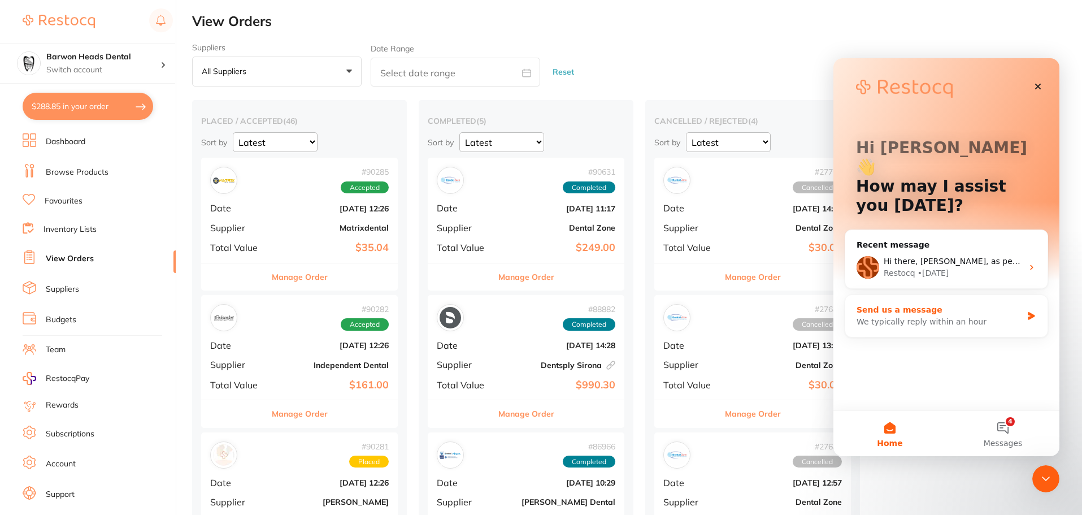
click at [987, 304] on div "Send us a message" at bounding box center [940, 310] width 166 height 12
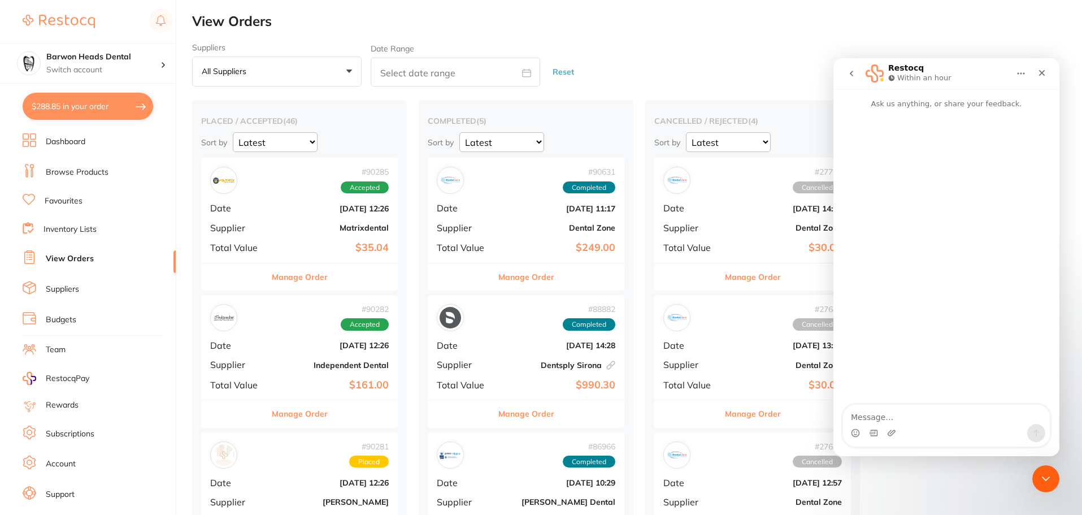
click at [931, 409] on textarea "Message…" at bounding box center [946, 414] width 207 height 19
click at [956, 416] on textarea "can someone please call 42020678" at bounding box center [946, 414] width 207 height 19
click at [1000, 413] on textarea "can someone please call 4202 0678" at bounding box center [946, 414] width 207 height 19
type textarea "can someone please call 4202 0678 regarding accounts"
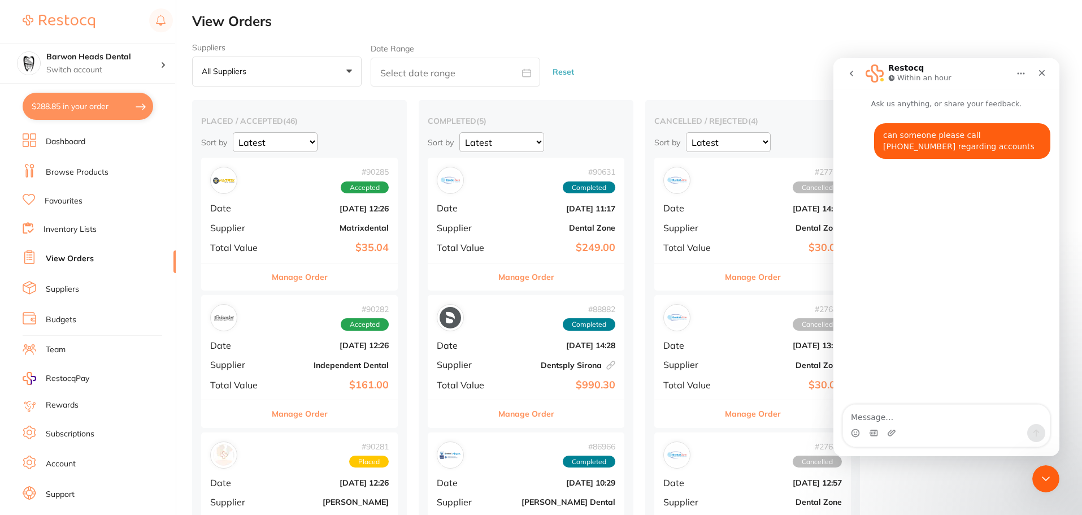
click at [976, 280] on div "can someone please call 4202 0678 regarding accounts • Just now" at bounding box center [947, 258] width 226 height 296
click at [1048, 75] on main "Restocq Within an hour Ask us anything, or share your feedback. can someone ple…" at bounding box center [947, 257] width 226 height 398
click at [1036, 73] on div "Close" at bounding box center [1042, 73] width 20 height 20
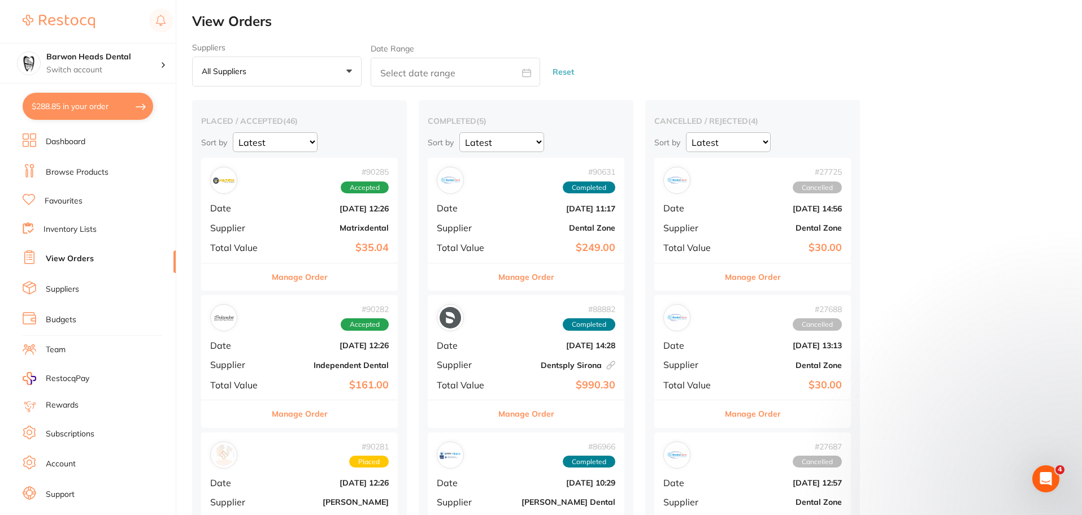
click at [979, 75] on div "Suppliers All suppliers +0 All suppliers AB Orthodontics Adam Dental AHP Dental…" at bounding box center [637, 65] width 890 height 44
click at [314, 366] on b "Independent Dental" at bounding box center [332, 365] width 113 height 9
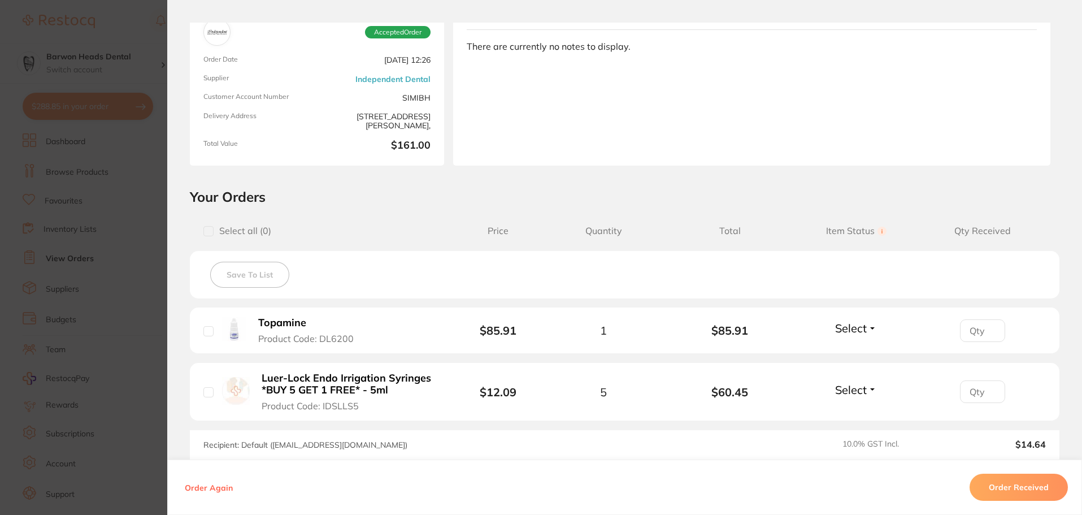
scroll to position [170, 0]
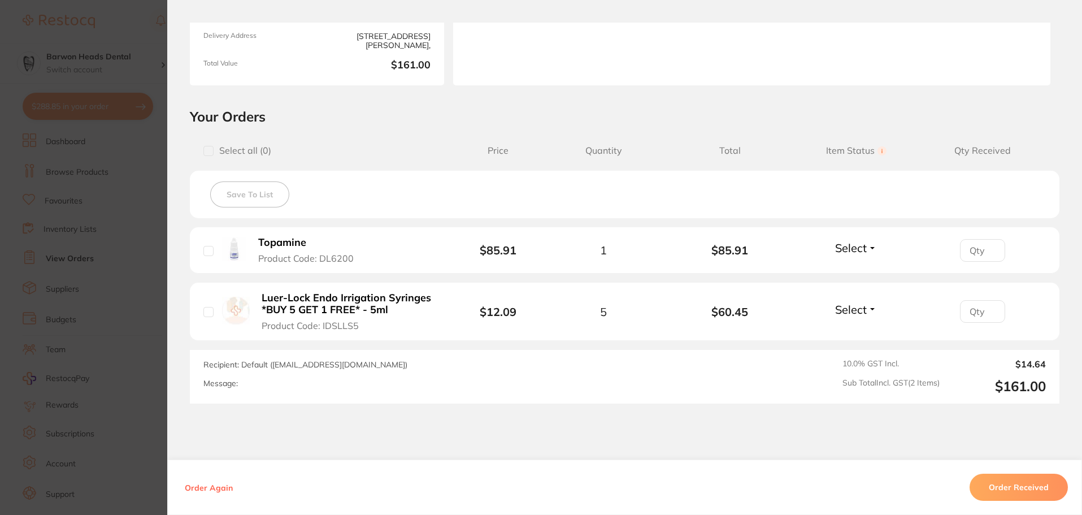
drag, startPoint x: 352, startPoint y: 259, endPoint x: 321, endPoint y: 262, distance: 31.2
click at [321, 262] on button "Topamine Product Code: DL6200" at bounding box center [312, 250] width 114 height 28
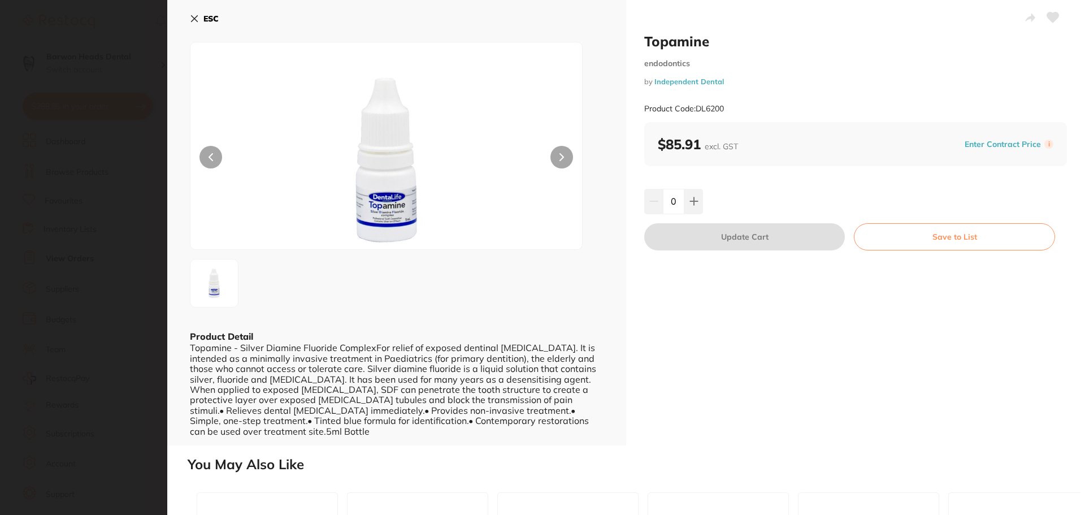
drag, startPoint x: 323, startPoint y: 257, endPoint x: 340, endPoint y: 251, distance: 18.1
click at [323, 257] on section "Topamine endodontics by Independent Dental Product Code: DL6200 ESC Product Det…" at bounding box center [542, 257] width 1085 height 515
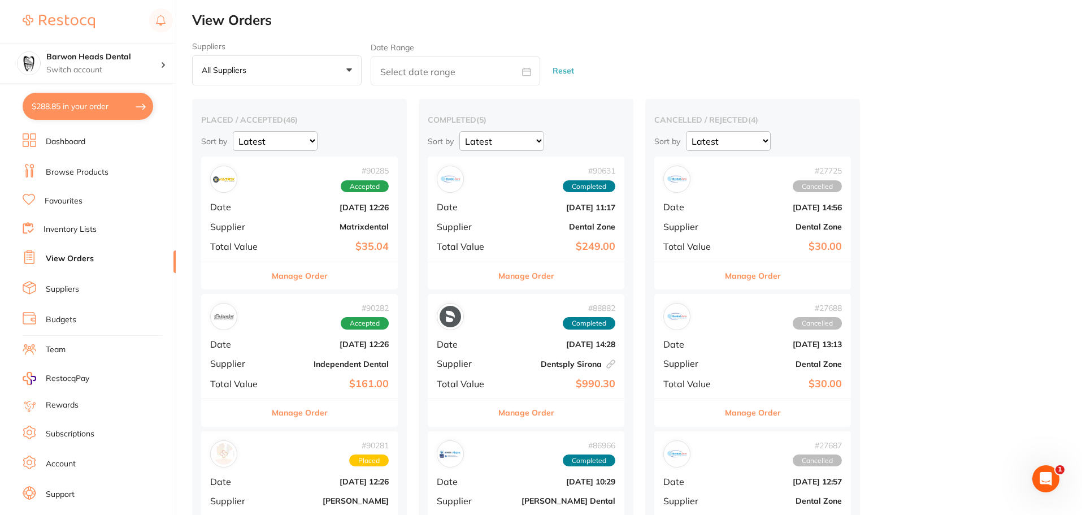
click at [268, 349] on div "# 90282 Accepted Date [DATE] 12:26 Supplier Independent Dental Total Value $161…" at bounding box center [299, 346] width 197 height 105
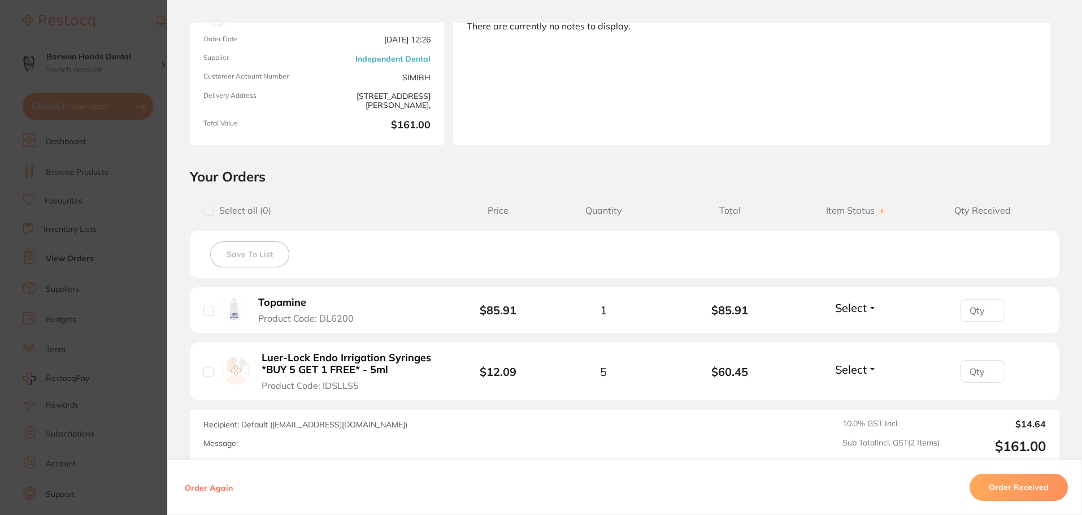
scroll to position [113, 0]
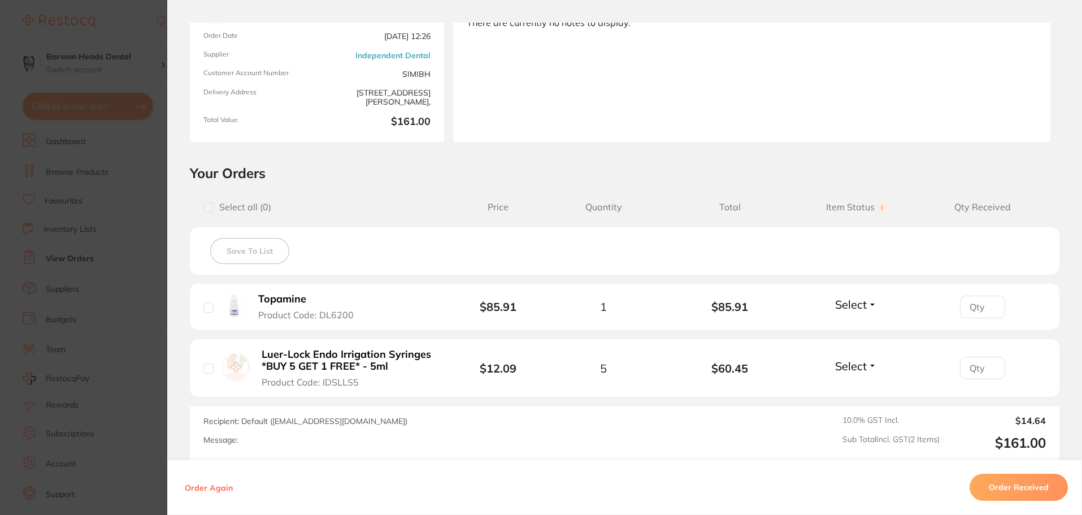
click at [272, 296] on b "Topamine" at bounding box center [282, 299] width 48 height 12
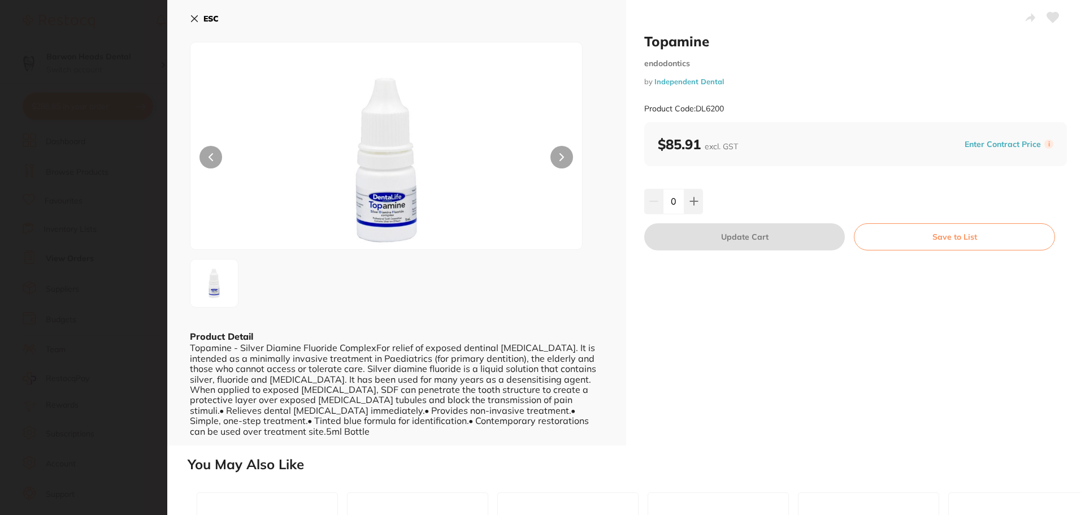
scroll to position [0, 0]
drag, startPoint x: 733, startPoint y: 110, endPoint x: 698, endPoint y: 110, distance: 35.6
click at [698, 110] on div "Product Code: DL6200" at bounding box center [855, 109] width 423 height 28
drag, startPoint x: 730, startPoint y: 83, endPoint x: 654, endPoint y: 83, distance: 75.7
click at [654, 83] on small "by Independent Dental" at bounding box center [855, 81] width 423 height 8
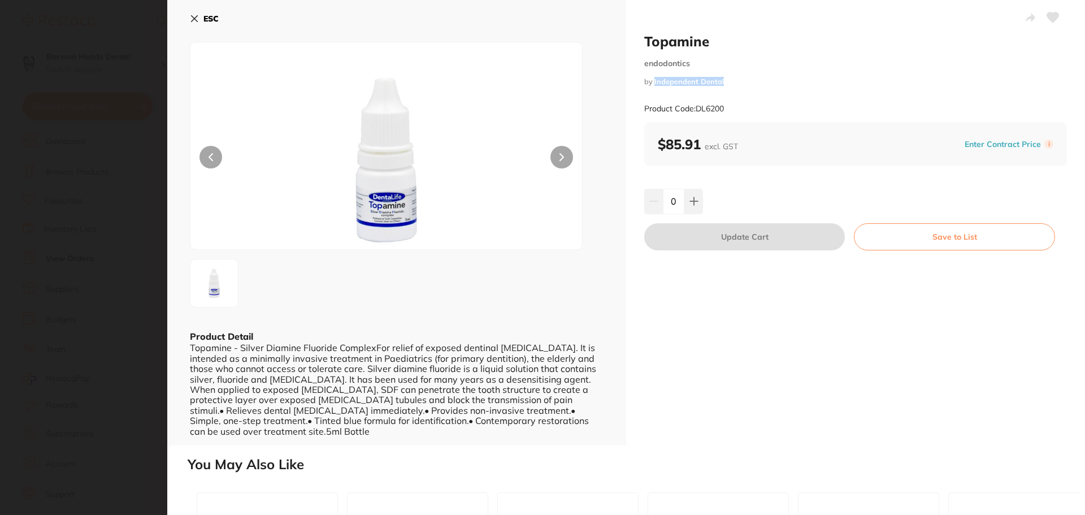
click at [198, 18] on icon at bounding box center [194, 18] width 9 height 9
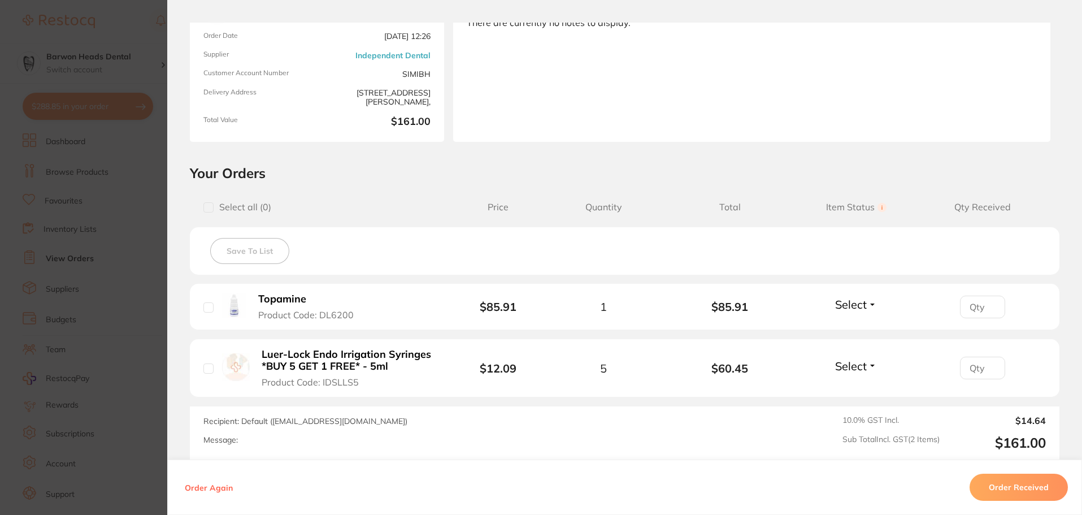
click at [411, 351] on b "Luer-Lock Endo Irrigation Syringes *BUY 5 GET 1 FREE* - 5ml" at bounding box center [349, 360] width 175 height 23
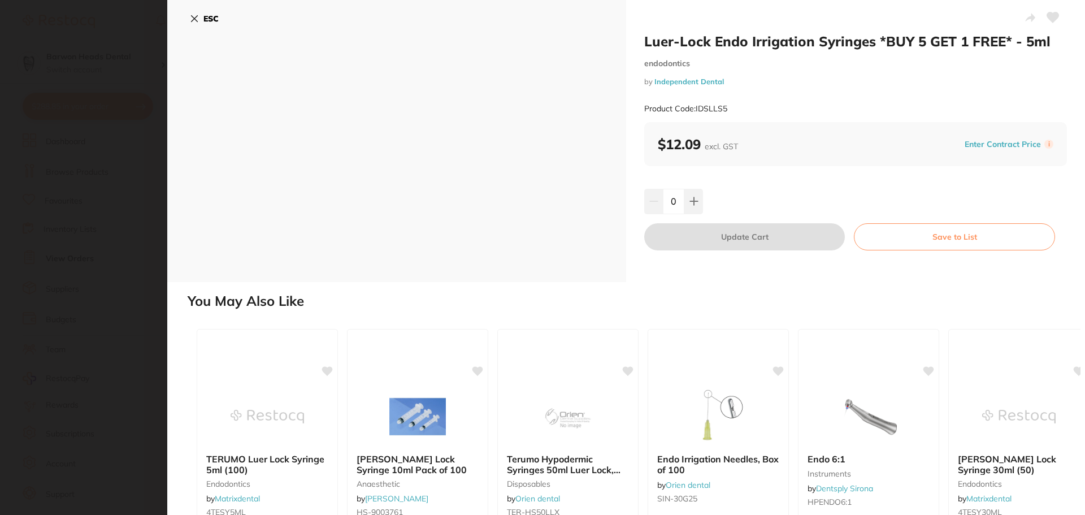
scroll to position [0, 0]
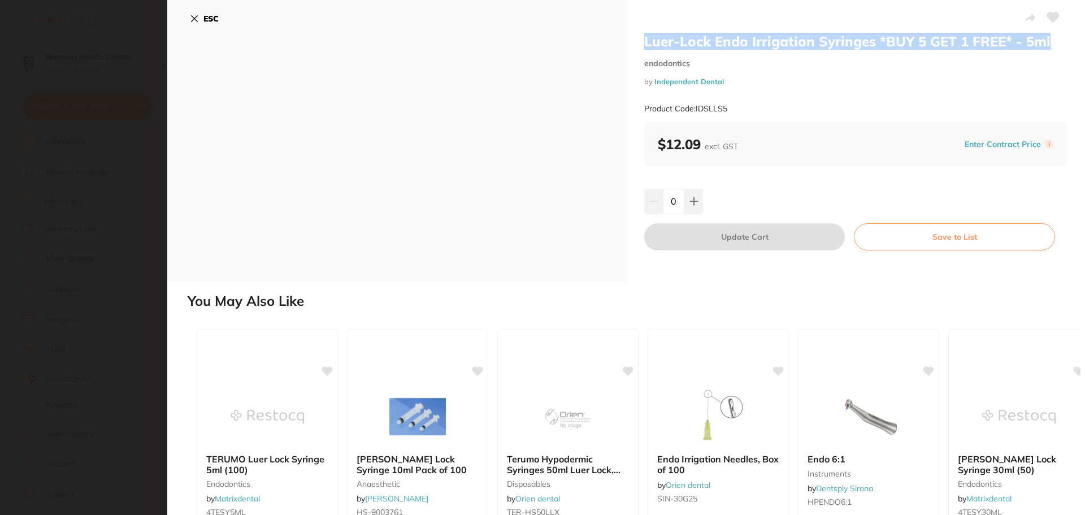
drag, startPoint x: 1049, startPoint y: 43, endPoint x: 646, endPoint y: 48, distance: 403.5
click at [646, 48] on h2 "Luer-Lock Endo Irrigation Syringes *BUY 5 GET 1 FREE* - 5ml" at bounding box center [855, 41] width 423 height 17
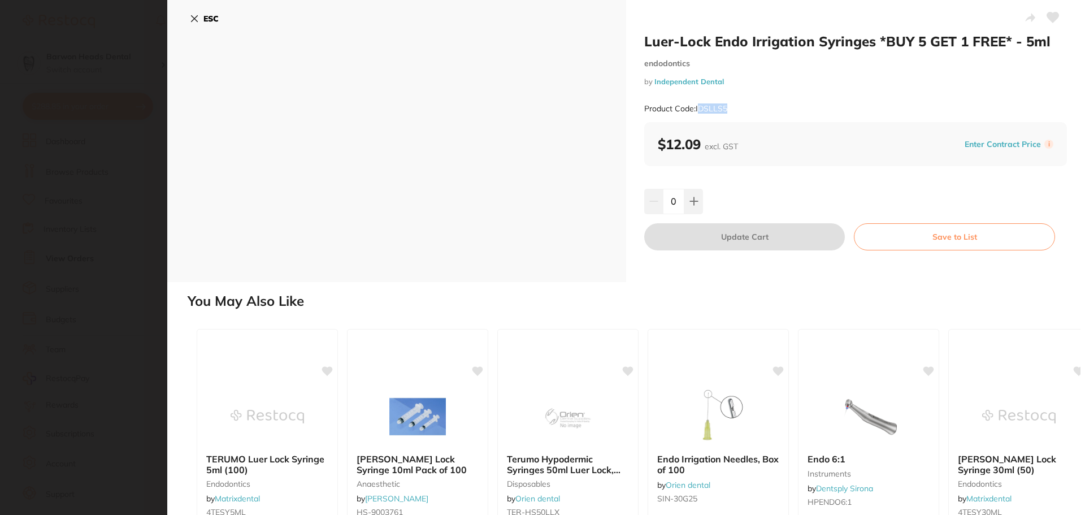
click at [707, 110] on div "Product Code: IDSLLS5" at bounding box center [855, 109] width 423 height 28
click at [736, 111] on div "Product Code: IDSLLS5" at bounding box center [855, 109] width 423 height 28
drag, startPoint x: 724, startPoint y: 108, endPoint x: 697, endPoint y: 110, distance: 27.7
click at [697, 110] on div "Product Code: IDSLLS5" at bounding box center [855, 109] width 423 height 28
click at [754, 86] on div "Luer-Lock Endo Irrigation Syringes *BUY 5 GET 1 FREE* - 5ml endodontics by Inde…" at bounding box center [855, 77] width 423 height 89
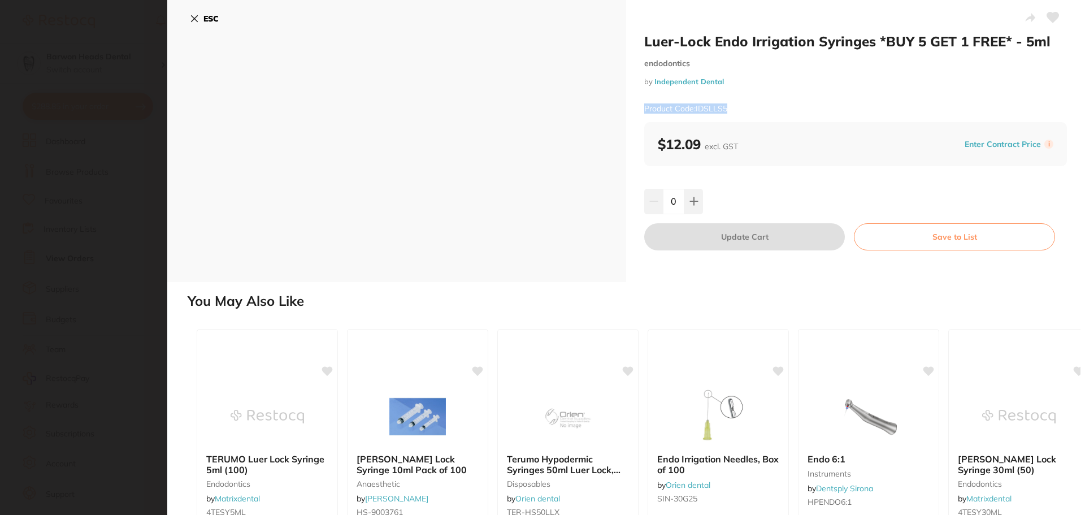
click at [727, 81] on small "by Independent Dental" at bounding box center [855, 81] width 423 height 8
drag, startPoint x: 724, startPoint y: 81, endPoint x: 653, endPoint y: 85, distance: 71.3
click at [653, 85] on small "by Independent Dental" at bounding box center [855, 81] width 423 height 8
click at [199, 14] on button "ESC" at bounding box center [204, 18] width 29 height 19
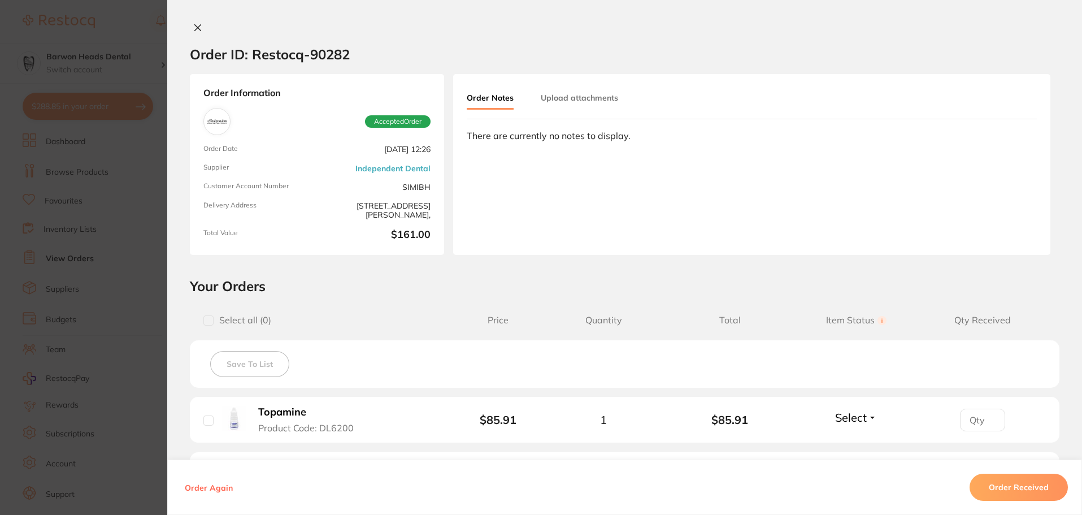
click at [190, 25] on button at bounding box center [198, 29] width 16 height 12
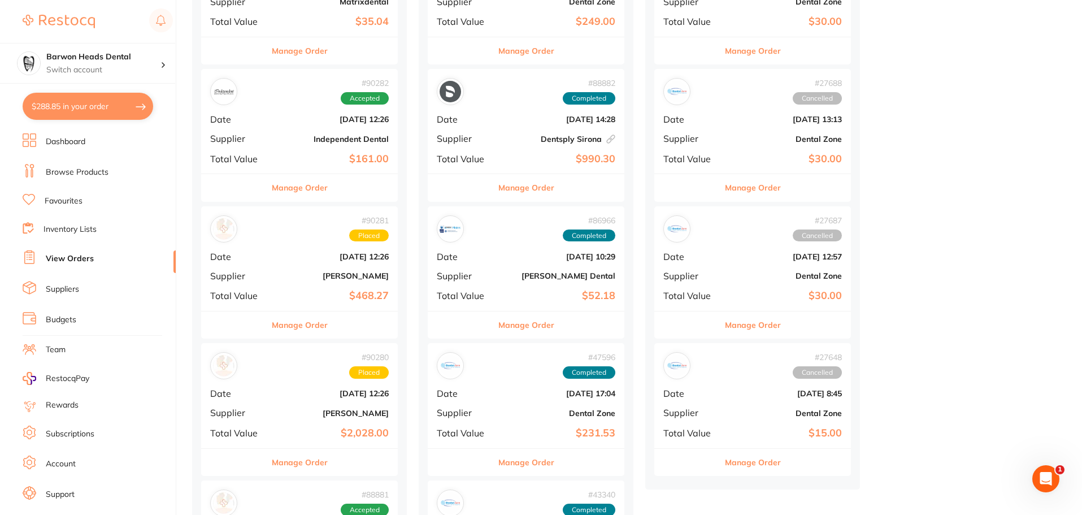
click at [331, 255] on b "[DATE] 12:26" at bounding box center [332, 256] width 113 height 9
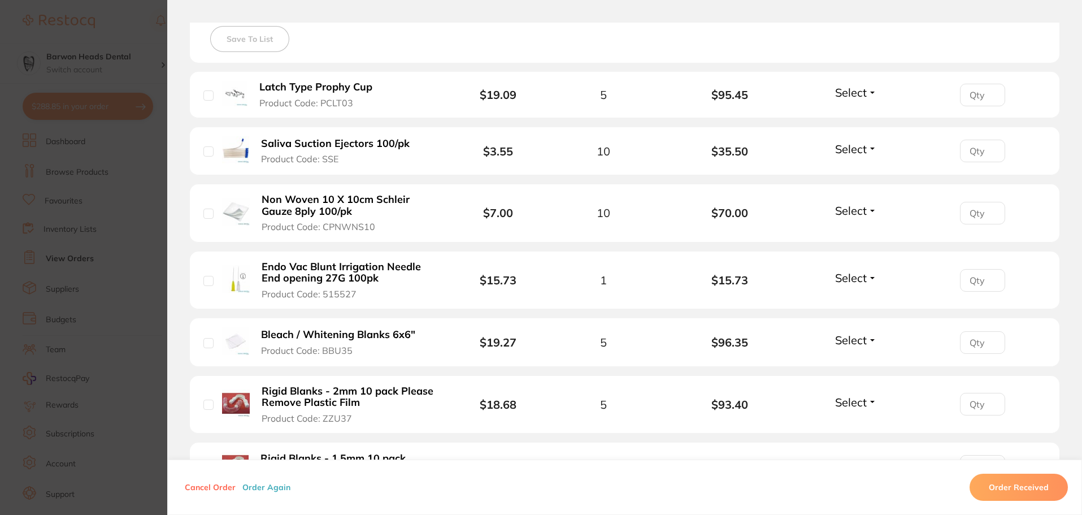
scroll to position [509, 0]
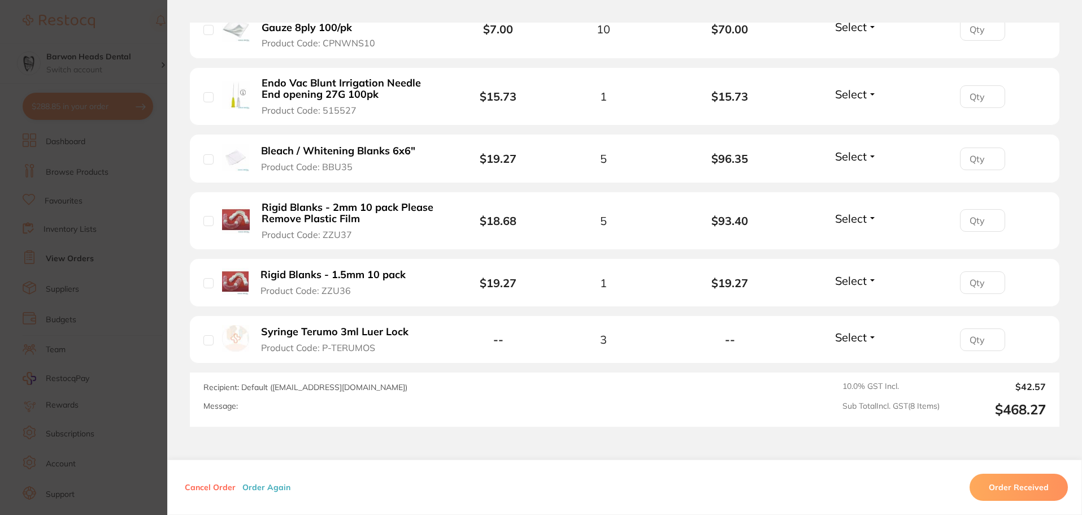
click at [372, 336] on b "Syringe Terumo 3ml Luer Lock" at bounding box center [334, 332] width 147 height 12
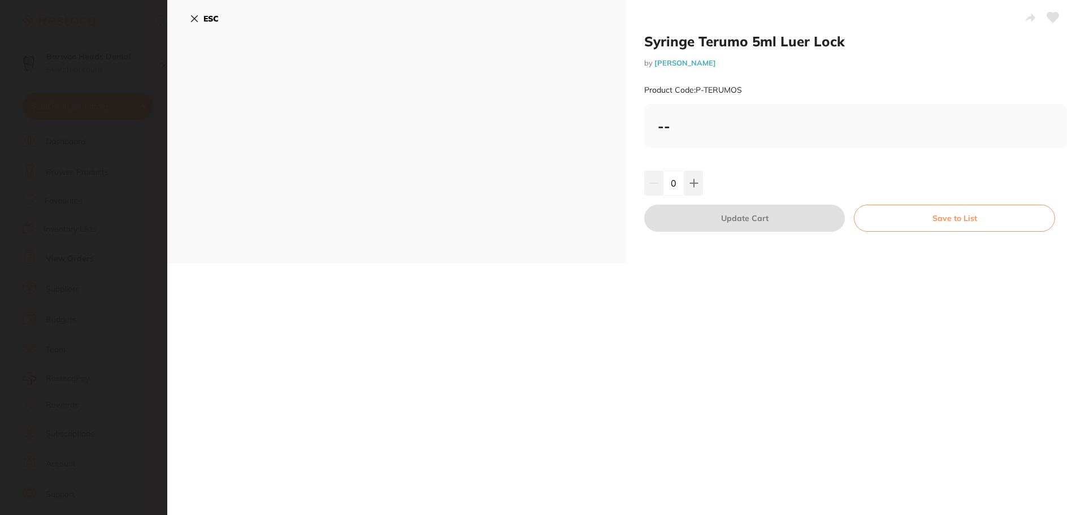
scroll to position [0, 0]
click at [196, 19] on icon at bounding box center [194, 18] width 9 height 9
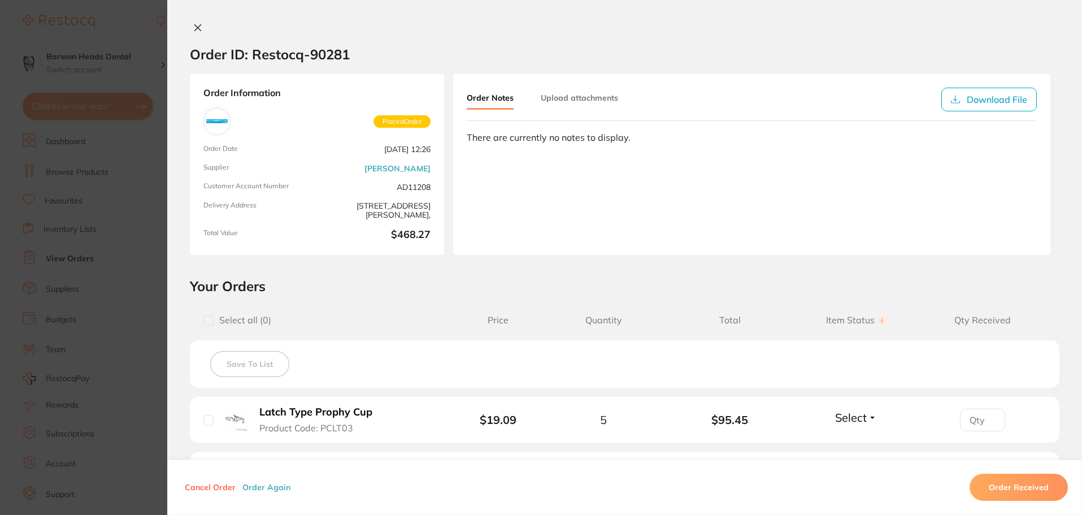
scroll to position [113, 0]
click at [193, 24] on icon at bounding box center [197, 27] width 9 height 9
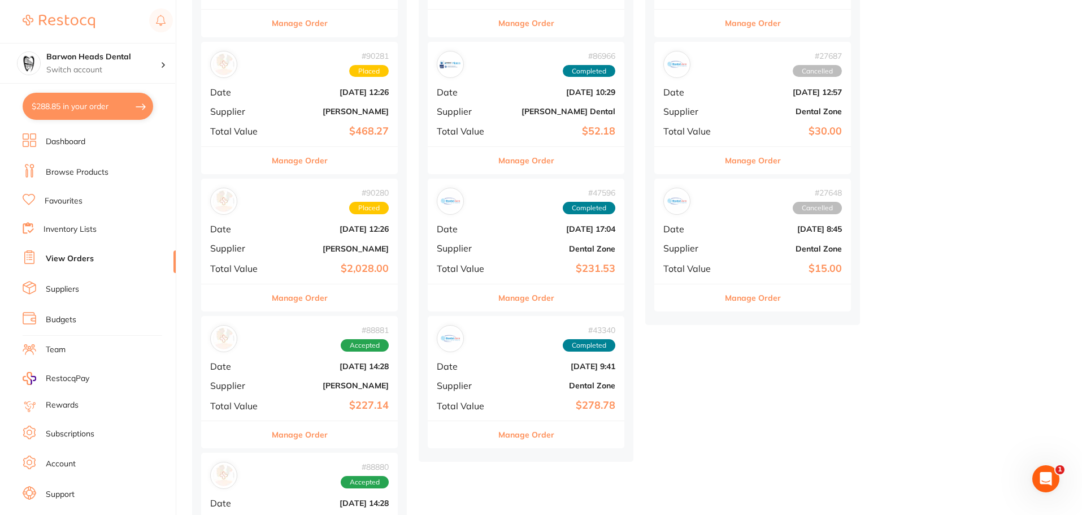
scroll to position [396, 0]
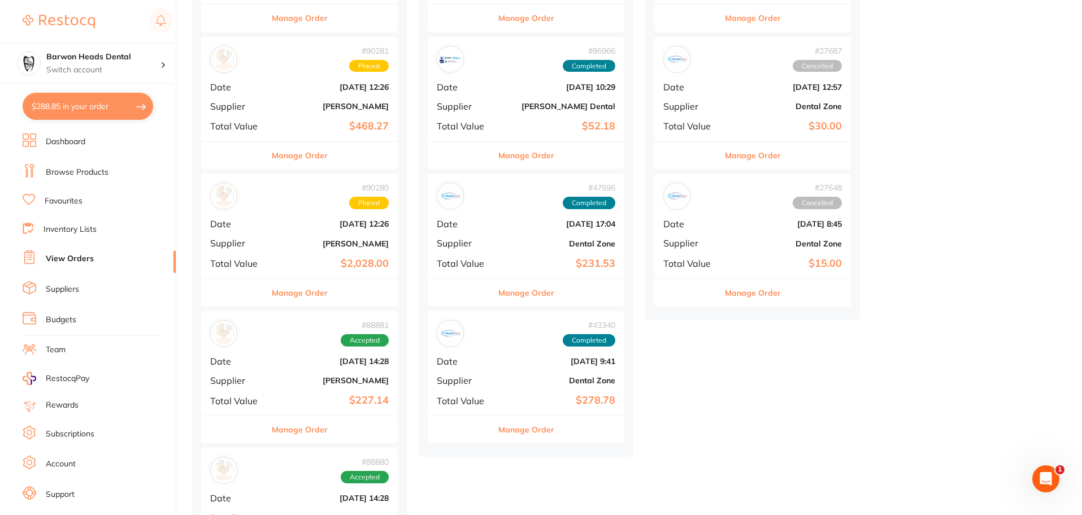
click at [295, 256] on div "# 90280 Placed Date Aug 14 2025, 12:26 Supplier Henry Schein Halas Total Value …" at bounding box center [299, 225] width 197 height 105
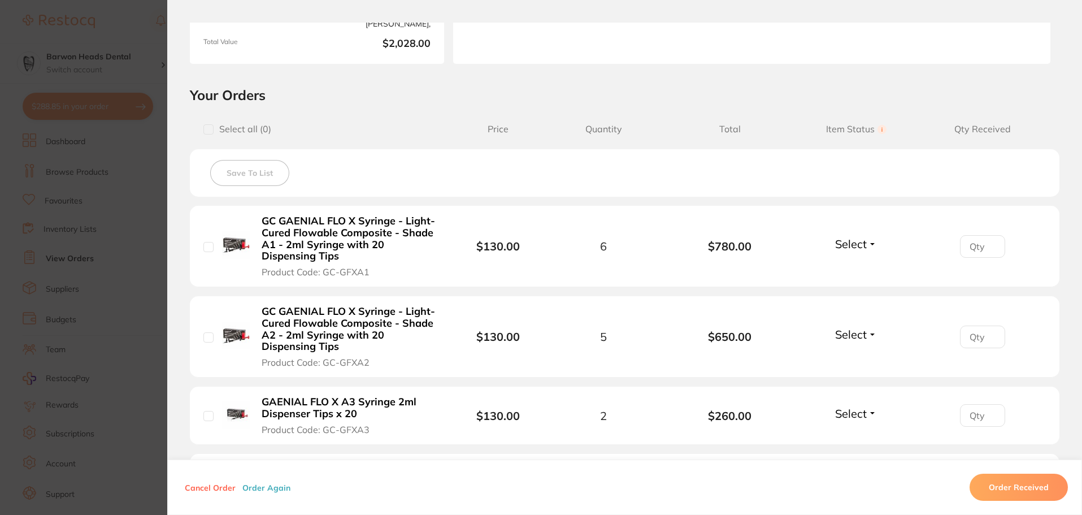
scroll to position [283, 0]
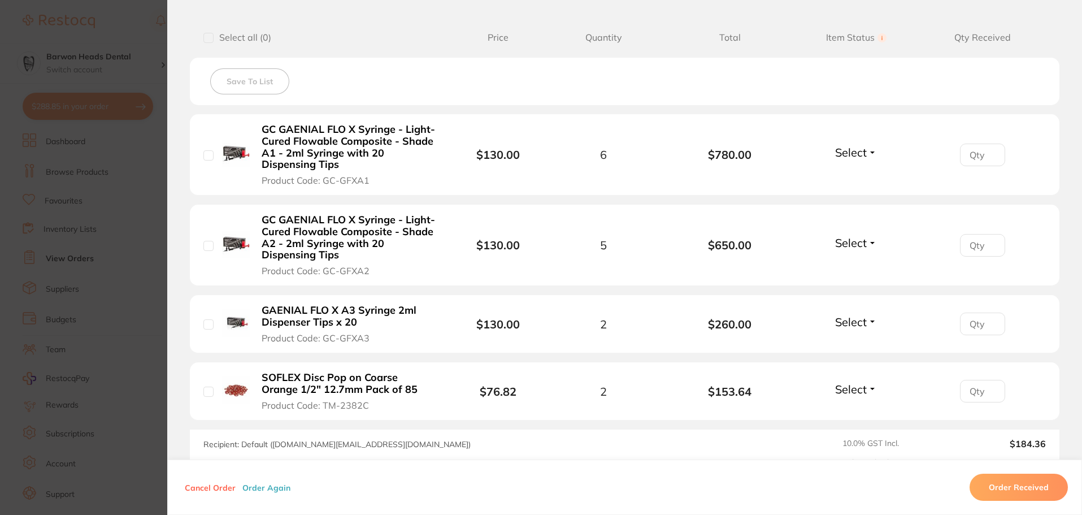
click at [304, 149] on b "GC GAENIAL FLO X Syringe - Light-Cured Flowable Composite - Shade A1 - 2ml Syri…" at bounding box center [349, 147] width 175 height 47
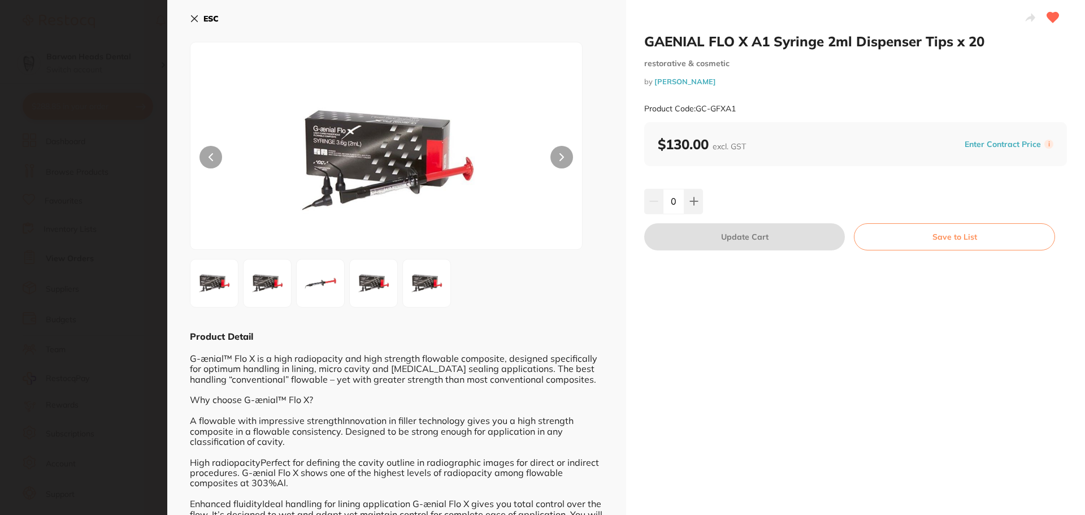
scroll to position [0, 0]
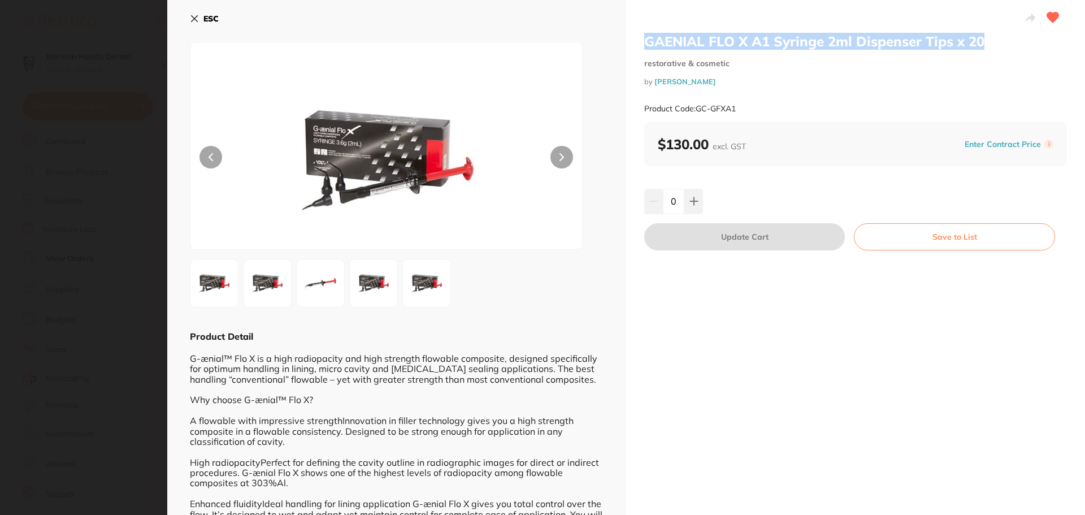
drag, startPoint x: 990, startPoint y: 41, endPoint x: 643, endPoint y: 43, distance: 347.5
click at [644, 43] on h2 "GAENIAL FLO X A1 Syringe 2ml Dispenser Tips x 20" at bounding box center [855, 41] width 423 height 17
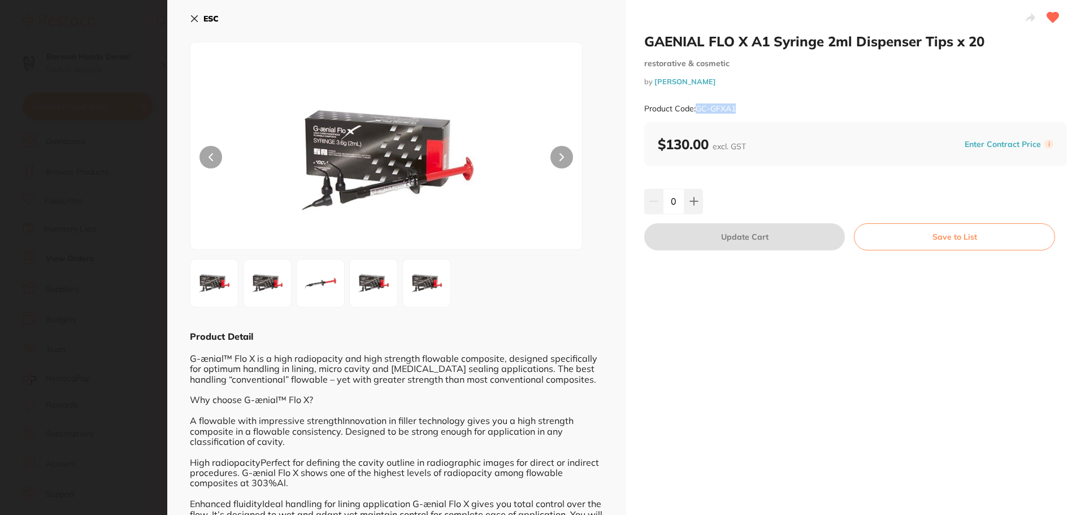
drag, startPoint x: 740, startPoint y: 106, endPoint x: 697, endPoint y: 110, distance: 43.6
click at [697, 110] on div "Product Code: GC-GFXA1" at bounding box center [855, 109] width 423 height 28
click at [194, 21] on icon at bounding box center [194, 18] width 9 height 9
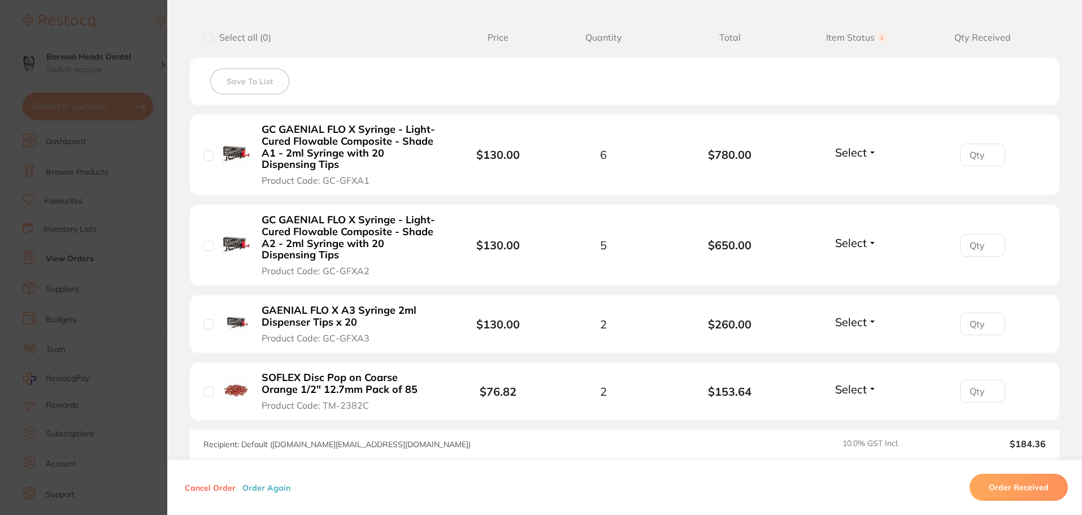
click at [310, 231] on b "GC GAENIAL FLO X Syringe - Light-Cured Flowable Composite - Shade A2 - 2ml Syri…" at bounding box center [349, 237] width 175 height 47
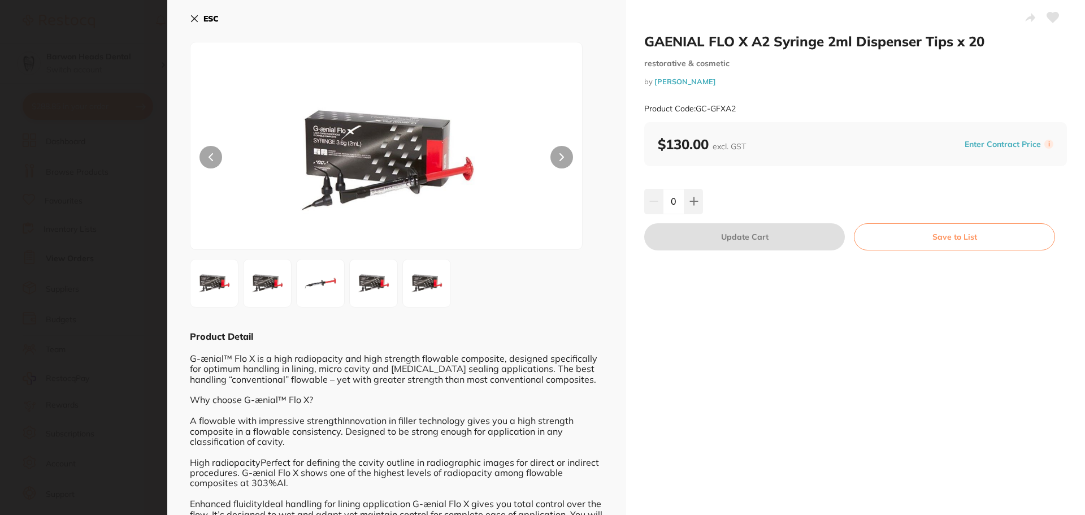
scroll to position [0, 0]
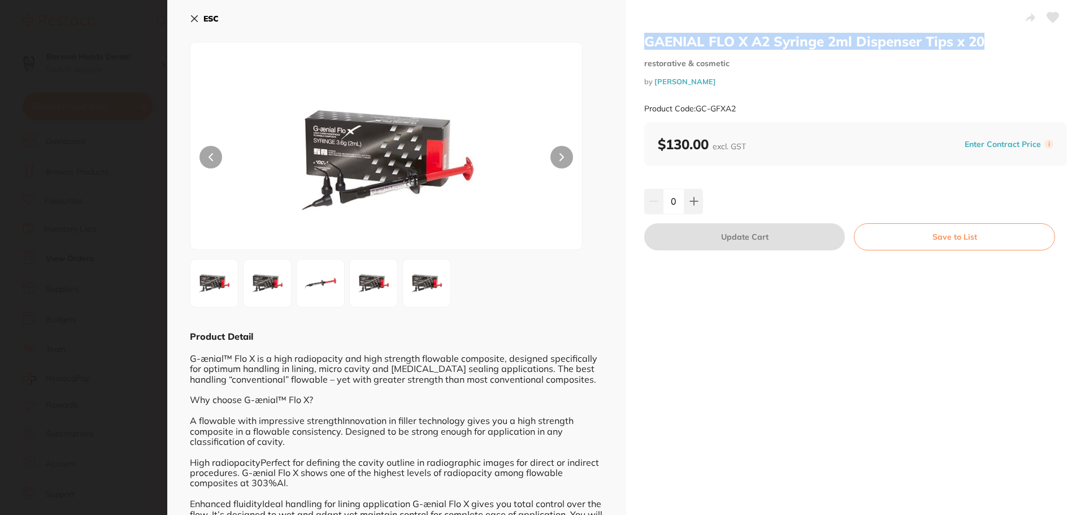
drag, startPoint x: 989, startPoint y: 36, endPoint x: 645, endPoint y: 45, distance: 344.3
click at [645, 45] on h2 "GAENIAL FLO X A2 Syringe 2ml Dispenser Tips x 20" at bounding box center [855, 41] width 423 height 17
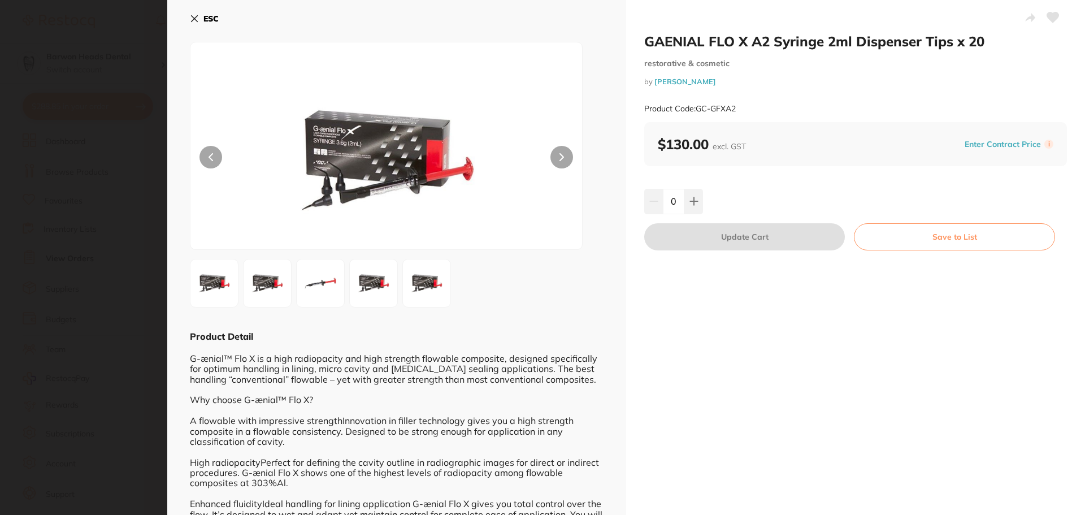
click at [187, 11] on div "ESC Product Detail G-ænial™ Flo X is a high radiopacity and high strength flowa…" at bounding box center [396, 274] width 459 height 549
click at [193, 15] on icon at bounding box center [194, 18] width 9 height 9
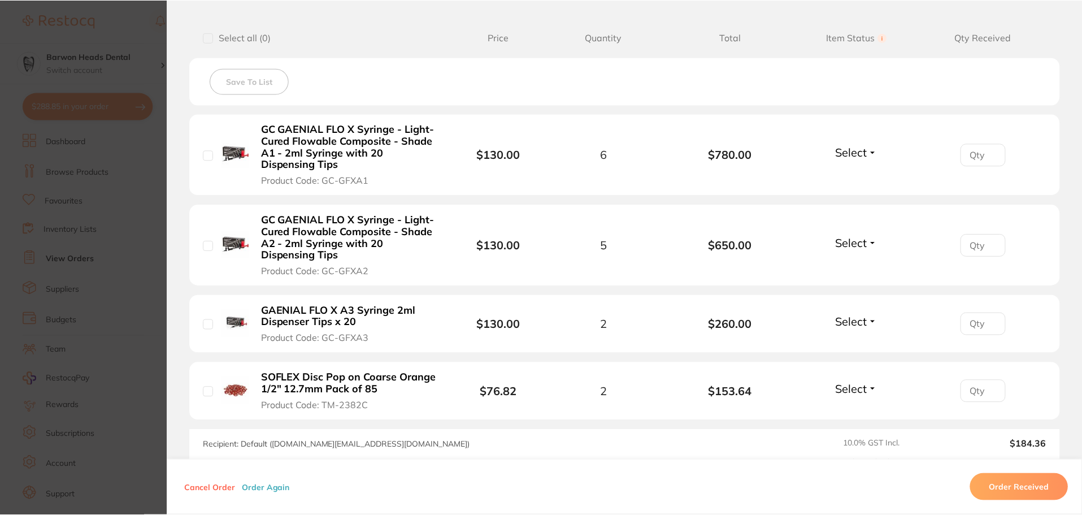
scroll to position [396, 0]
click at [299, 307] on b "GAENIAL FLO X A3 Syringe 2ml Dispenser Tips x 20" at bounding box center [349, 316] width 175 height 23
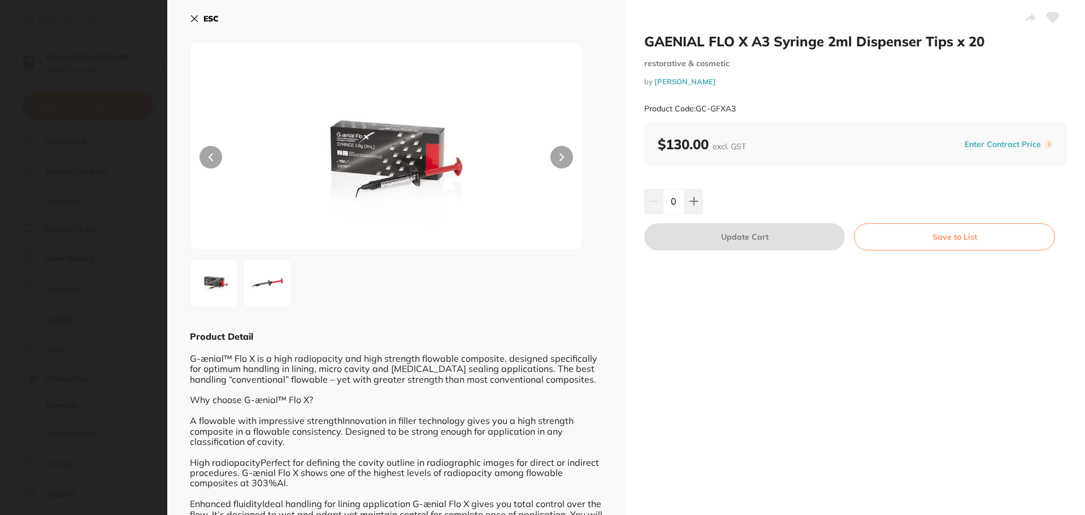
scroll to position [0, 0]
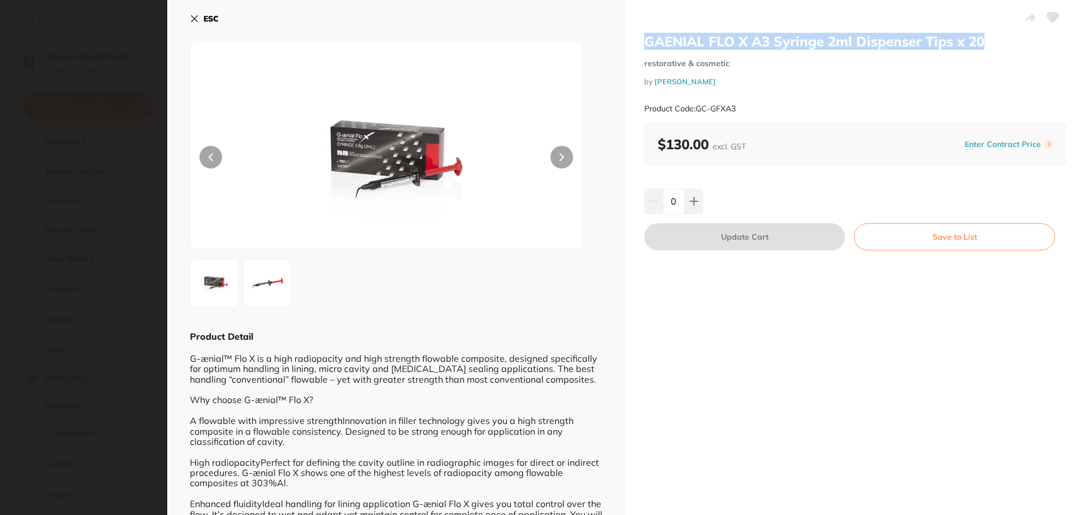
drag, startPoint x: 993, startPoint y: 34, endPoint x: 637, endPoint y: 35, distance: 356.6
click at [637, 35] on div "GAENIAL FLO X A3 Syringe 2ml Dispenser Tips x 20 restorative & cosmetic by Henr…" at bounding box center [855, 274] width 459 height 549
click at [192, 21] on icon at bounding box center [195, 19] width 6 height 6
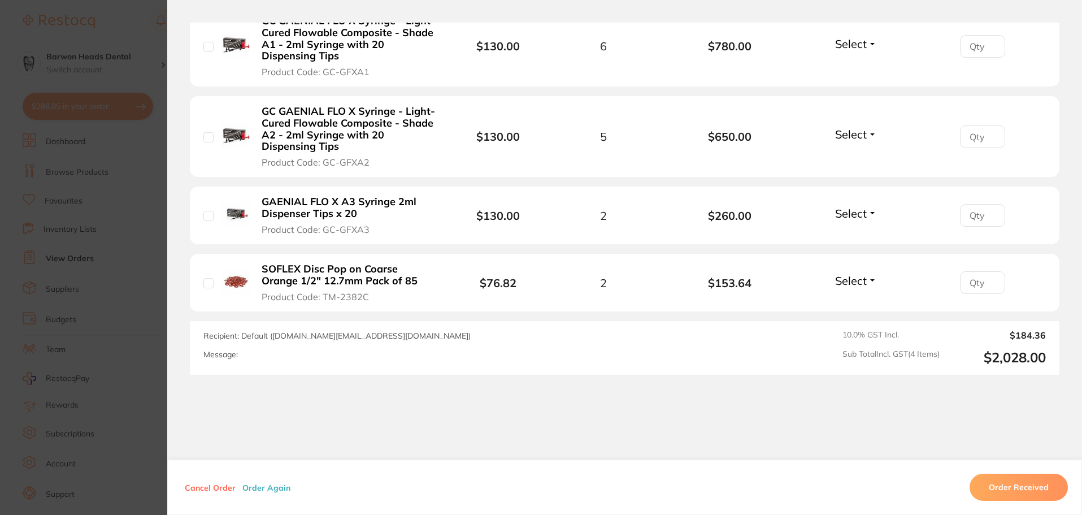
scroll to position [419, 0]
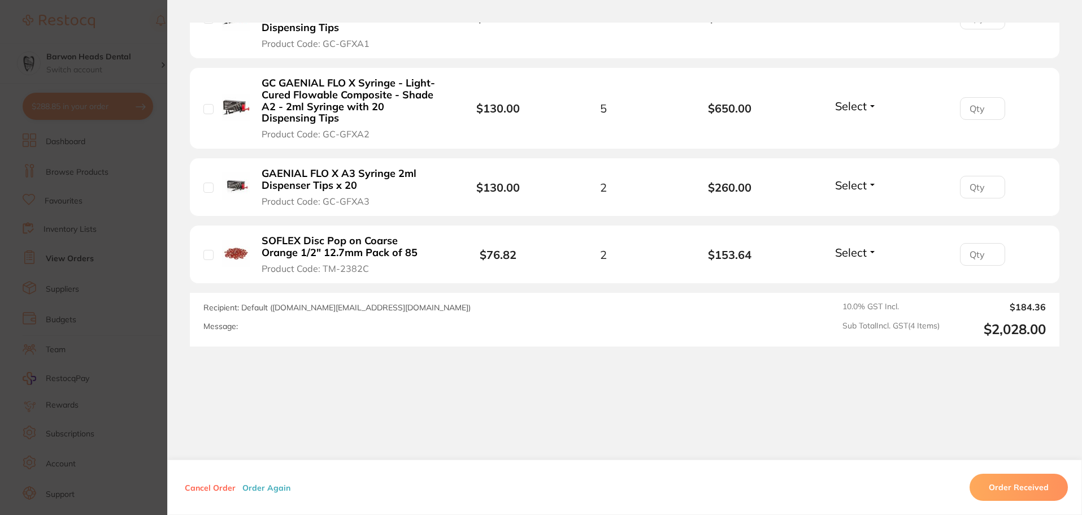
click at [361, 242] on b "SOFLEX Disc Pop on Coarse Orange 1/2" 12.7mm Pack of 85" at bounding box center [349, 246] width 175 height 23
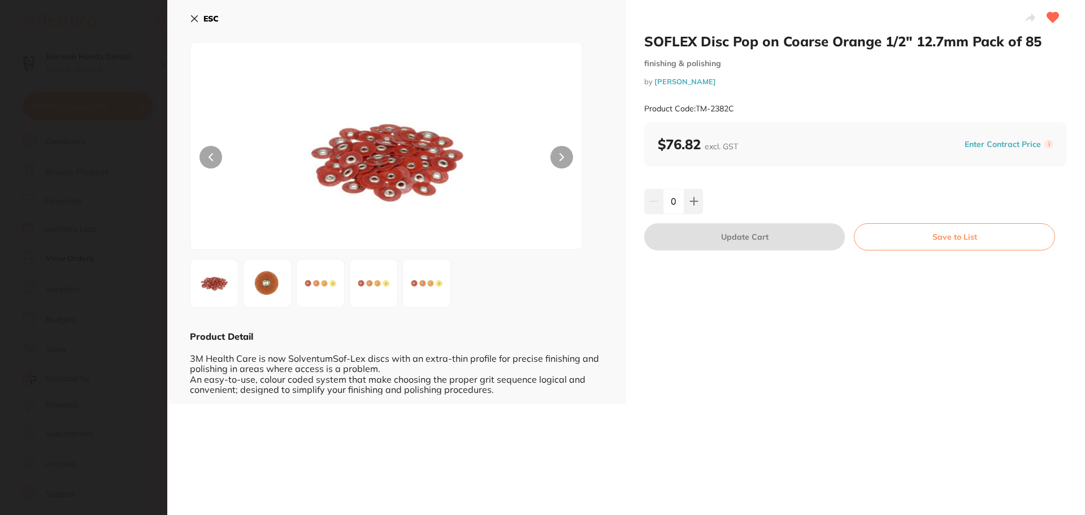
scroll to position [0, 0]
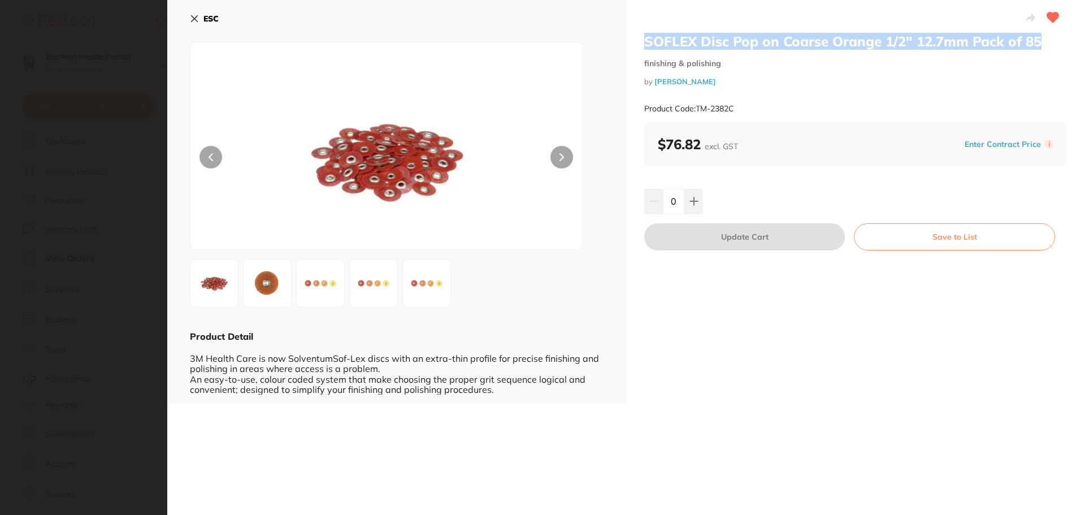
drag, startPoint x: 1045, startPoint y: 42, endPoint x: 643, endPoint y: 44, distance: 401.8
click at [644, 44] on h2 "SOFLEX Disc Pop on Coarse Orange 1/2" 12.7mm Pack of 85" at bounding box center [855, 41] width 423 height 17
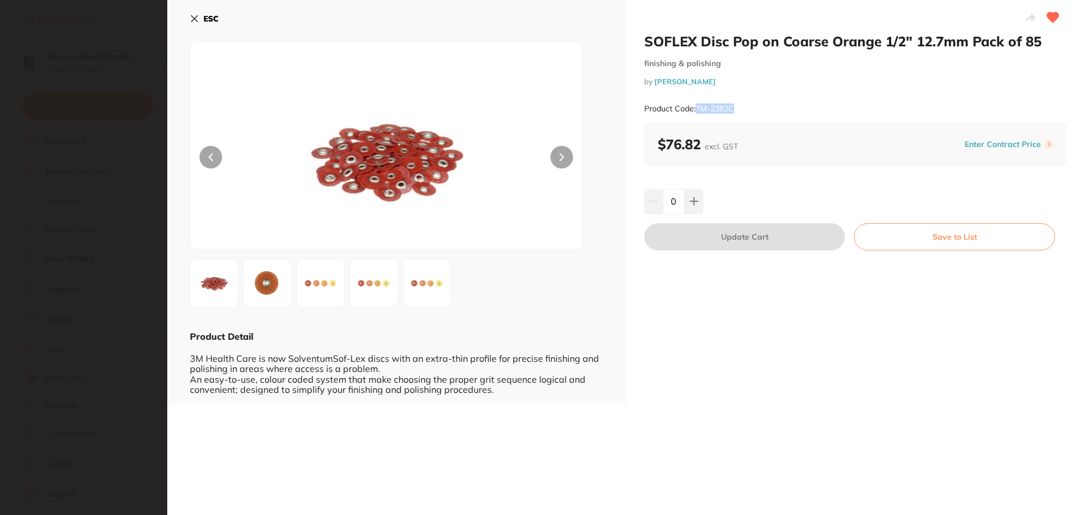
drag, startPoint x: 747, startPoint y: 107, endPoint x: 695, endPoint y: 112, distance: 52.3
click at [695, 112] on div "Product Code: TM-2382C" at bounding box center [855, 109] width 423 height 28
drag, startPoint x: 198, startPoint y: 18, endPoint x: 342, endPoint y: 129, distance: 182.5
click at [200, 20] on button "ESC" at bounding box center [204, 18] width 29 height 19
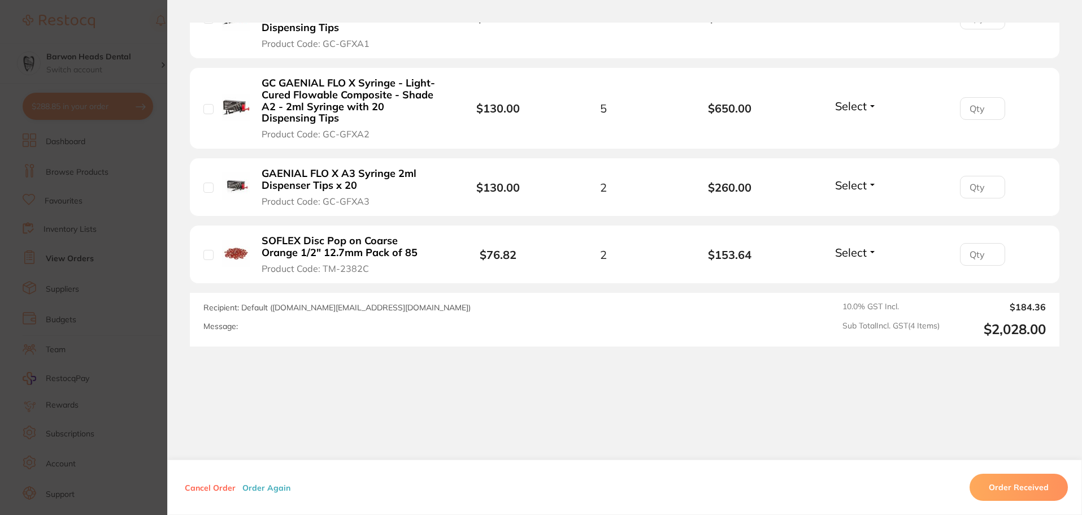
scroll to position [283, 0]
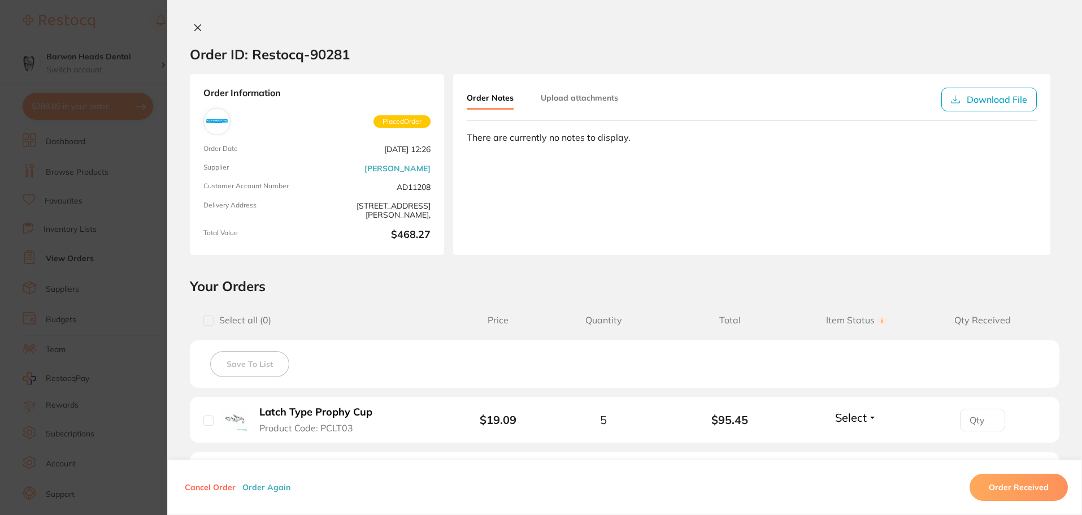
click at [197, 27] on icon at bounding box center [198, 28] width 6 height 6
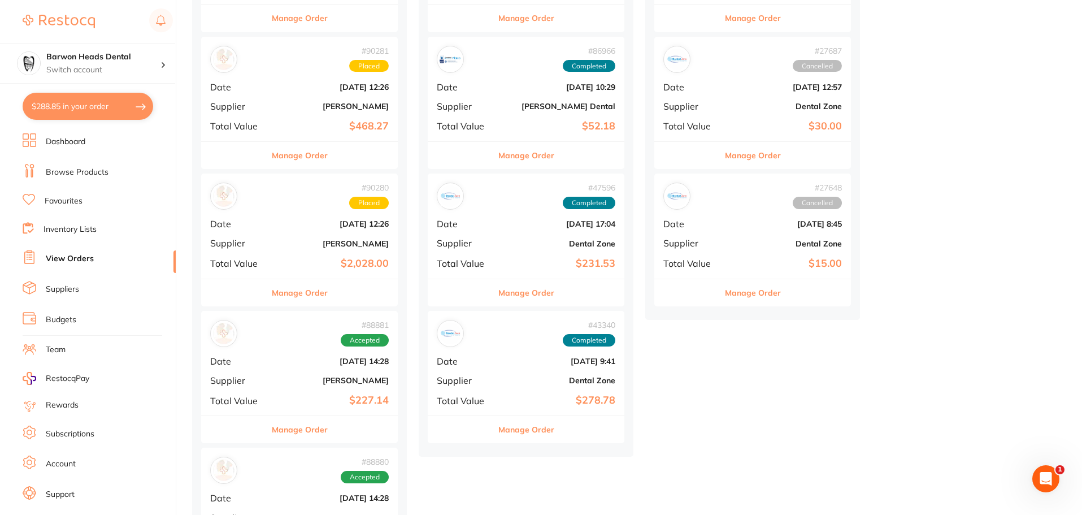
click at [332, 218] on div "# 90280 Placed Date Aug 14 2025, 12:26 Supplier Henry Schein Halas Total Value …" at bounding box center [299, 225] width 197 height 105
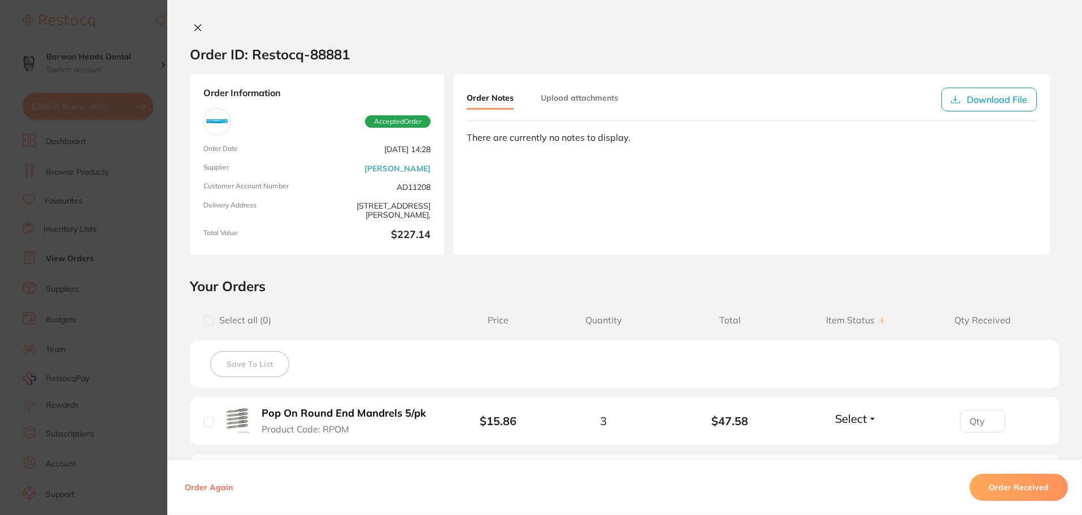
scroll to position [170, 0]
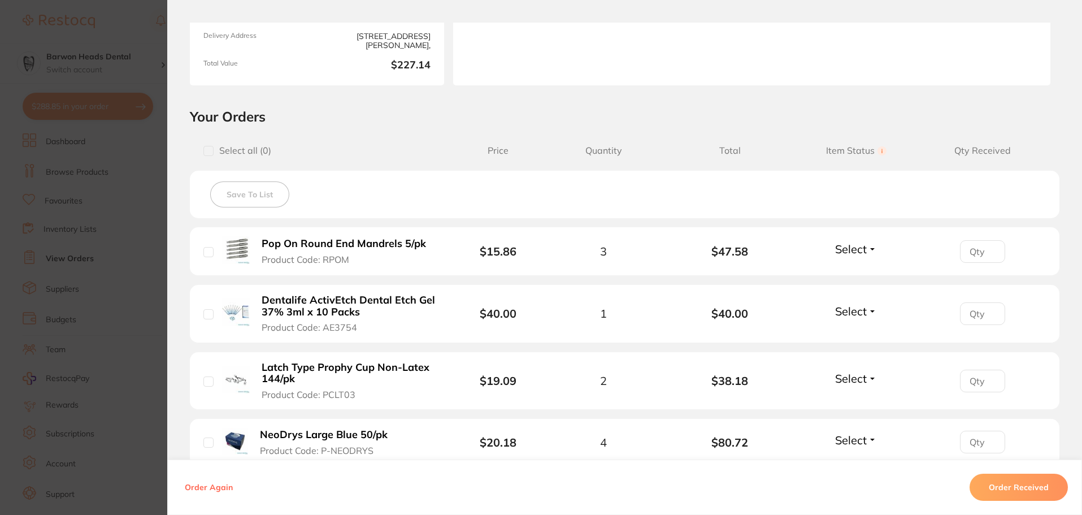
click at [387, 245] on b "Pop On Round End Mandrels 5/pk" at bounding box center [344, 244] width 164 height 12
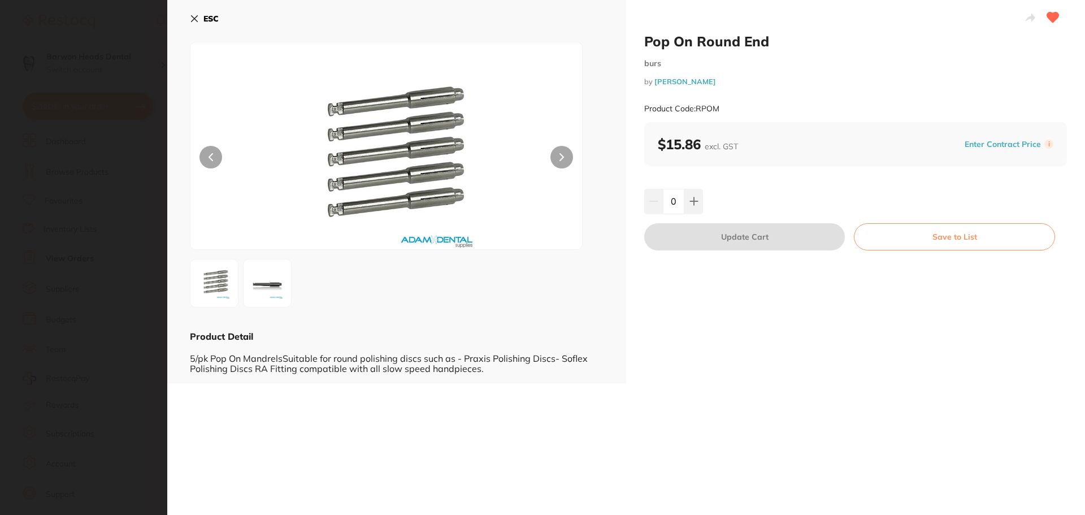
scroll to position [0, 0]
click at [192, 19] on icon at bounding box center [194, 18] width 9 height 9
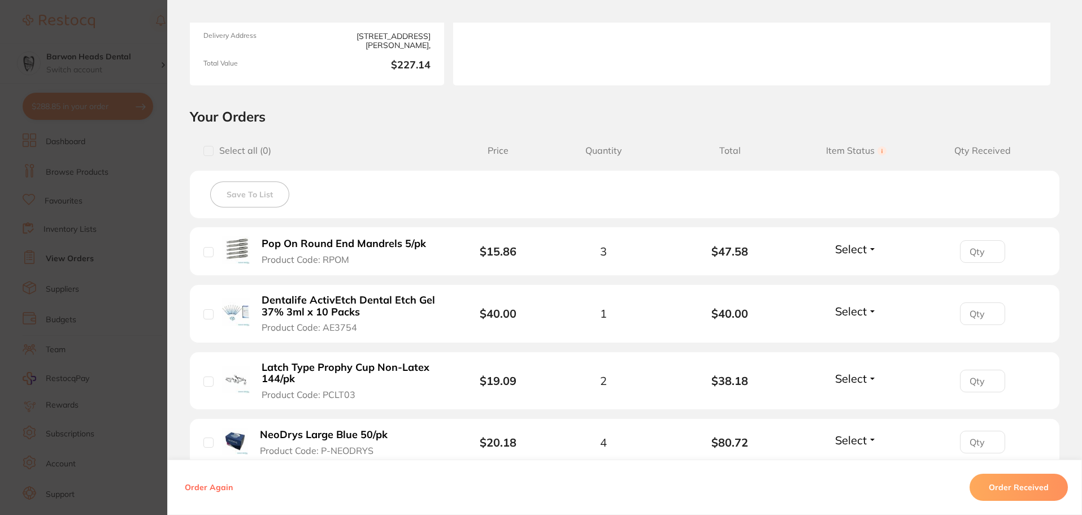
click at [297, 250] on button "Pop On Round End Mandrels 5/pk Product Code: RPOM" at bounding box center [348, 251] width 180 height 28
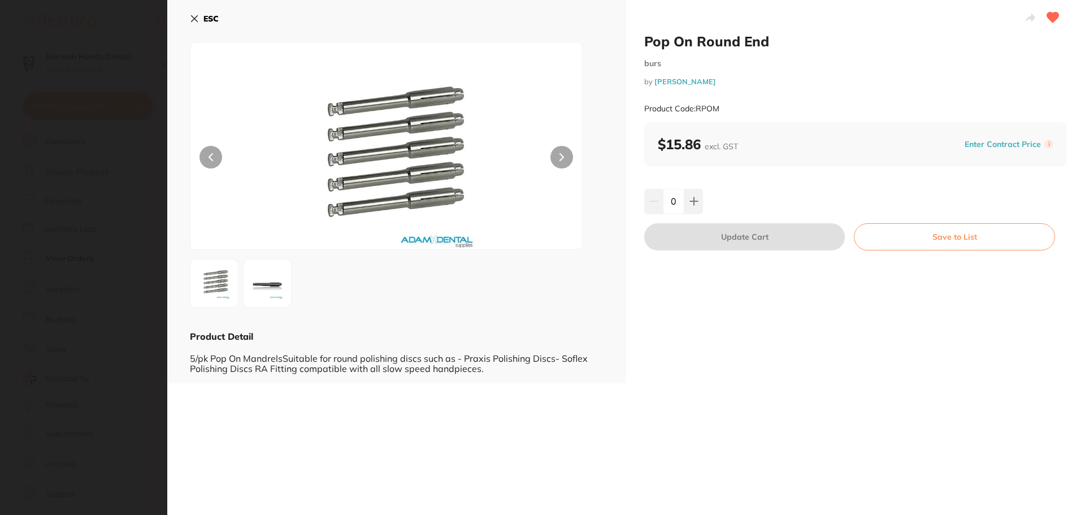
scroll to position [0, 0]
click at [202, 19] on button "ESC" at bounding box center [204, 18] width 29 height 19
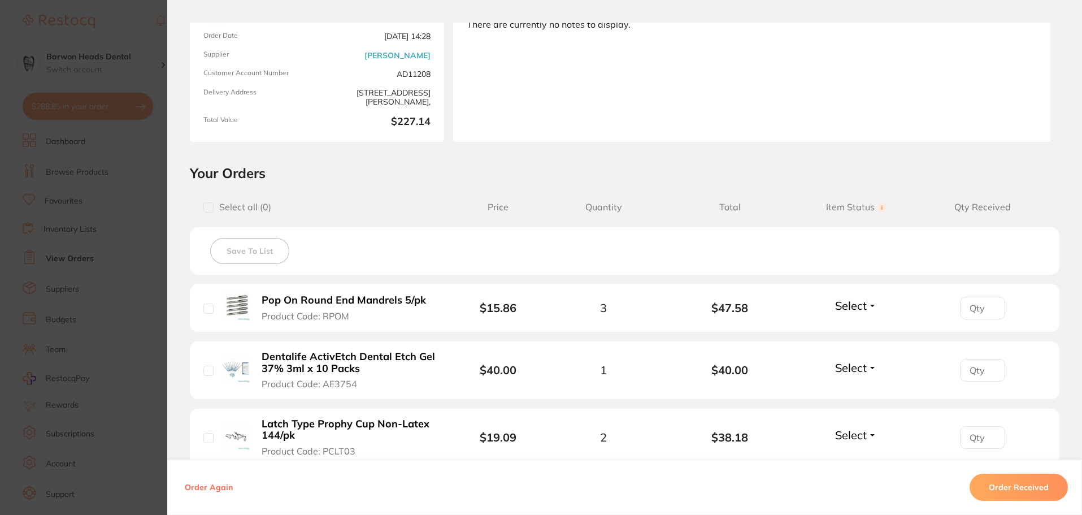
scroll to position [170, 0]
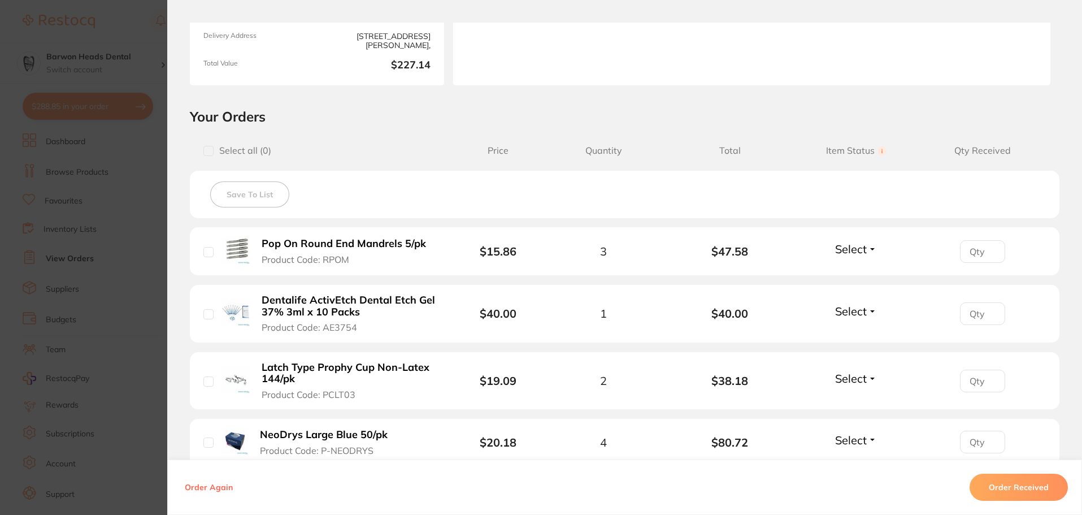
click at [378, 305] on b "Dentalife ActivEtch Dental Etch Gel 37% 3ml x 10 Packs" at bounding box center [349, 305] width 175 height 23
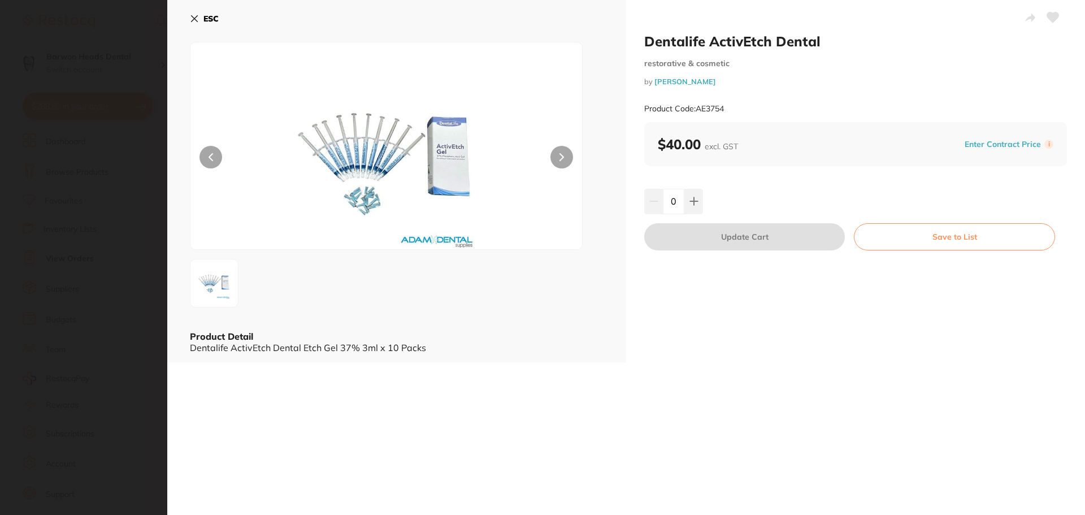
scroll to position [0, 0]
click at [191, 18] on icon at bounding box center [194, 18] width 9 height 9
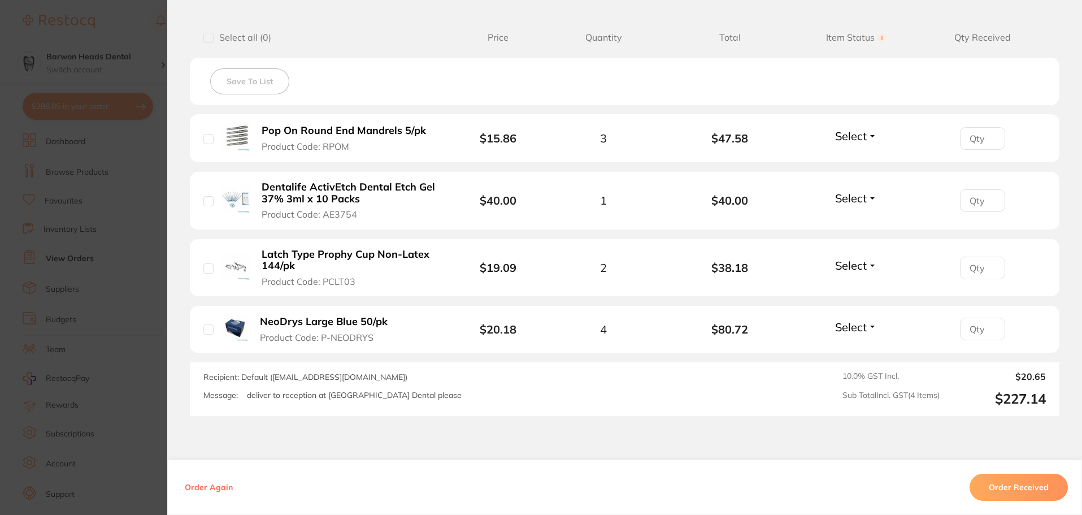
scroll to position [226, 0]
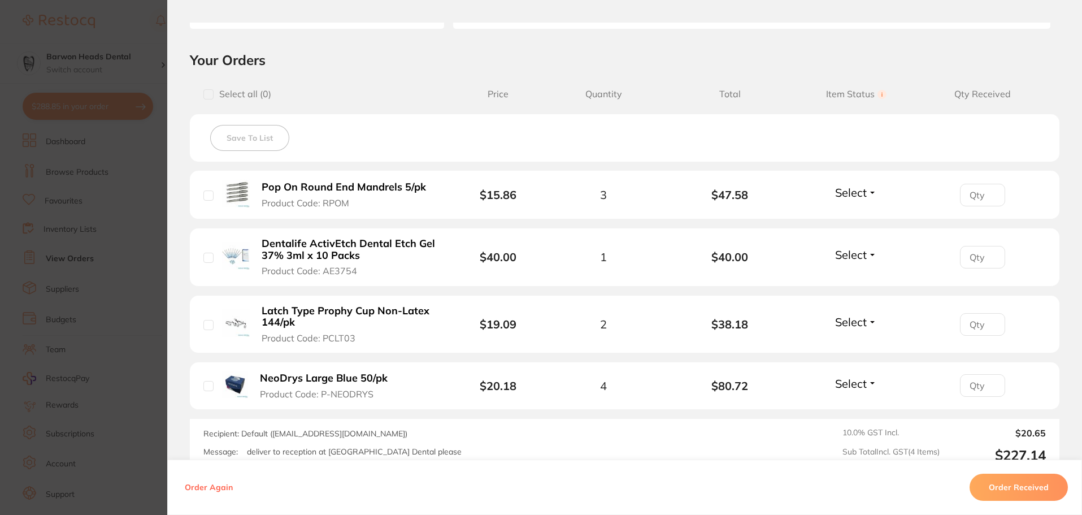
click at [735, 458] on div "Recipient: Default ( [EMAIL_ADDRESS][DOMAIN_NAME] ) Message: deliver to recepti…" at bounding box center [625, 446] width 870 height 54
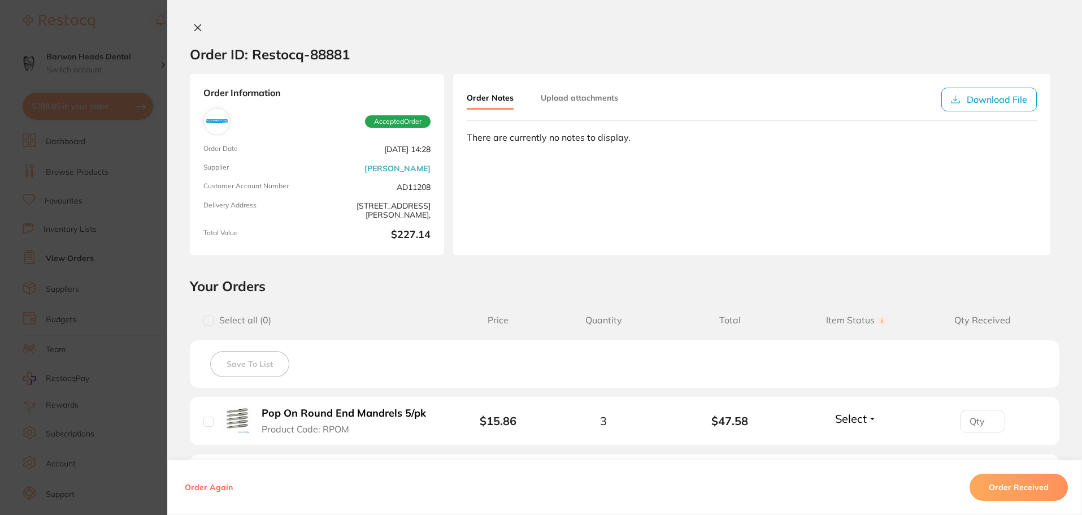
click at [195, 28] on icon at bounding box center [198, 28] width 6 height 6
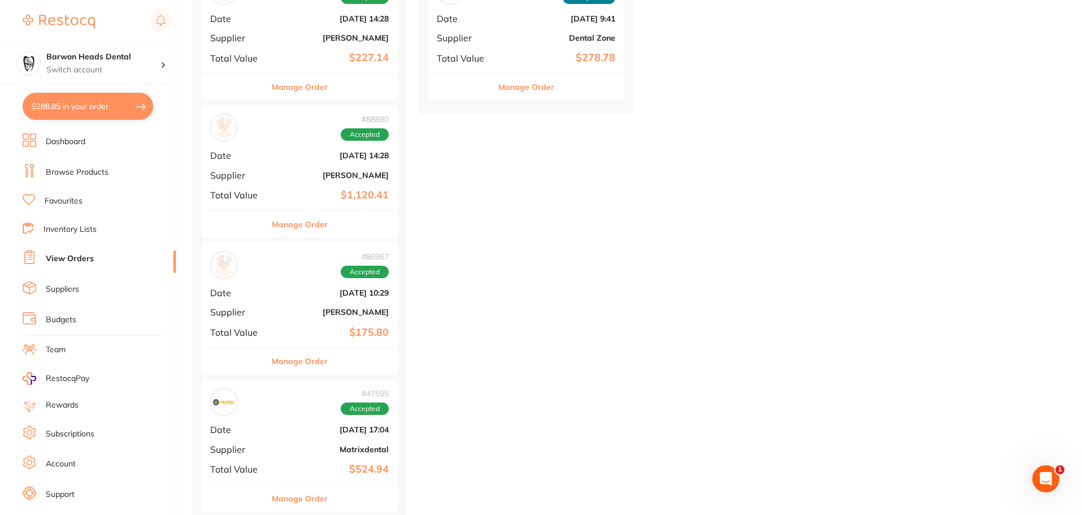
scroll to position [735, 0]
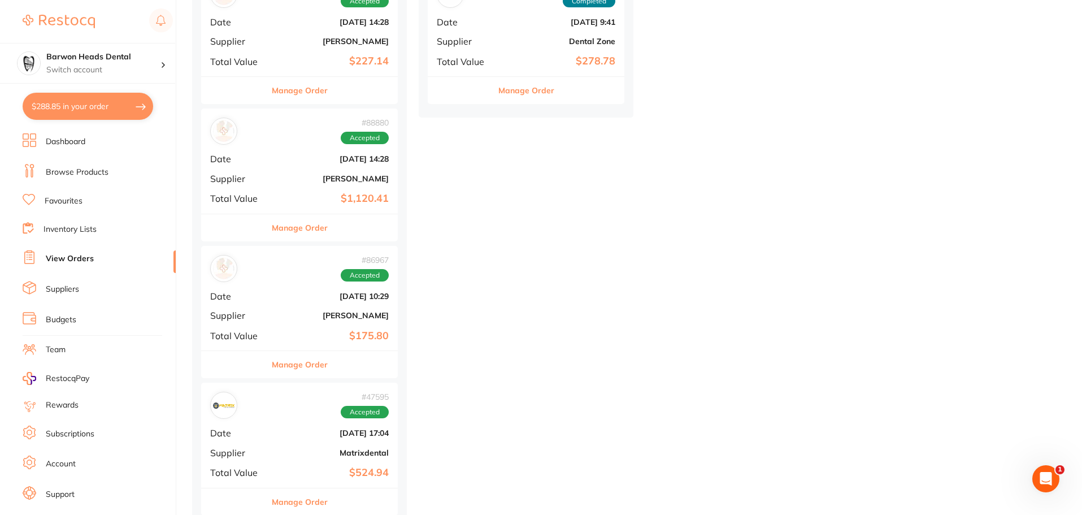
click at [231, 323] on div "# 86967 Accepted Date [DATE] 10:29 Supplier [PERSON_NAME] Total Value $175.80" at bounding box center [299, 298] width 197 height 105
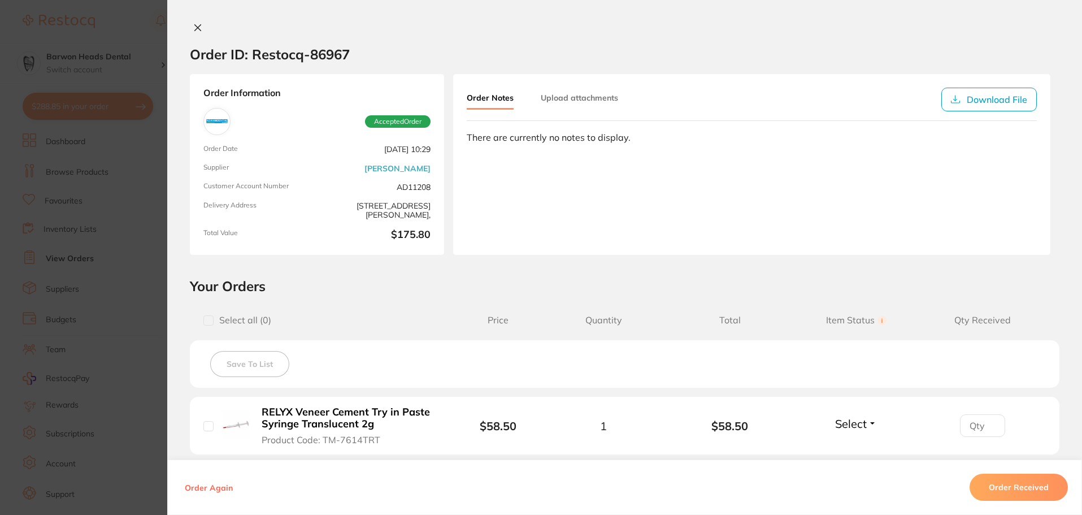
click at [190, 27] on button at bounding box center [198, 29] width 16 height 12
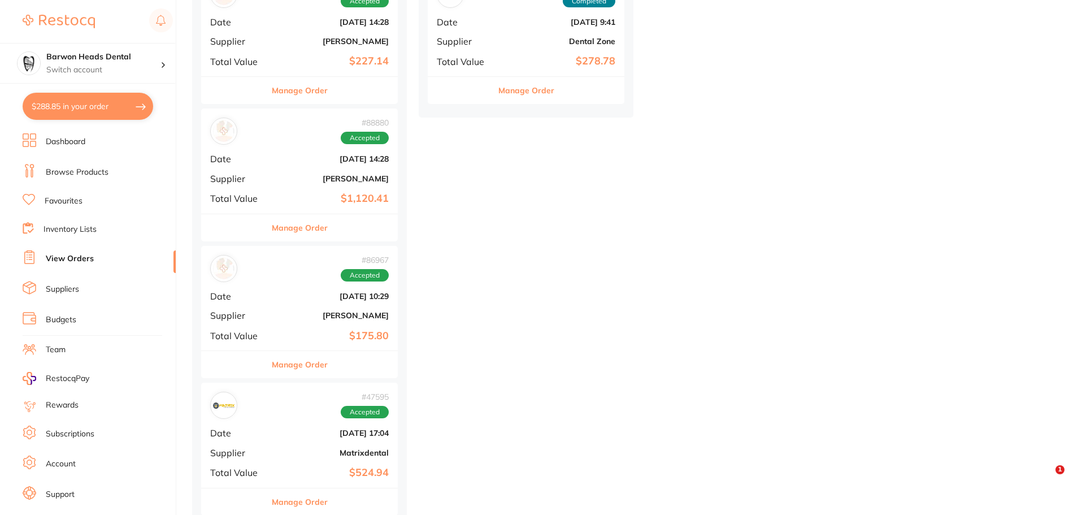
click at [305, 138] on div "# 88880 Accepted" at bounding box center [299, 131] width 179 height 27
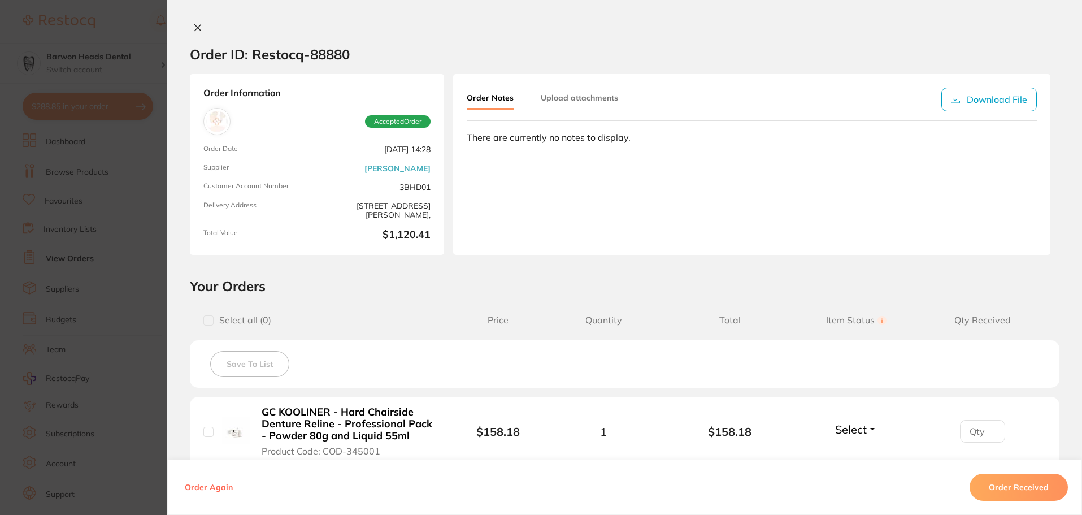
click at [197, 29] on icon at bounding box center [198, 28] width 6 height 6
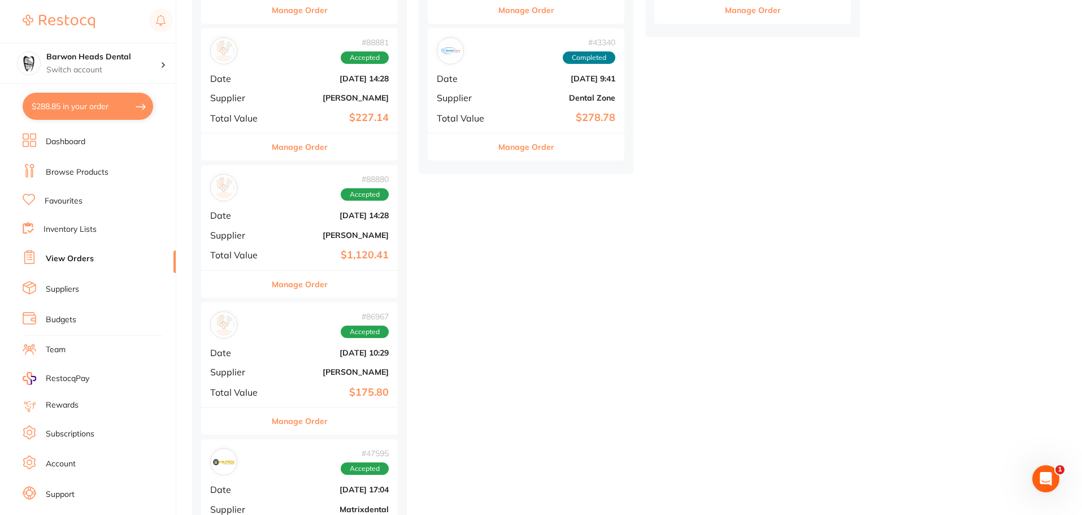
click at [302, 250] on b "$1,120.41" at bounding box center [332, 255] width 113 height 12
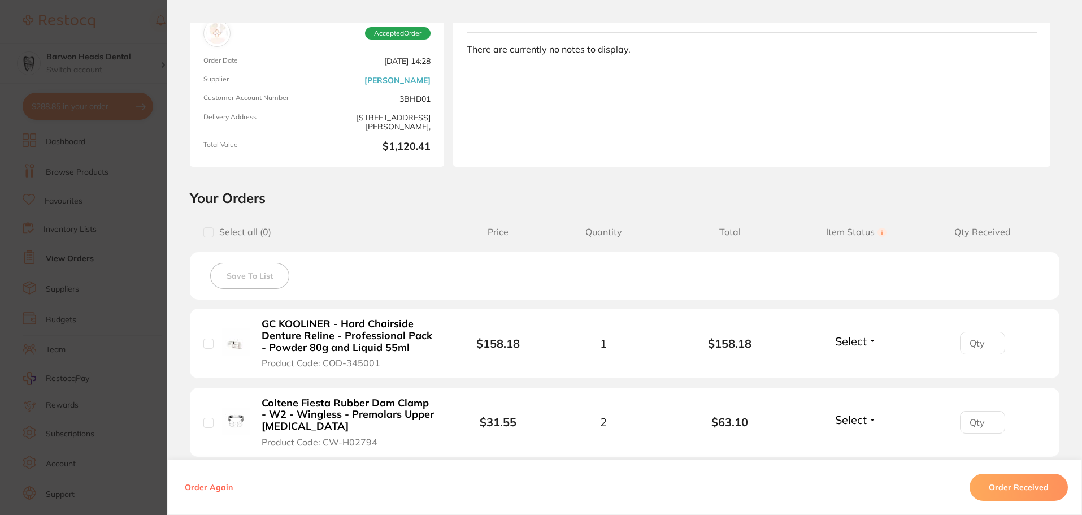
scroll to position [57, 0]
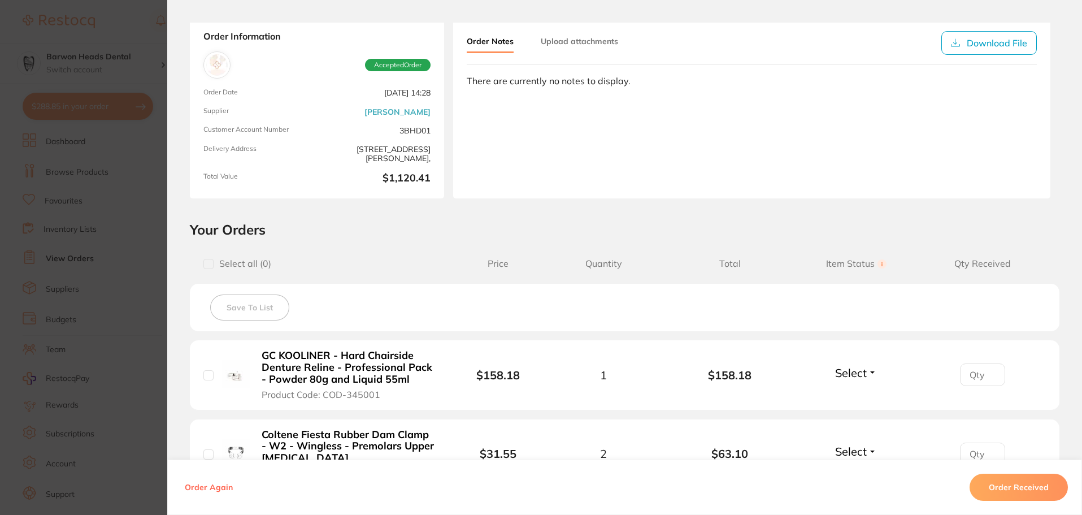
click at [388, 374] on b "GC KOOLINER - Hard Chairside Denture Reline - Professional Pack - Powder 80g an…" at bounding box center [349, 367] width 175 height 35
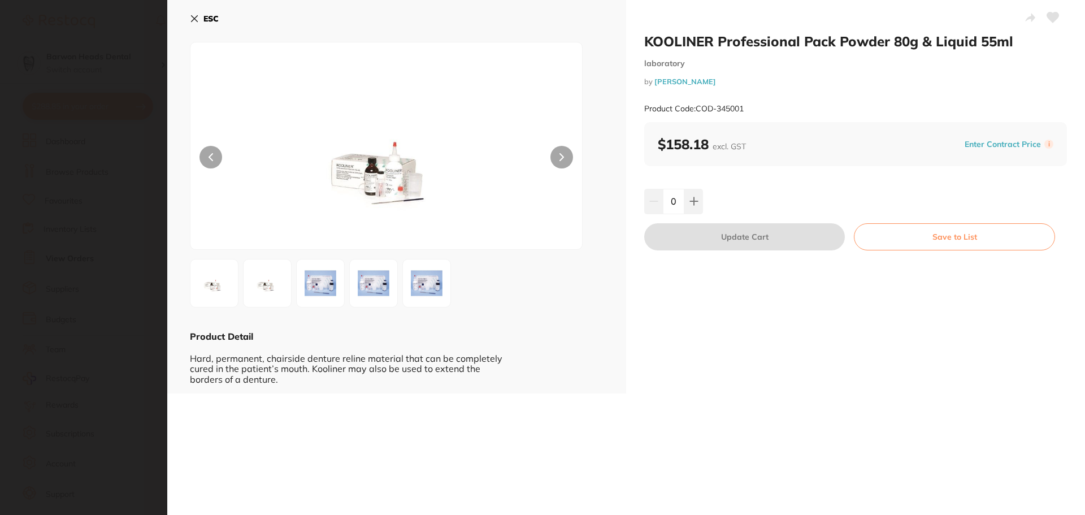
scroll to position [0, 0]
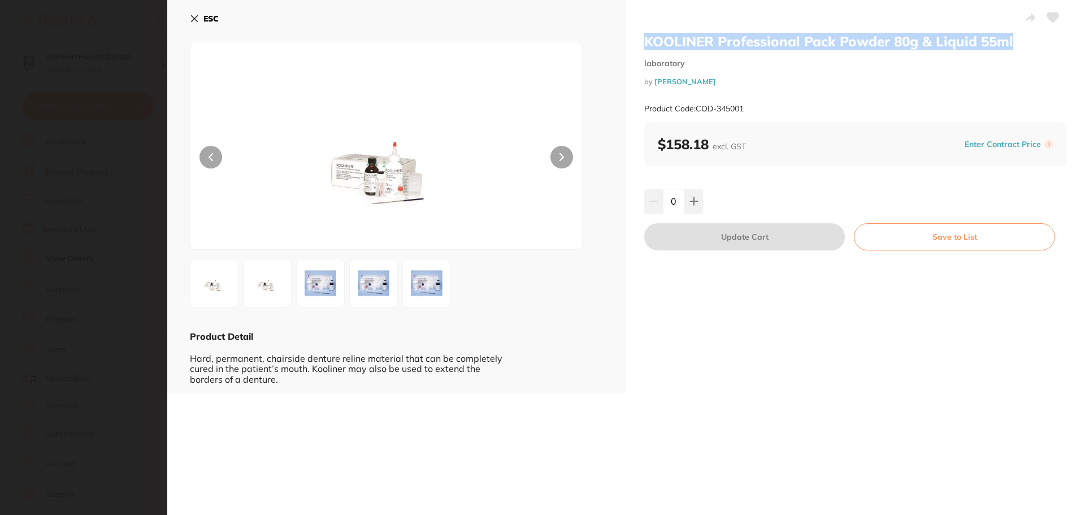
drag, startPoint x: 1013, startPoint y: 38, endPoint x: 631, endPoint y: 47, distance: 382.1
click at [631, 47] on div "KOOLINER Professional Pack Powder 80g & Liquid 55ml laboratory by [PERSON_NAME]…" at bounding box center [855, 196] width 459 height 393
copy h2 "KOOLINER Professional Pack Powder 80g & Liquid 55ml"
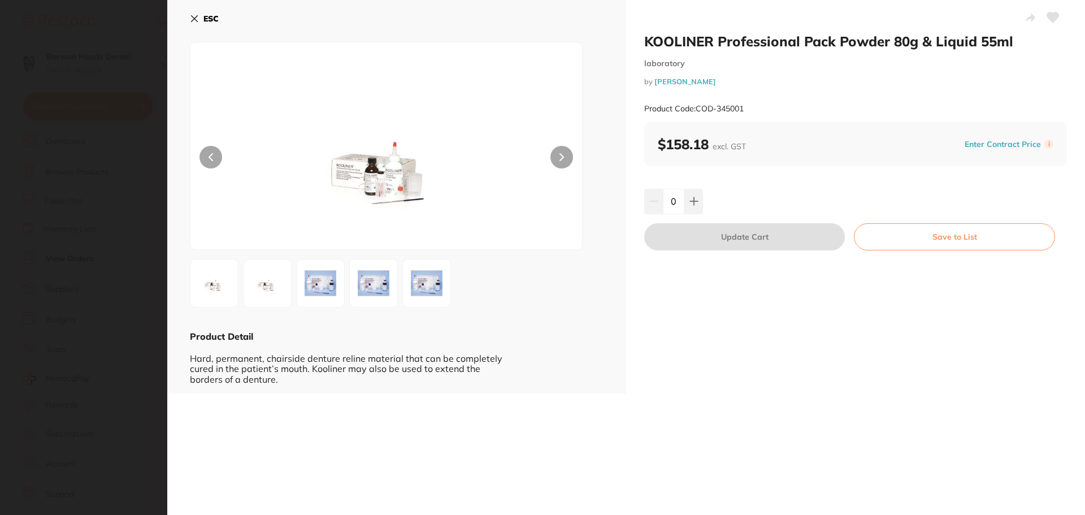
click at [780, 390] on div "KOOLINER Professional Pack Powder 80g & Liquid 55ml laboratory by [PERSON_NAME]…" at bounding box center [855, 196] width 459 height 393
drag, startPoint x: 749, startPoint y: 112, endPoint x: 698, endPoint y: 111, distance: 50.9
click at [698, 111] on div "Product Code: COD-345001" at bounding box center [855, 109] width 423 height 28
copy small "COD-345001"
click at [197, 18] on icon at bounding box center [194, 18] width 9 height 9
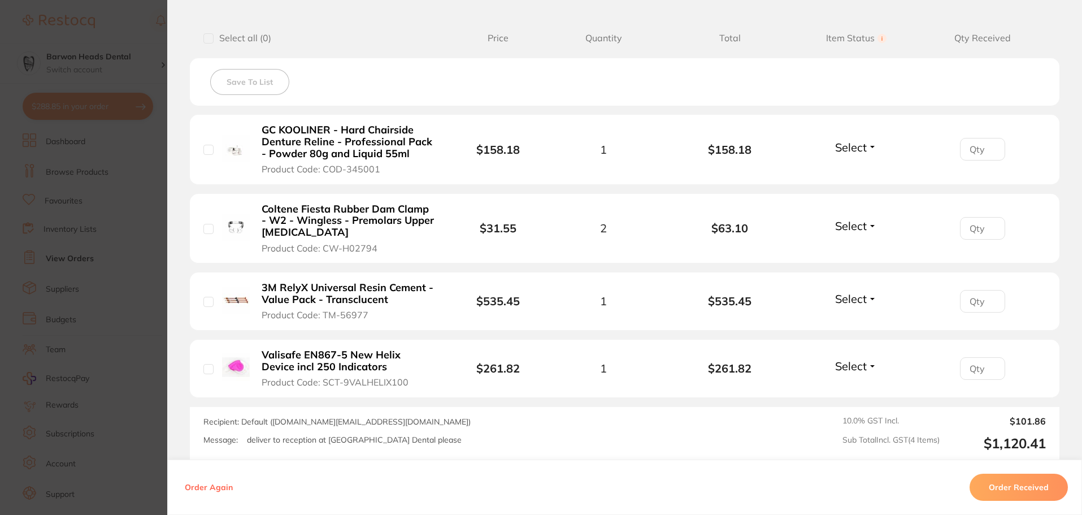
scroll to position [283, 0]
click at [416, 213] on b "Coltene Fiesta Rubber Dam Clamp - W2 - Wingless - Premolars Upper [MEDICAL_DATA]" at bounding box center [349, 220] width 175 height 35
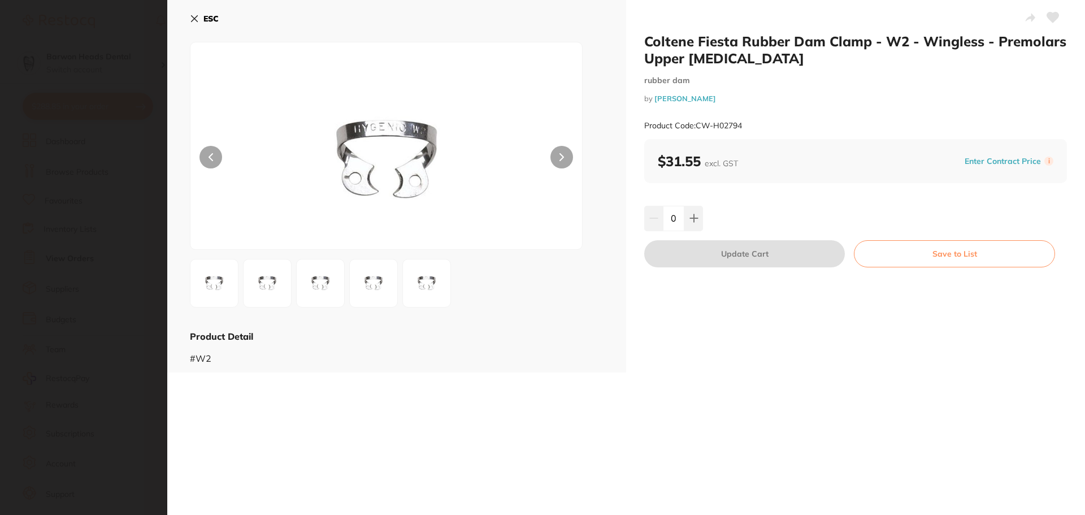
scroll to position [0, 0]
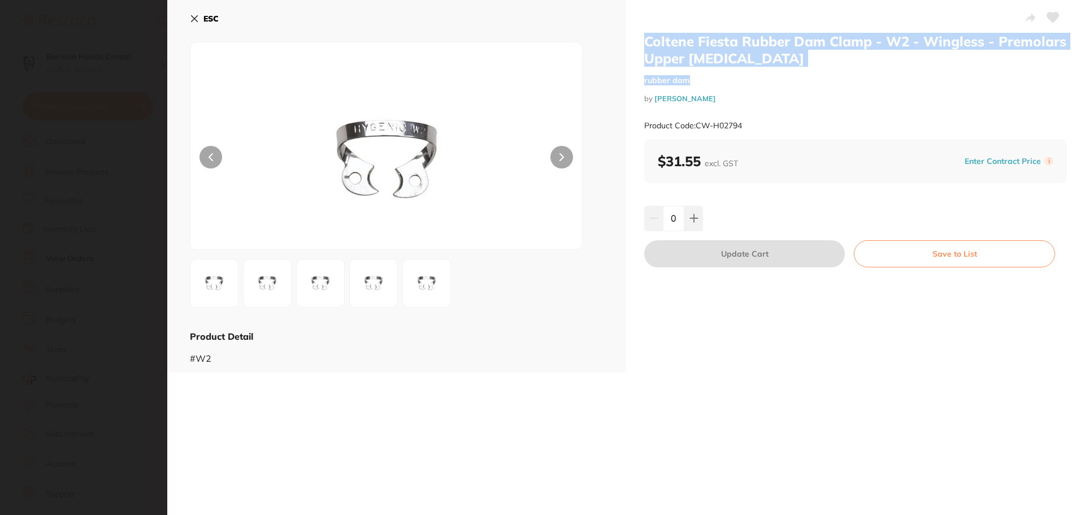
drag, startPoint x: 744, startPoint y: 68, endPoint x: 649, endPoint y: 49, distance: 96.9
click at [645, 48] on div "Coltene Fiesta Rubber Dam Clamp - W2 - Wingless - Premolars Upper [MEDICAL_DATA…" at bounding box center [855, 86] width 423 height 106
click at [802, 77] on small "rubber dam" at bounding box center [855, 81] width 423 height 10
drag, startPoint x: 739, startPoint y: 59, endPoint x: 638, endPoint y: 45, distance: 102.1
click at [638, 45] on div "Coltene Fiesta Rubber Dam Clamp - W2 - Wingless - Premolars Upper [MEDICAL_DATA…" at bounding box center [855, 186] width 459 height 372
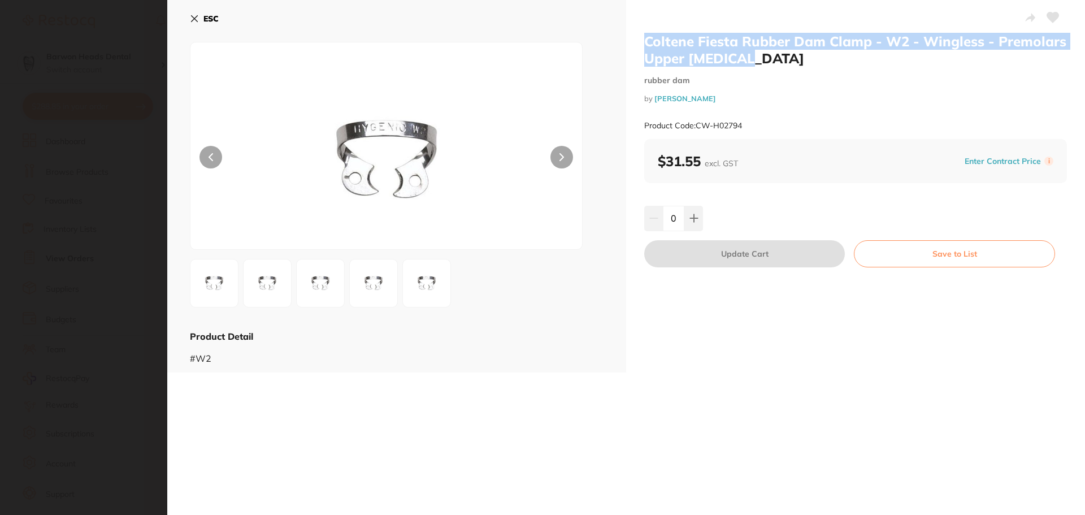
copy h2 "Coltene Fiesta Rubber Dam Clamp - W2 - Wingless - Premolars Upper [MEDICAL_DATA]"
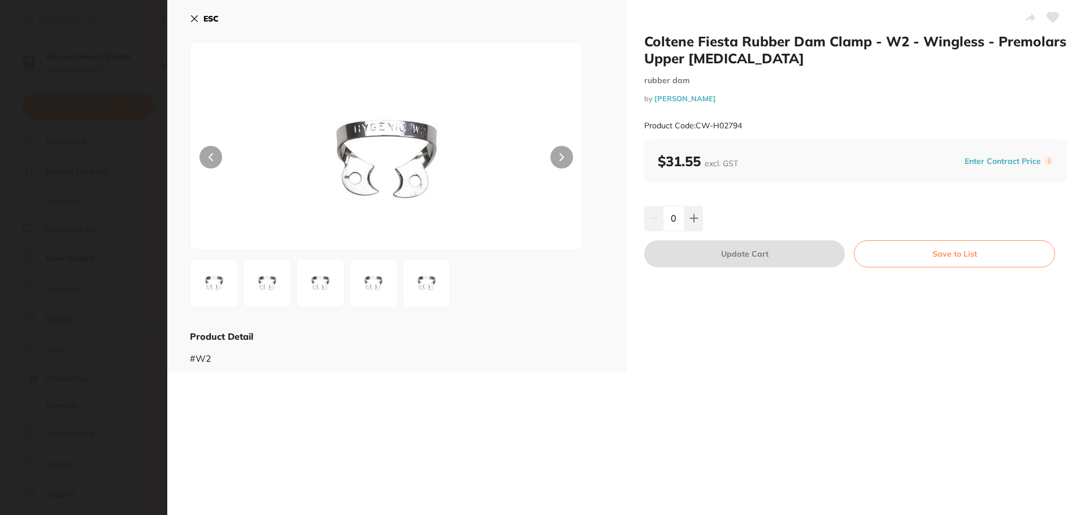
click at [745, 123] on div "Product Code: CW-H02794" at bounding box center [855, 126] width 423 height 28
drag, startPoint x: 750, startPoint y: 124, endPoint x: 697, endPoint y: 129, distance: 52.8
click at [697, 129] on div "Product Code: CW-H02794" at bounding box center [855, 126] width 423 height 28
copy small "CW-H02794"
click at [199, 21] on button "ESC" at bounding box center [204, 18] width 29 height 19
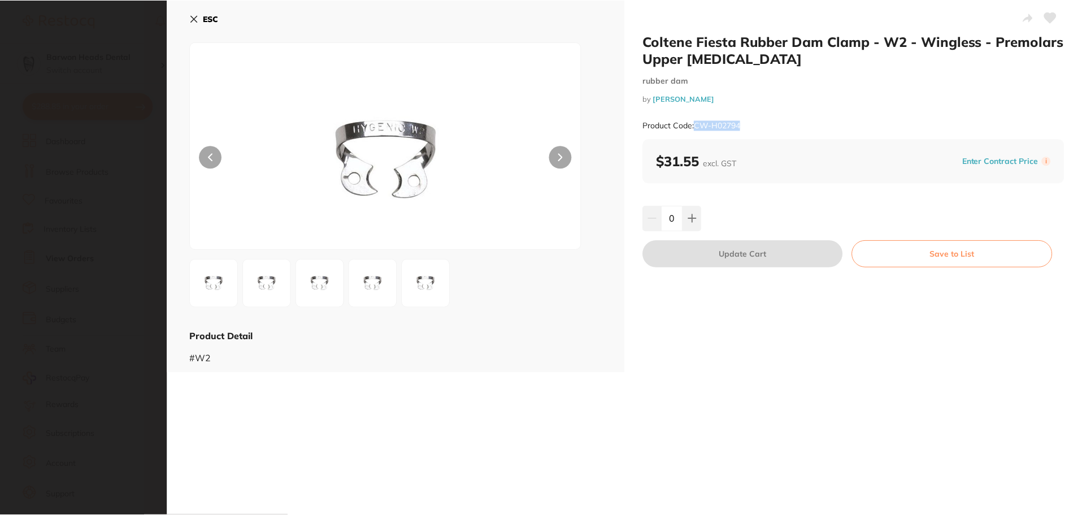
scroll to position [678, 0]
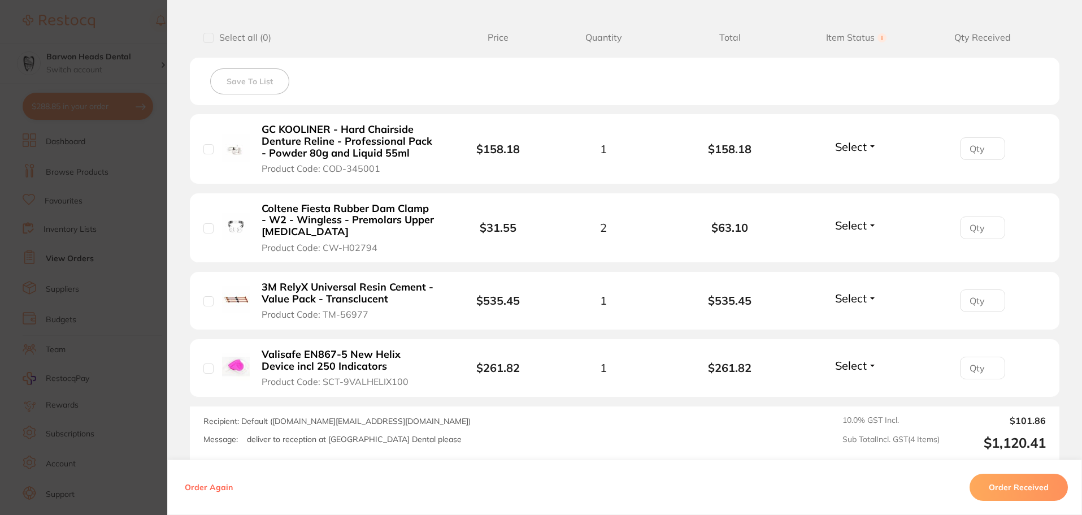
click at [302, 291] on b "3M RelyX Universal Resin Cement - Value Pack - Transclucent" at bounding box center [349, 292] width 175 height 23
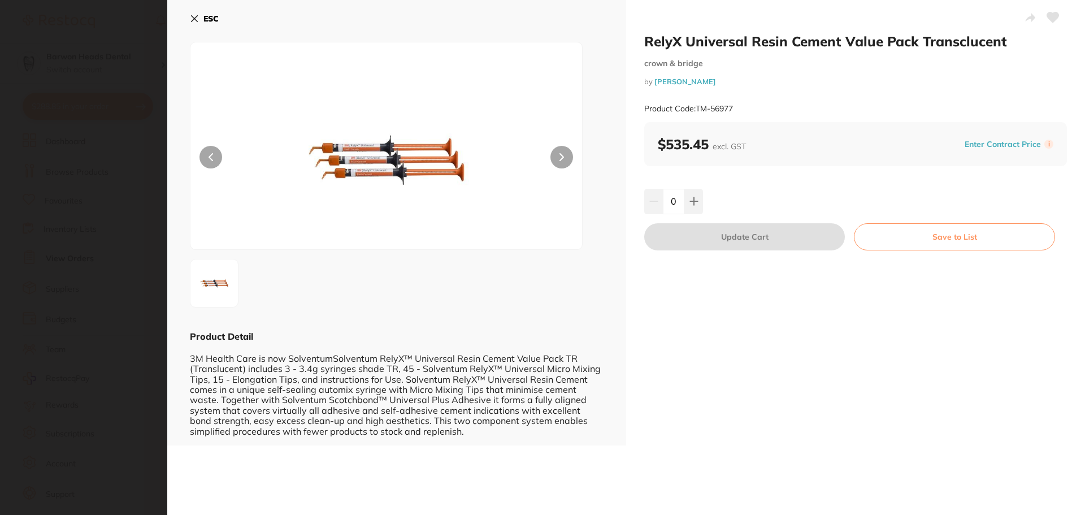
scroll to position [0, 0]
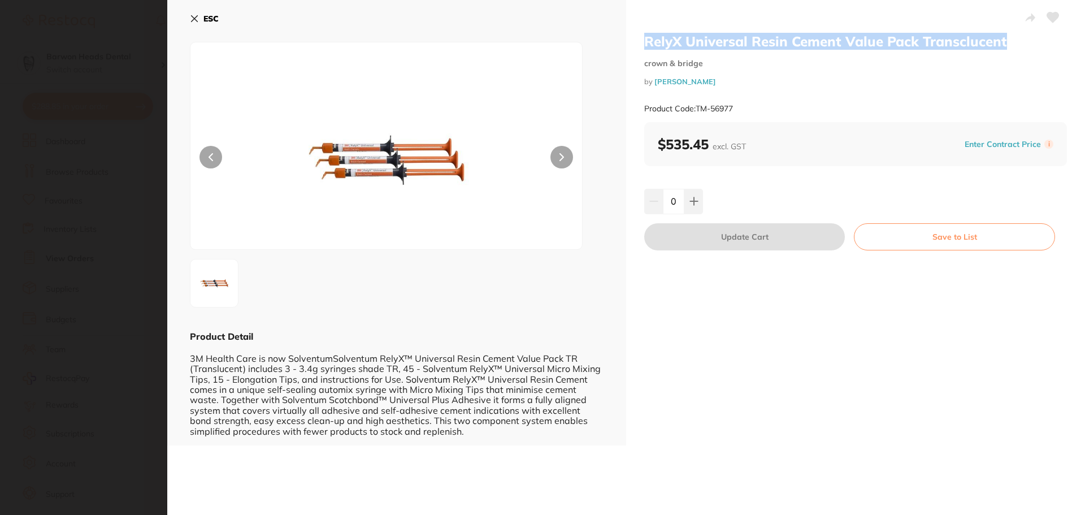
drag, startPoint x: 1013, startPoint y: 40, endPoint x: 636, endPoint y: 49, distance: 376.5
click at [636, 49] on div "RelyX Universal Resin Cement Value Pack Transclucent crown & bridge by [PERSON_…" at bounding box center [855, 222] width 459 height 445
copy h2 "RelyX Universal Resin Cement Value Pack Transclucent"
click at [198, 19] on icon at bounding box center [194, 18] width 9 height 9
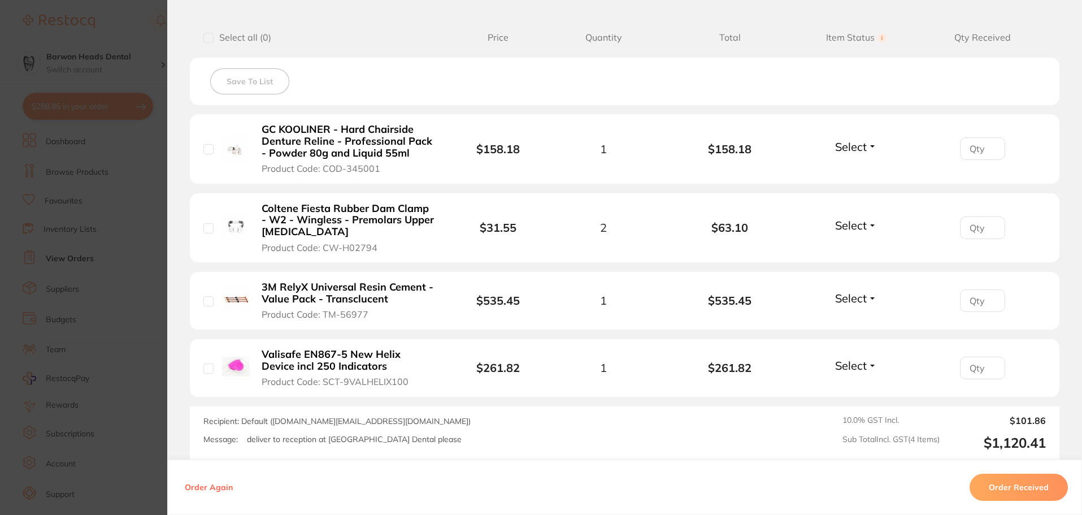
click at [353, 290] on b "3M RelyX Universal Resin Cement - Value Pack - Transclucent" at bounding box center [349, 292] width 175 height 23
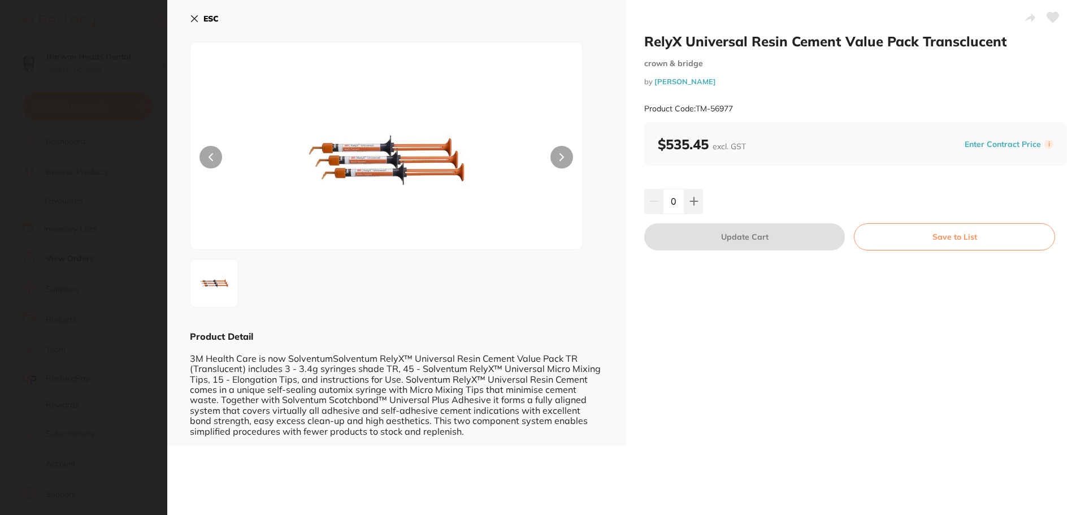
scroll to position [0, 0]
click at [189, 17] on div "ESC Product Detail 3M Health Care is now SolventumSolventum RelyX™ Universal Re…" at bounding box center [396, 222] width 459 height 445
click at [194, 21] on icon at bounding box center [194, 18] width 9 height 9
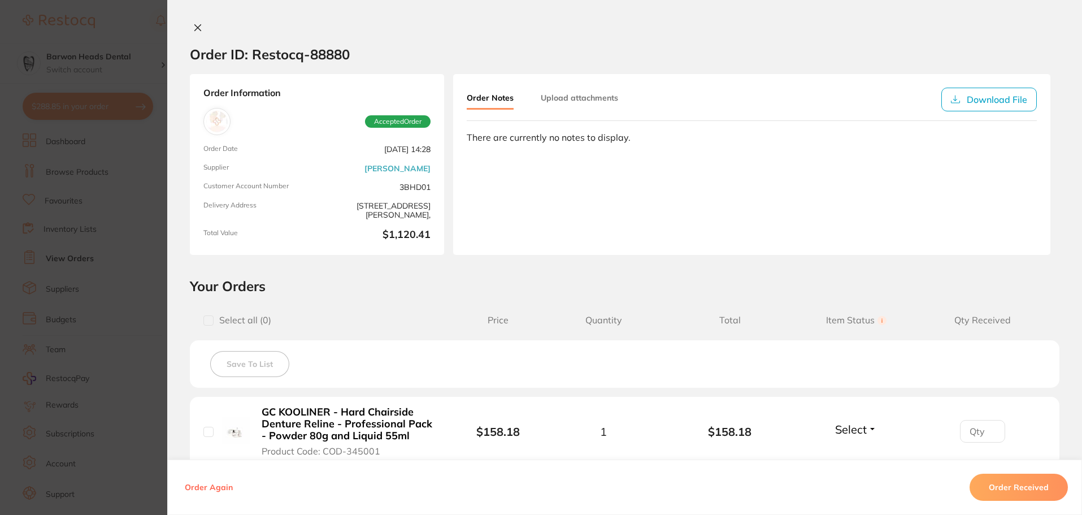
click at [193, 29] on icon at bounding box center [197, 27] width 9 height 9
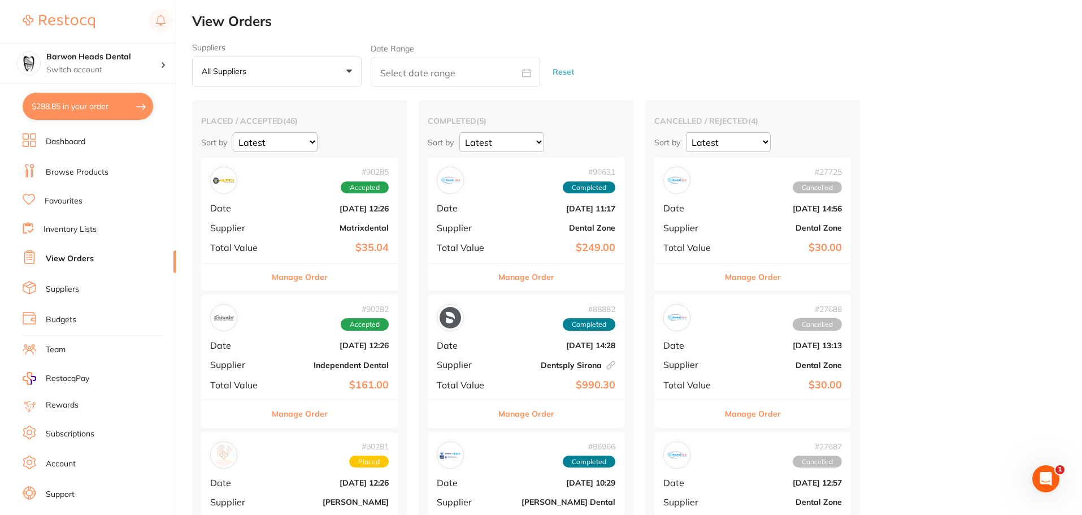
click at [368, 188] on span "Accepted" at bounding box center [365, 187] width 48 height 12
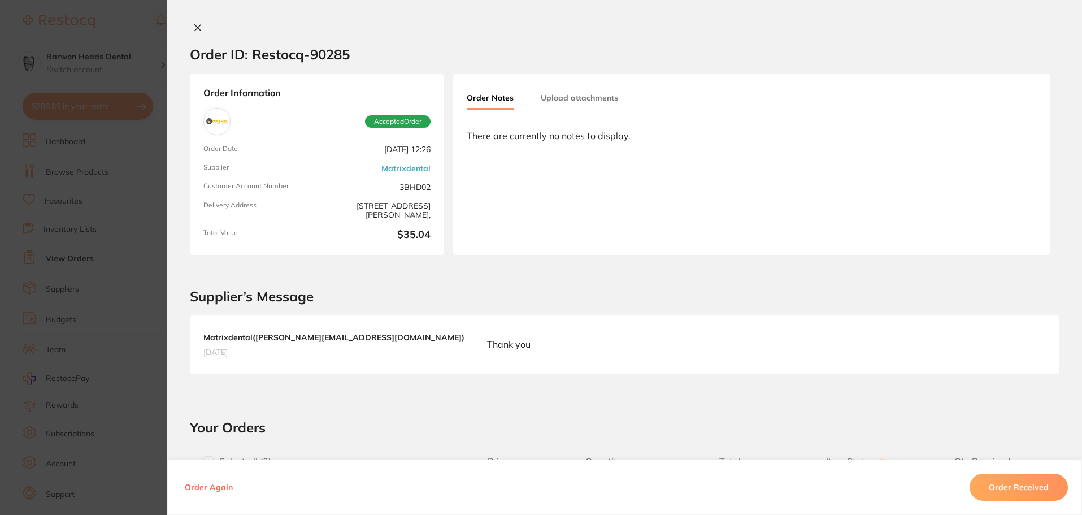
click at [193, 25] on icon at bounding box center [197, 27] width 9 height 9
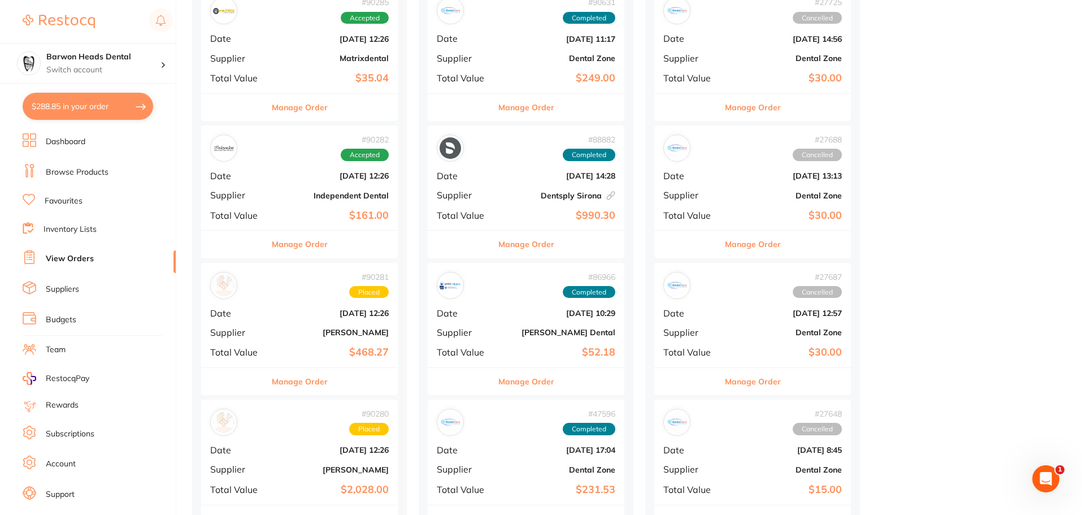
click at [314, 188] on div "# 90282 Accepted Date [DATE] 12:26 Supplier Independent Dental Total Value $161…" at bounding box center [299, 177] width 197 height 105
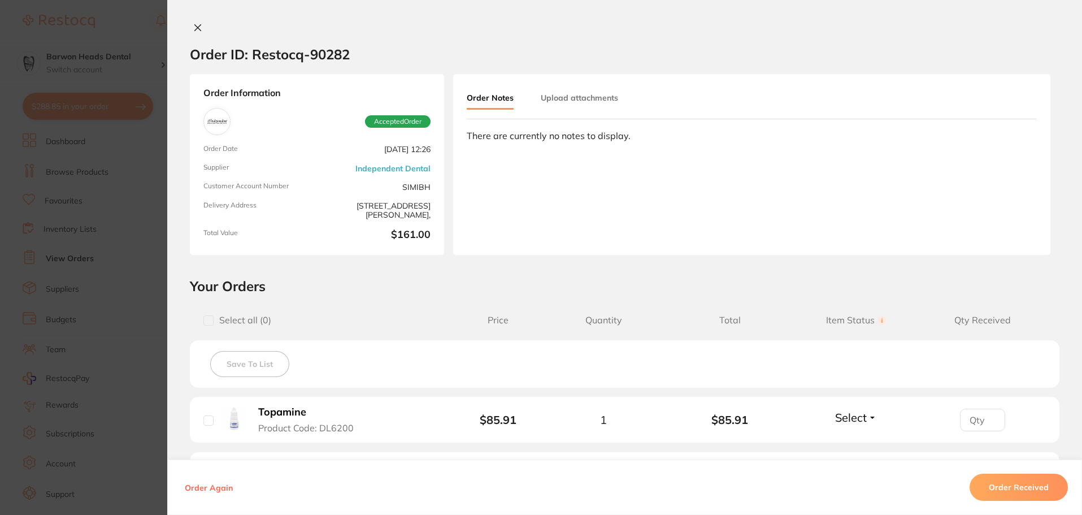
click at [196, 27] on icon at bounding box center [198, 28] width 6 height 6
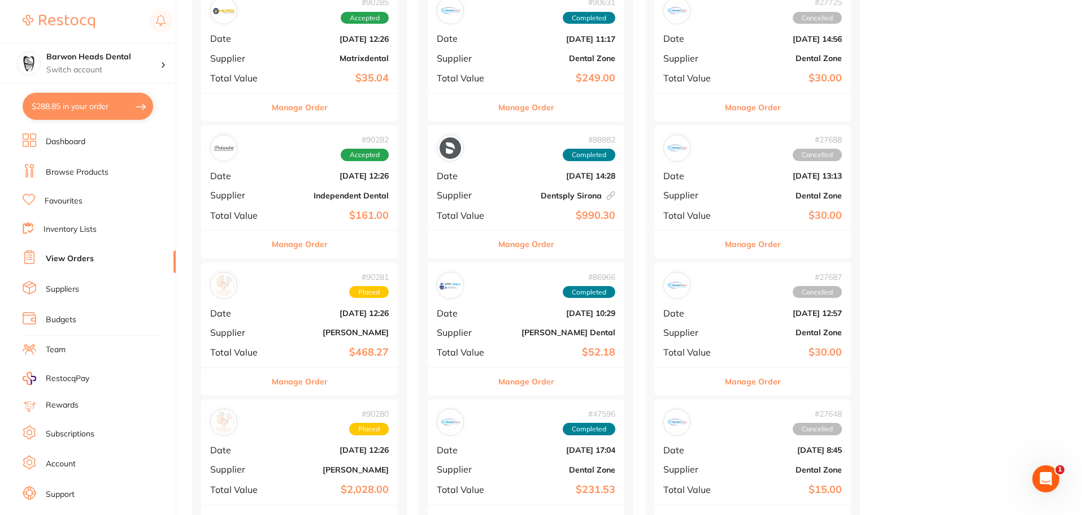
click at [324, 322] on div "# 90281 Placed Date [DATE] 12:26 Supplier [PERSON_NAME] Total Value $468.27" at bounding box center [299, 315] width 197 height 105
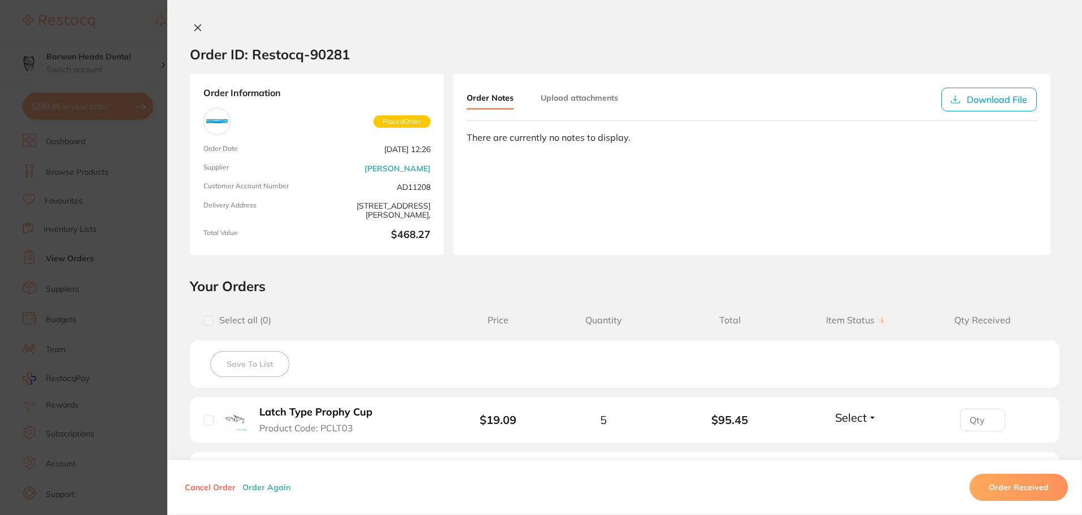
click at [197, 25] on icon at bounding box center [198, 28] width 6 height 6
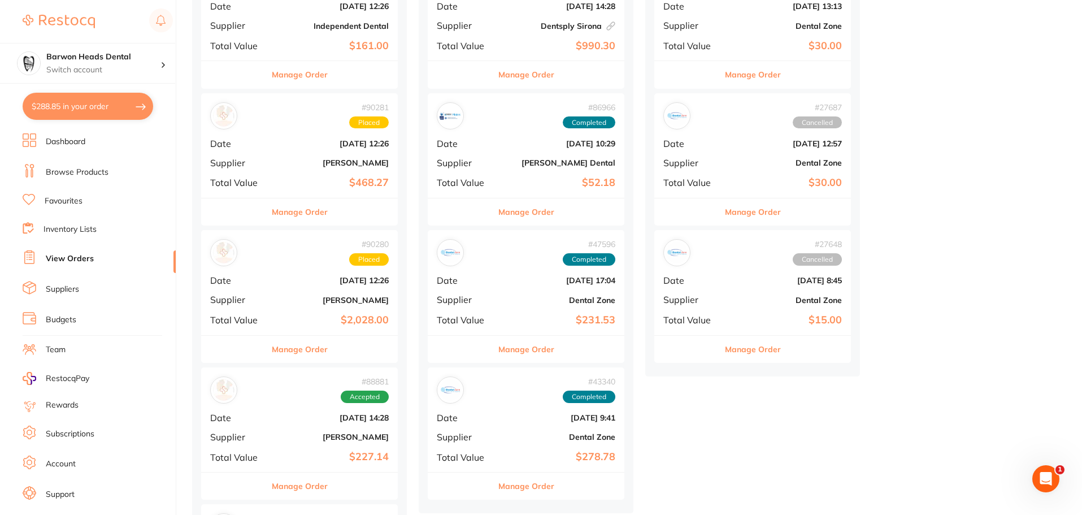
click at [335, 281] on b "[DATE] 12:26" at bounding box center [332, 280] width 113 height 9
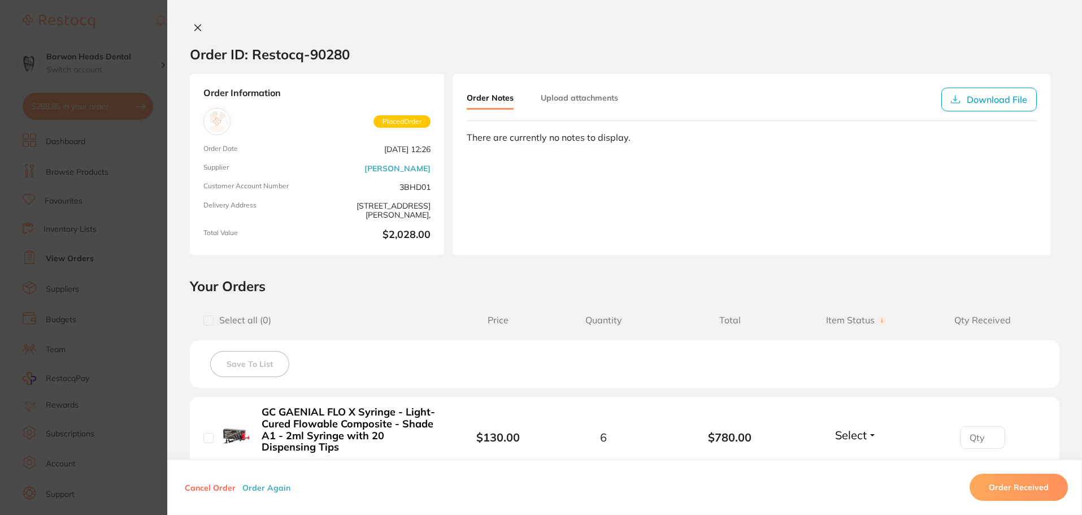
scroll to position [283, 0]
click at [1006, 94] on button "Download File" at bounding box center [988, 100] width 95 height 24
